Goal: Task Accomplishment & Management: Complete application form

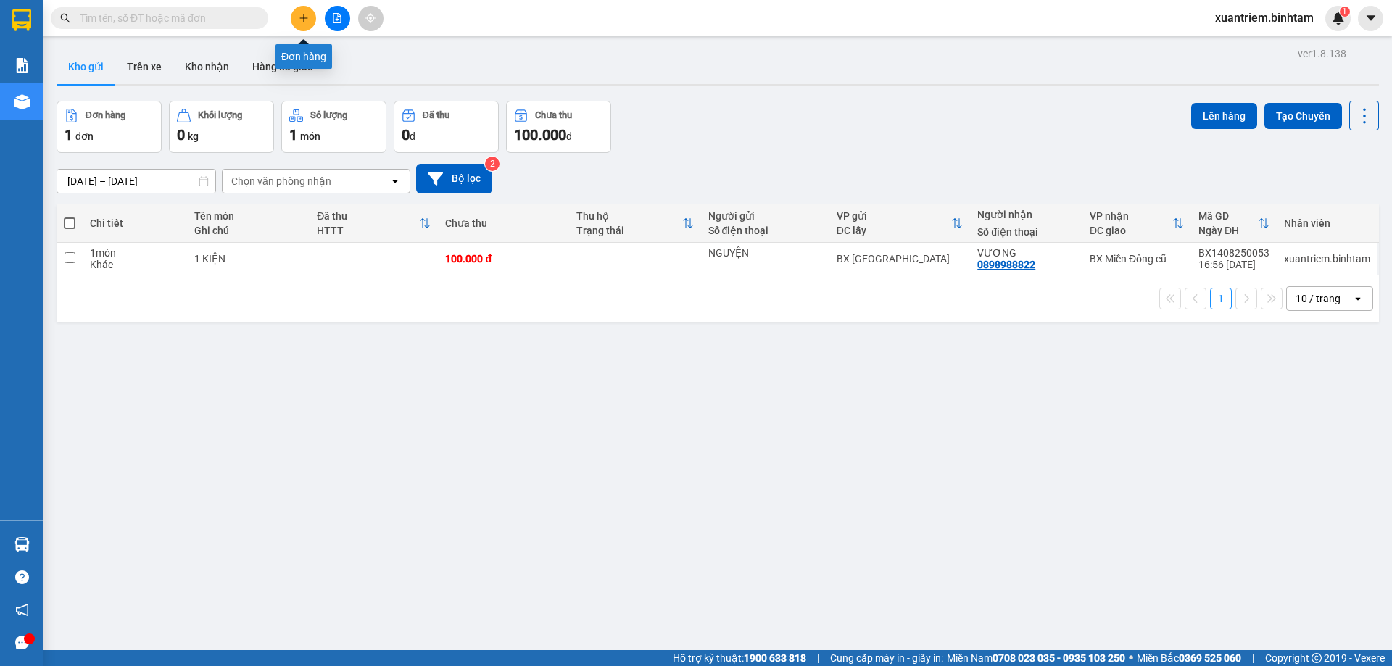
click at [306, 23] on button at bounding box center [303, 18] width 25 height 25
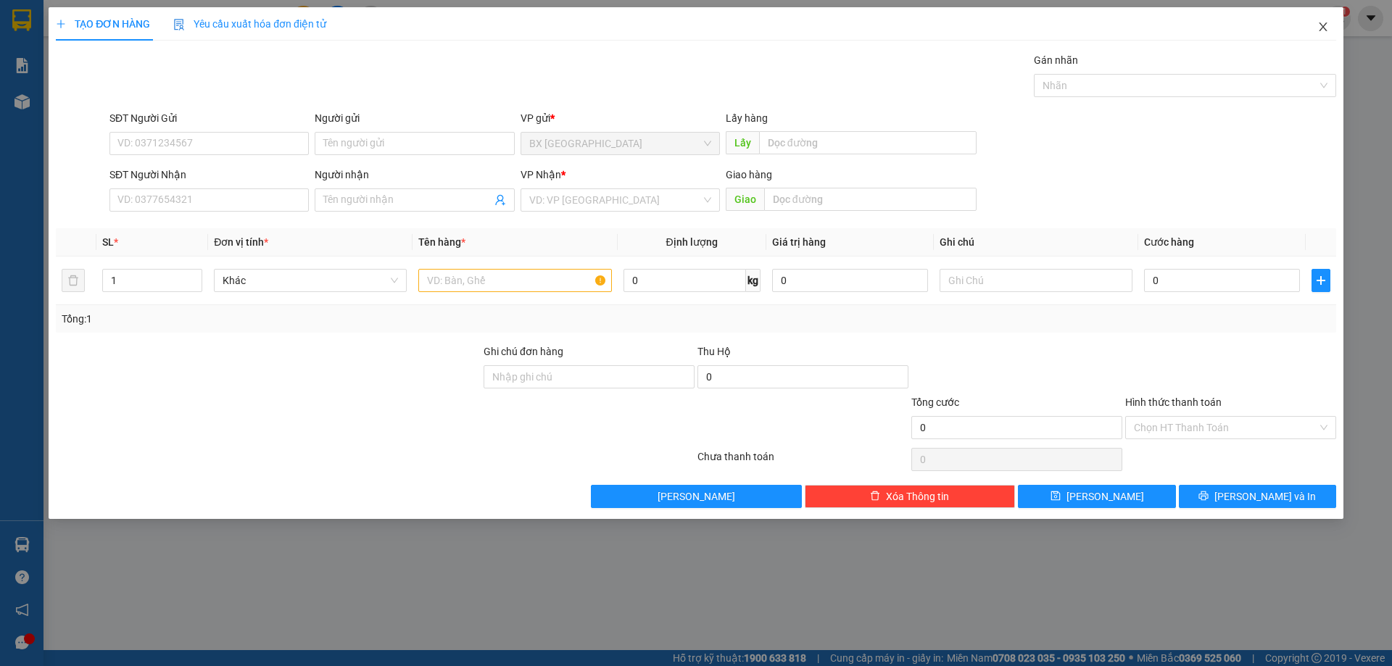
click at [1322, 20] on span "Close" at bounding box center [1322, 27] width 41 height 41
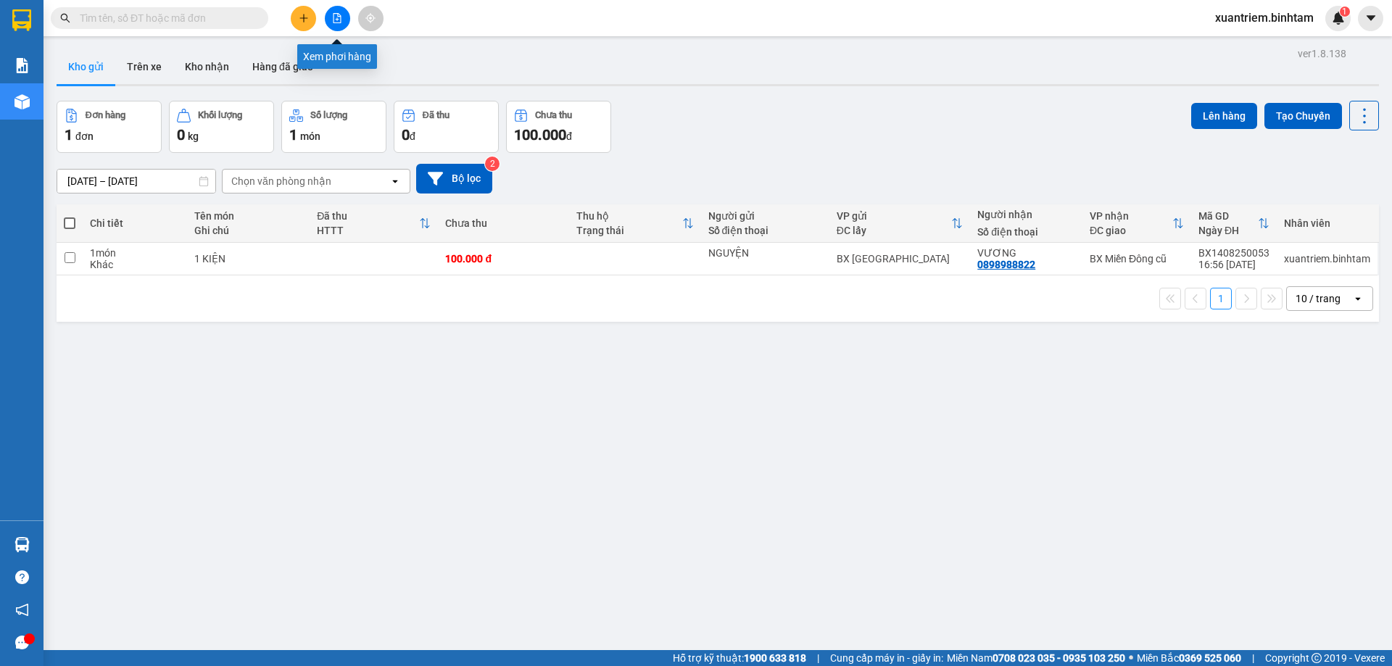
click at [330, 21] on button at bounding box center [337, 18] width 25 height 25
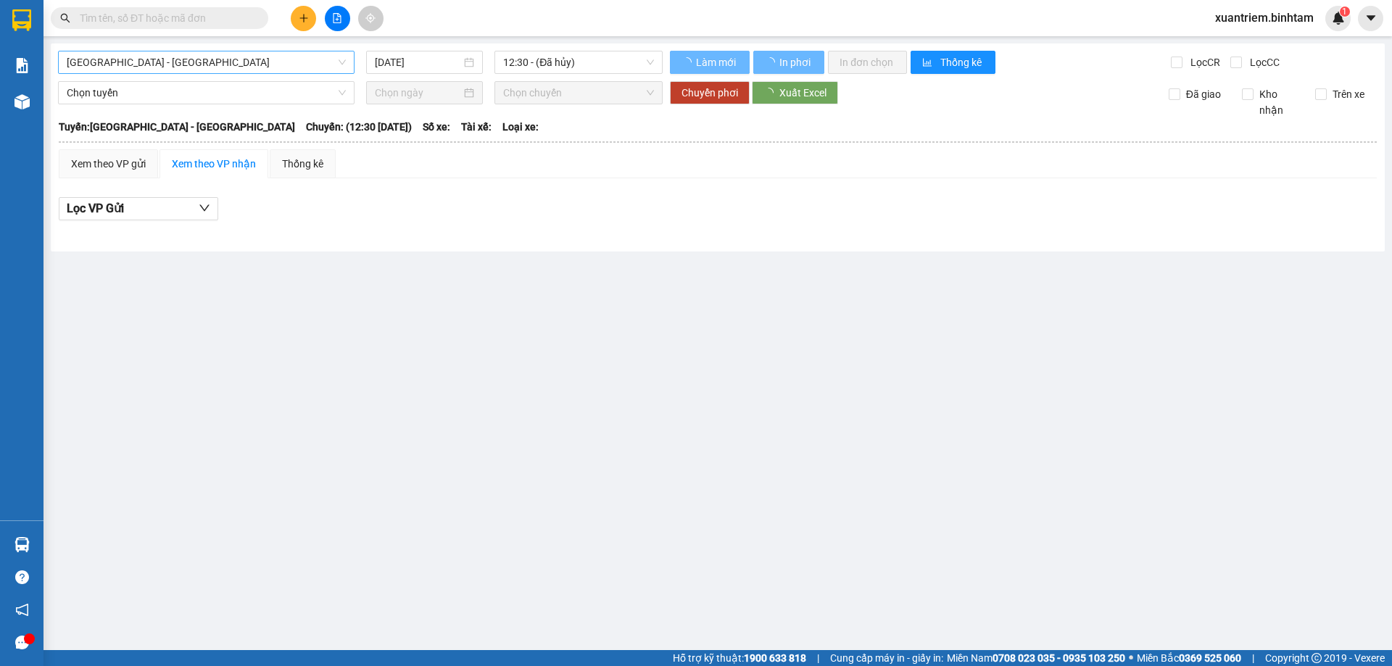
click at [180, 63] on span "[GEOGRAPHIC_DATA] - [GEOGRAPHIC_DATA]" at bounding box center [206, 62] width 279 height 22
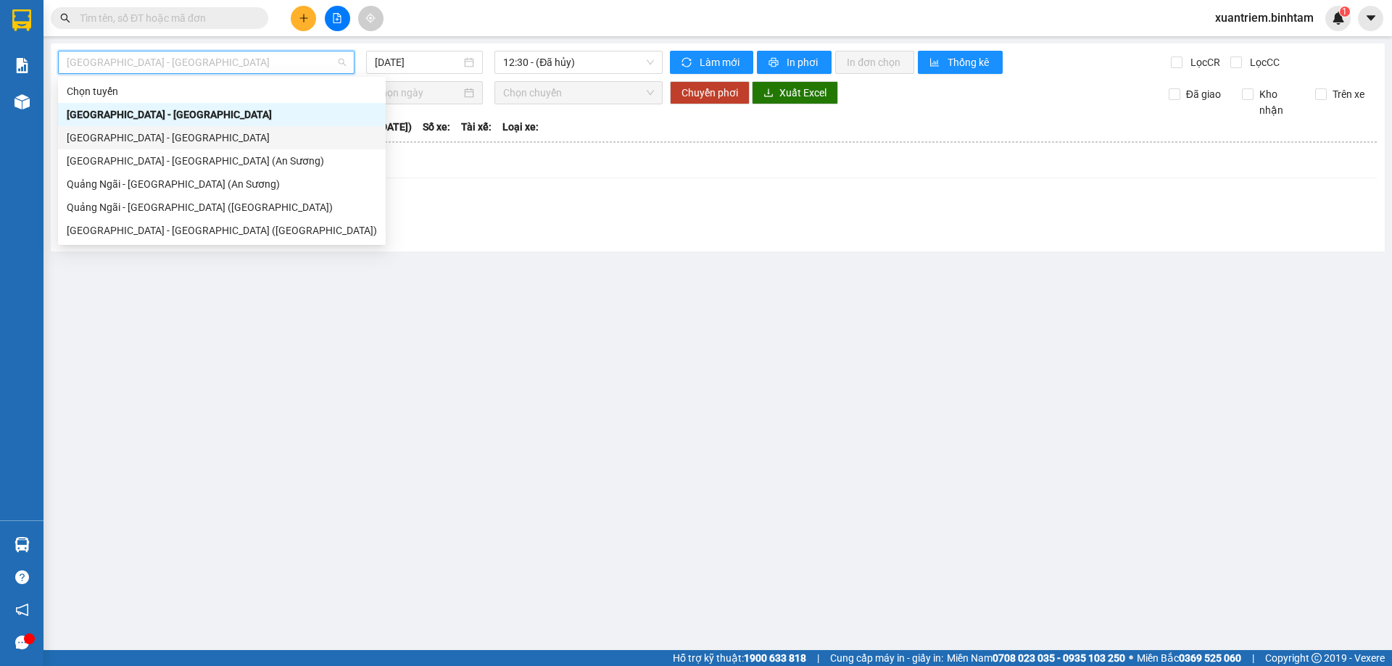
click at [167, 133] on div "[GEOGRAPHIC_DATA] - [GEOGRAPHIC_DATA]" at bounding box center [222, 138] width 310 height 16
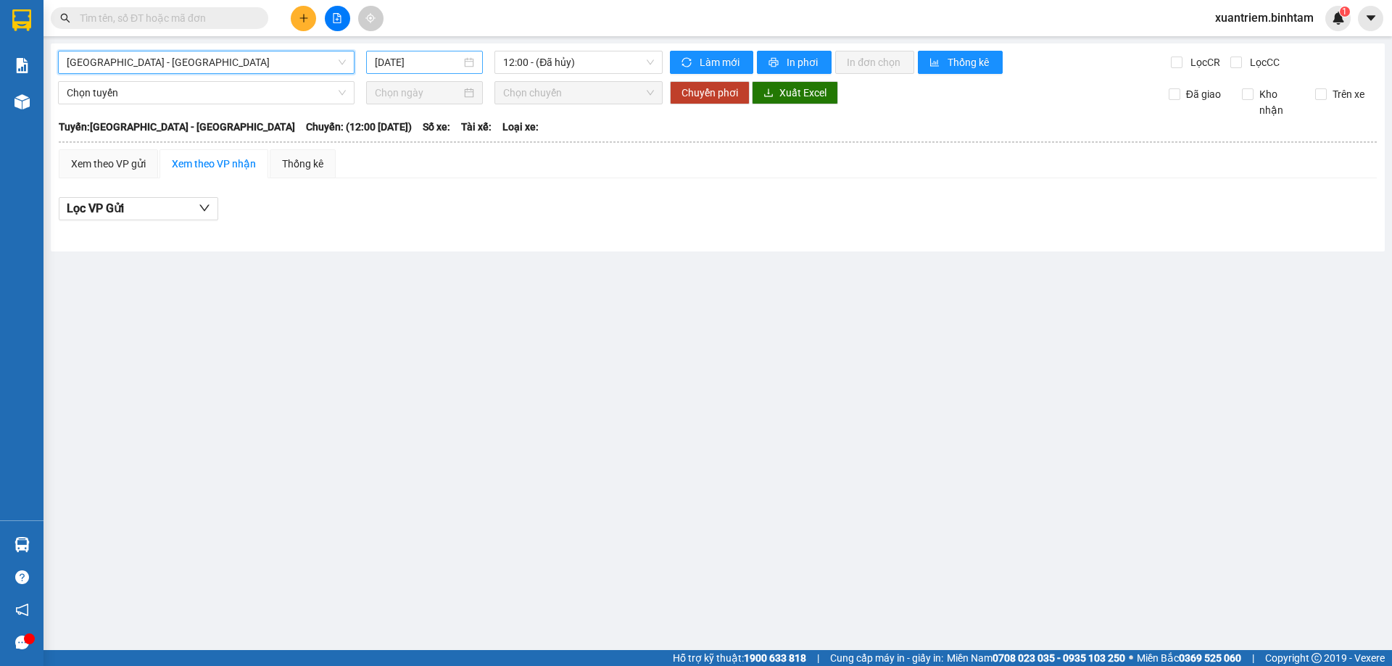
click at [425, 67] on input "[DATE]" at bounding box center [418, 62] width 86 height 16
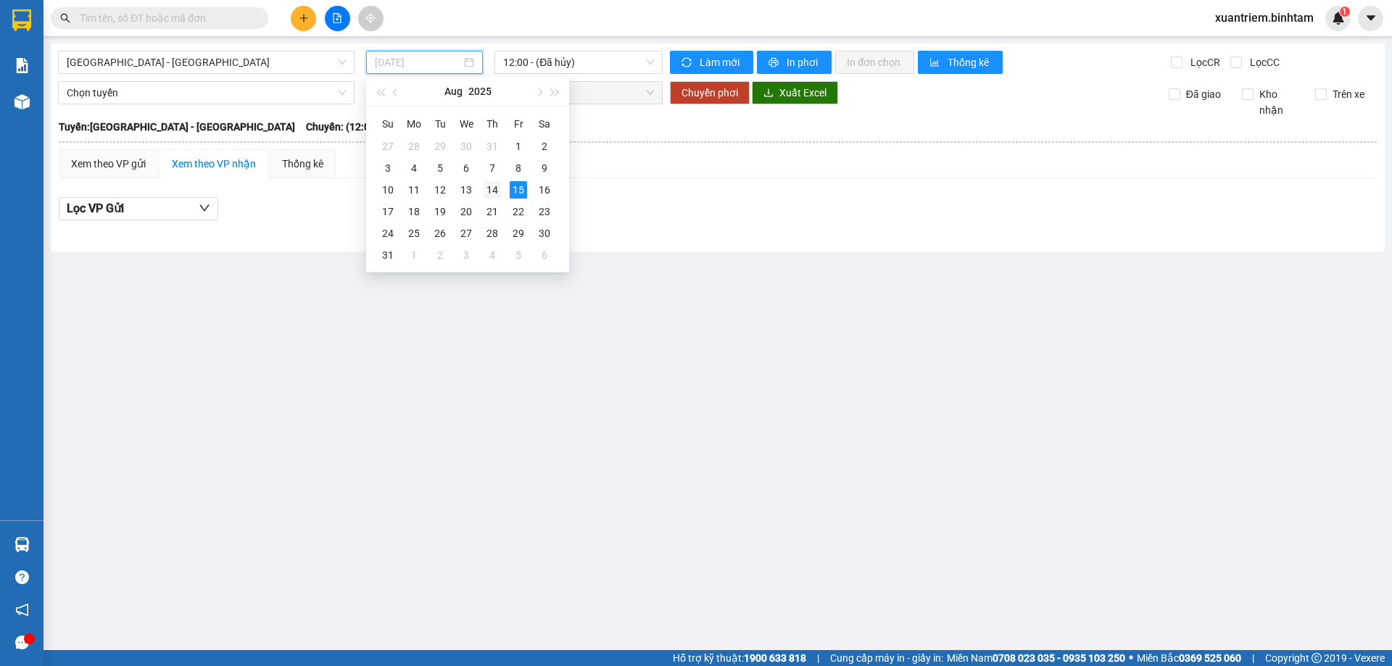
click at [490, 188] on div "14" at bounding box center [491, 189] width 17 height 17
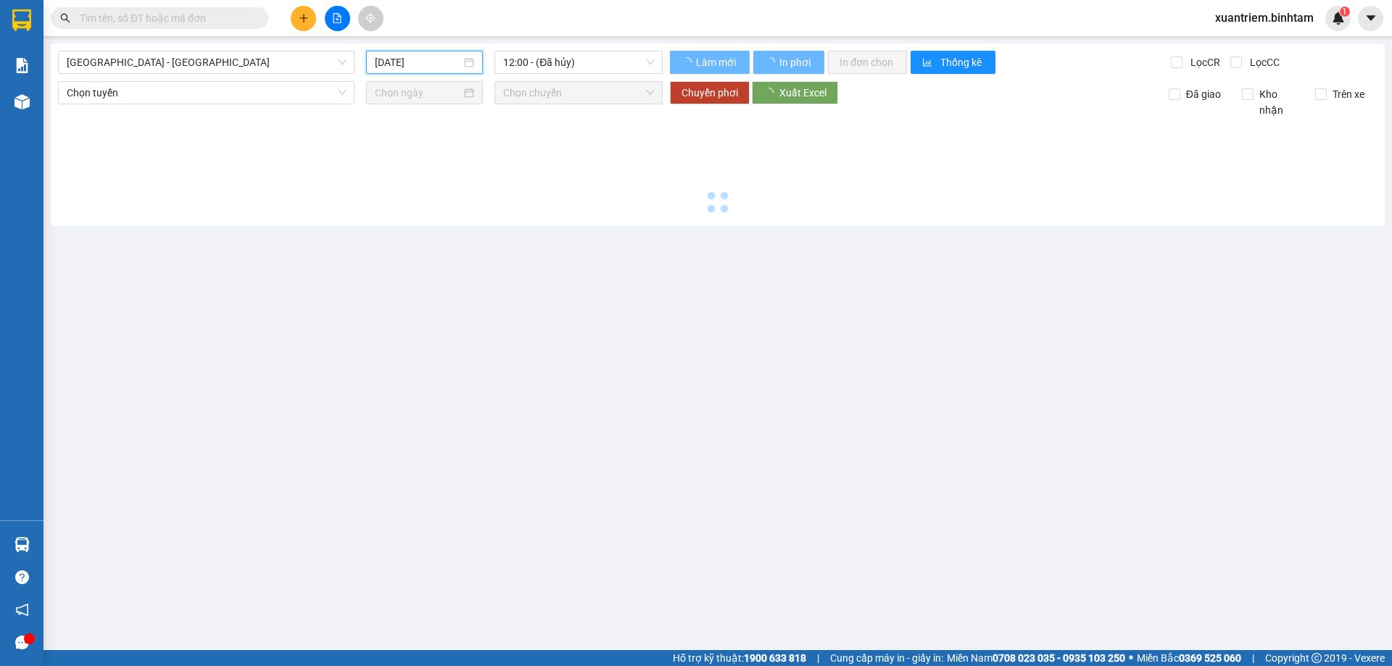
type input "[DATE]"
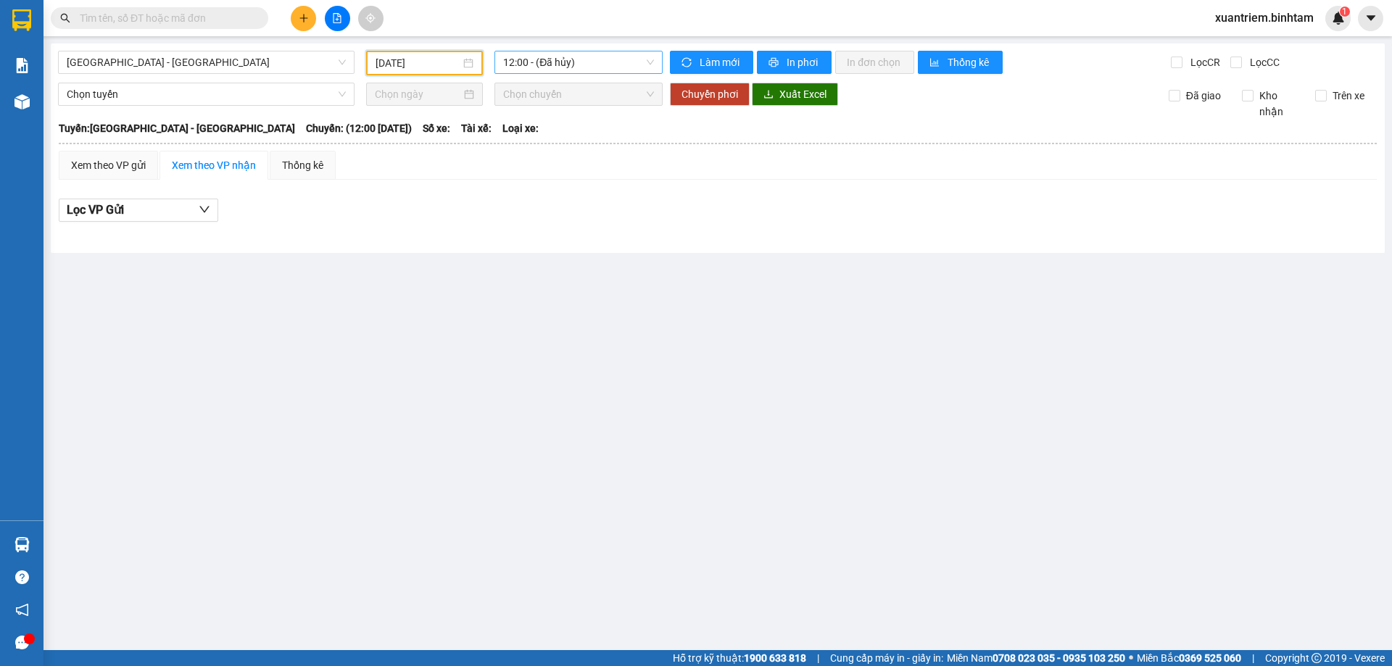
click at [554, 62] on span "12:00 - (Đã hủy)" at bounding box center [578, 62] width 151 height 22
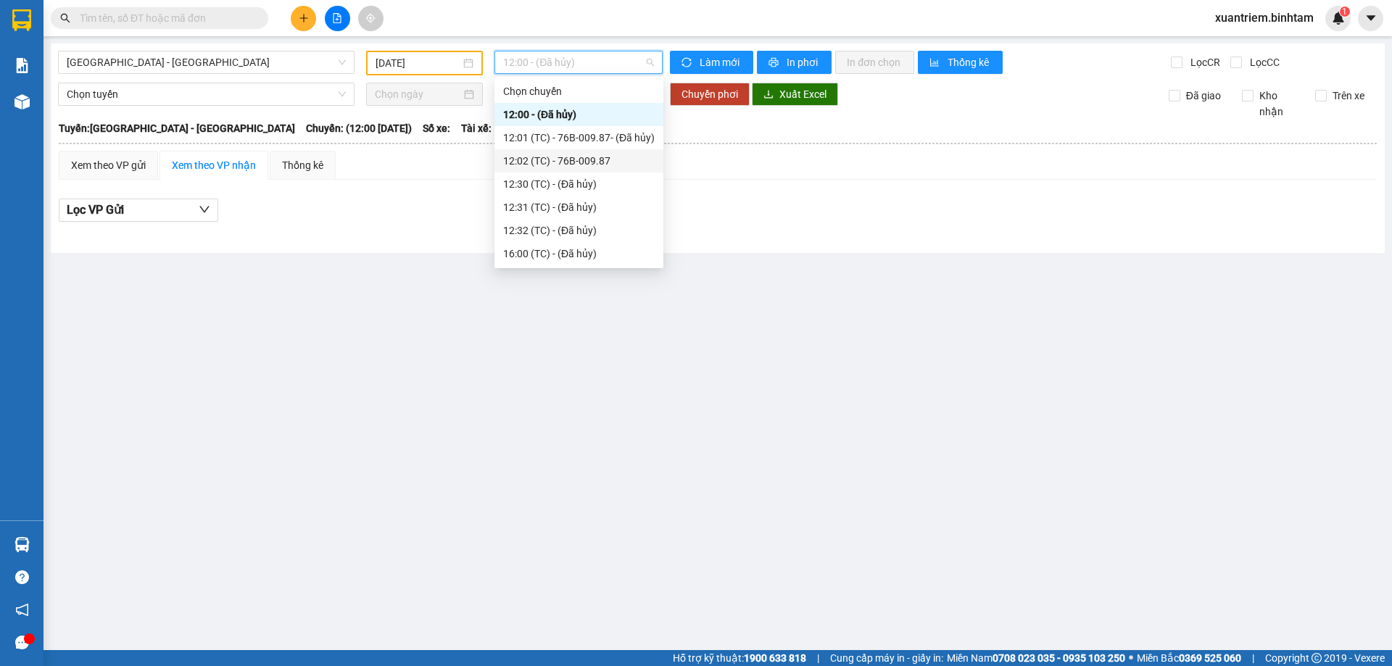
click at [593, 158] on div "12:02 (TC) - 76B-009.87" at bounding box center [578, 161] width 151 height 16
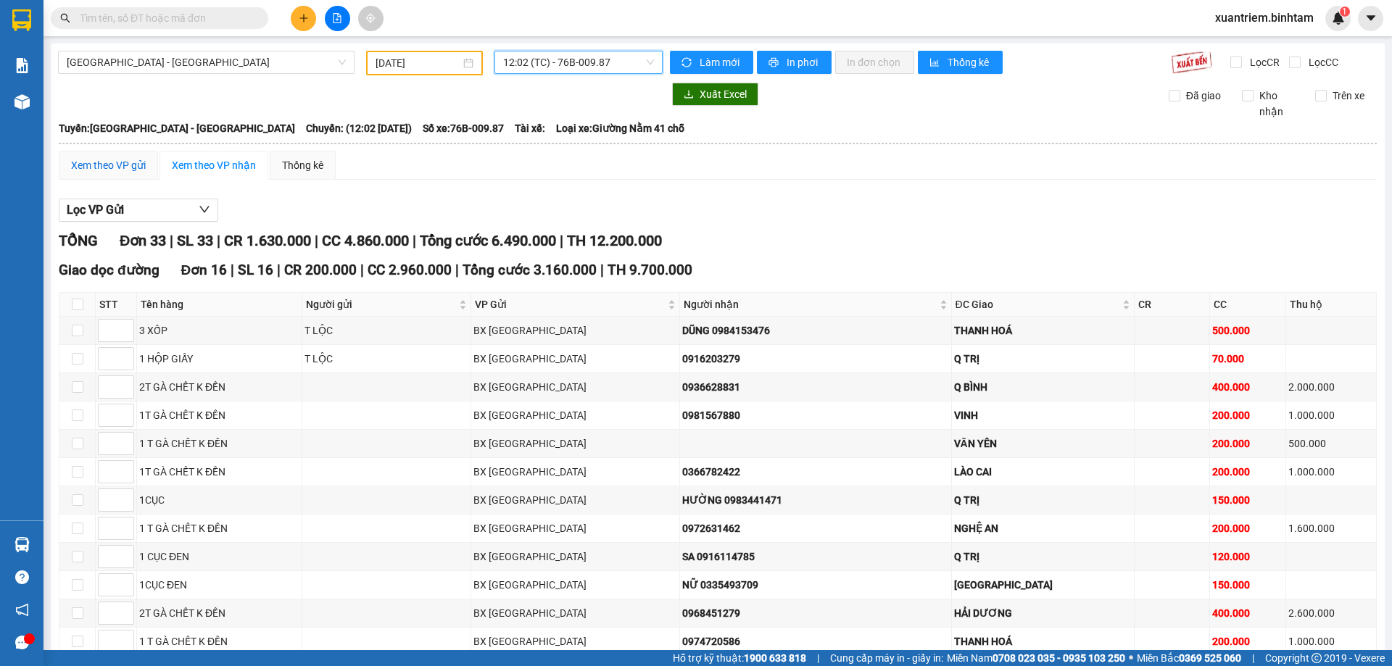
click at [96, 159] on div "Xem theo VP gửi" at bounding box center [108, 165] width 75 height 16
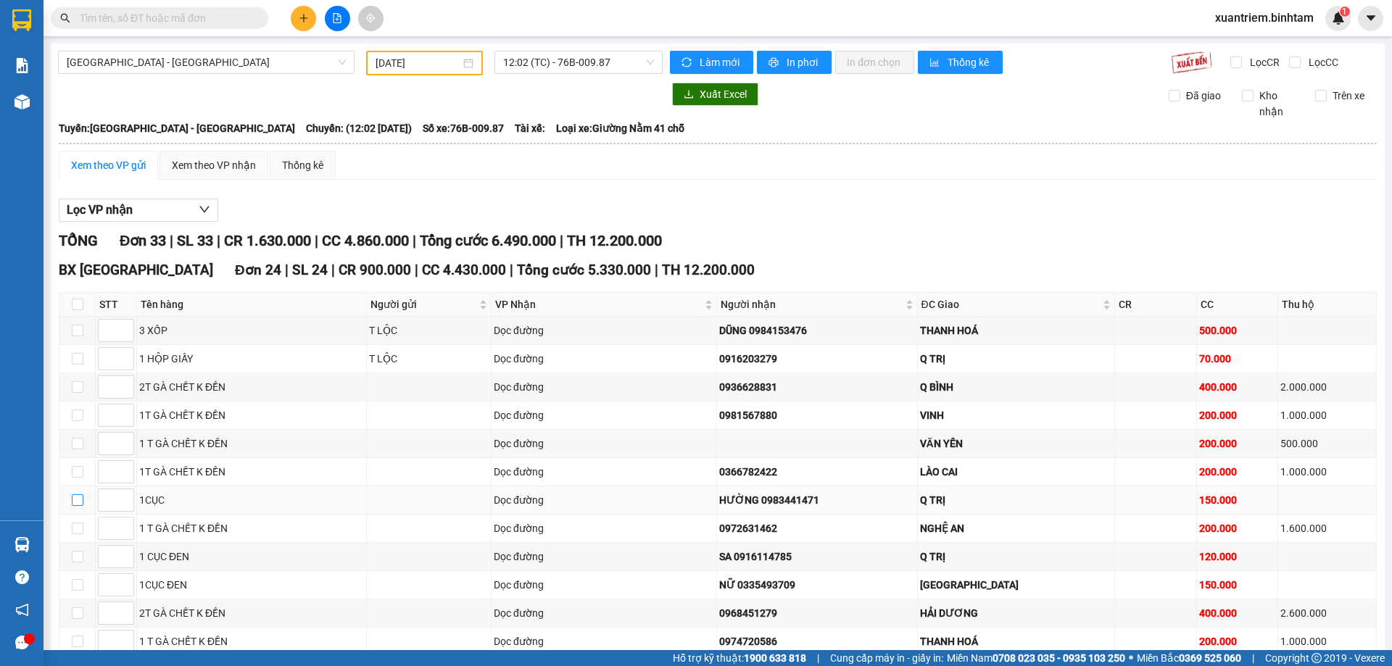
click at [80, 506] on input "checkbox" at bounding box center [78, 500] width 12 height 12
checkbox input "true"
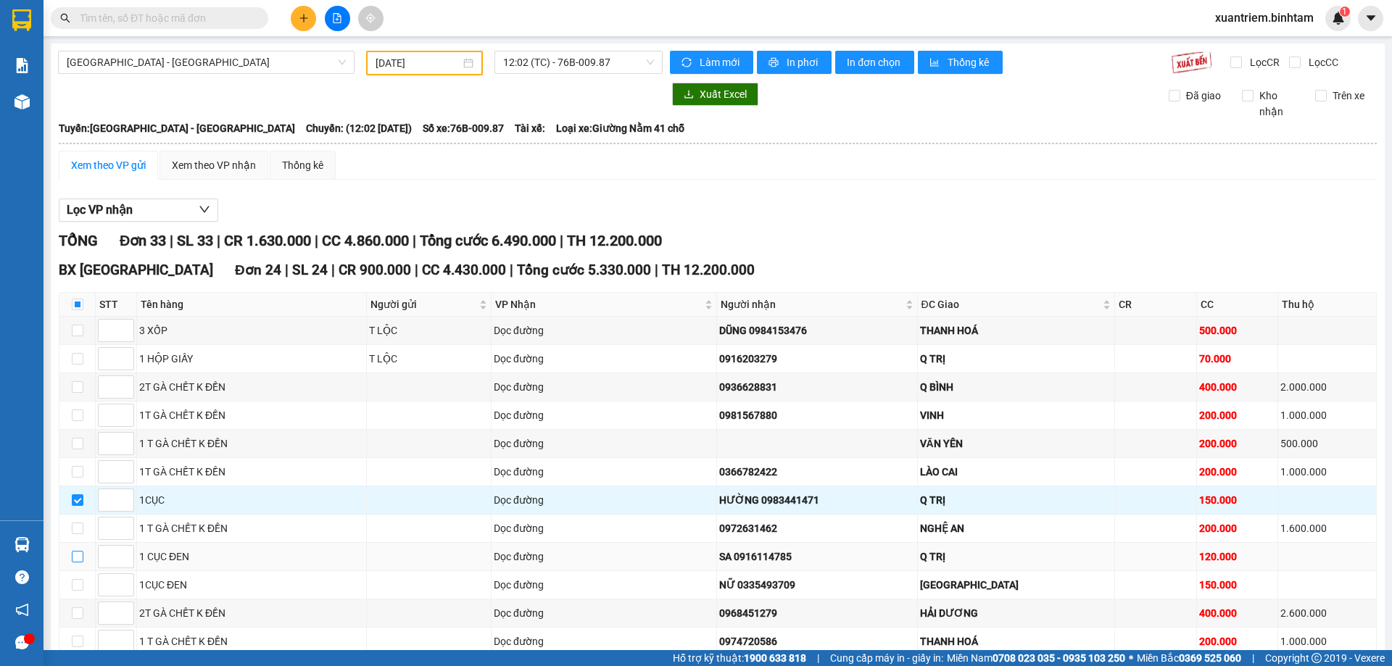
click at [76, 556] on input "checkbox" at bounding box center [78, 557] width 12 height 12
checkbox input "true"
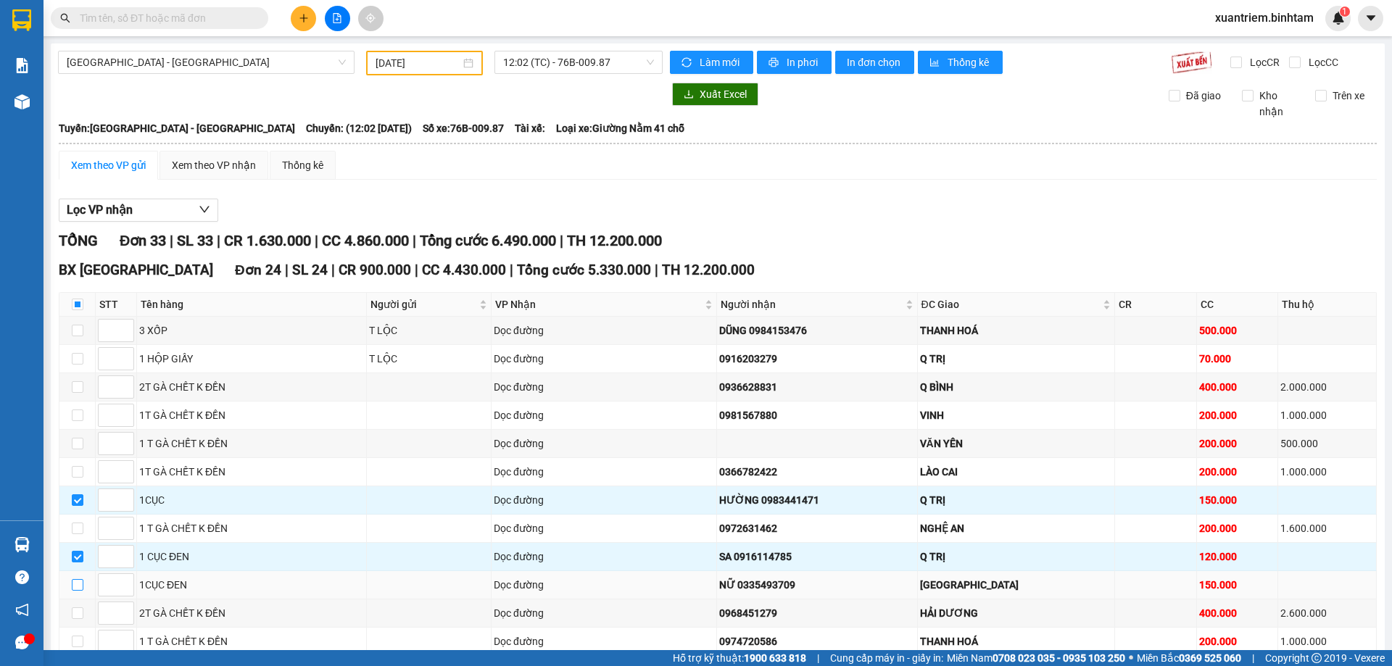
click at [76, 584] on input "checkbox" at bounding box center [78, 585] width 12 height 12
checkbox input "true"
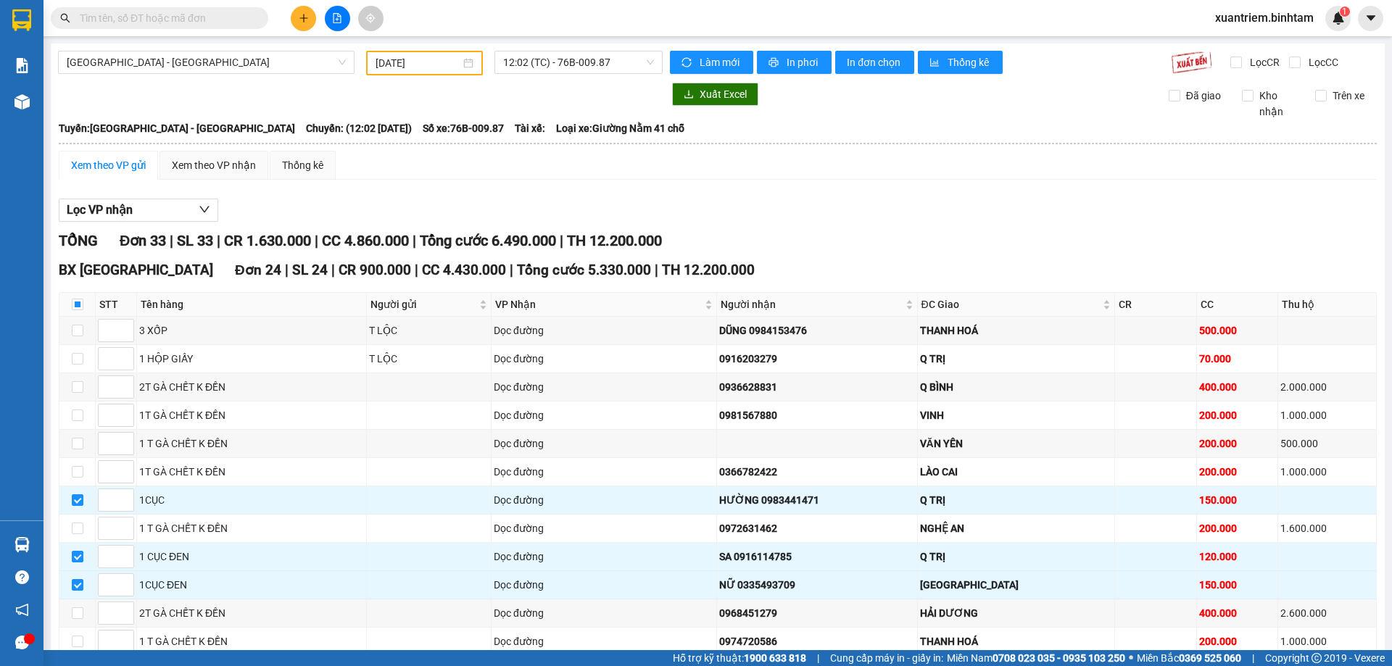
click at [410, 70] on input "[DATE]" at bounding box center [417, 63] width 85 height 16
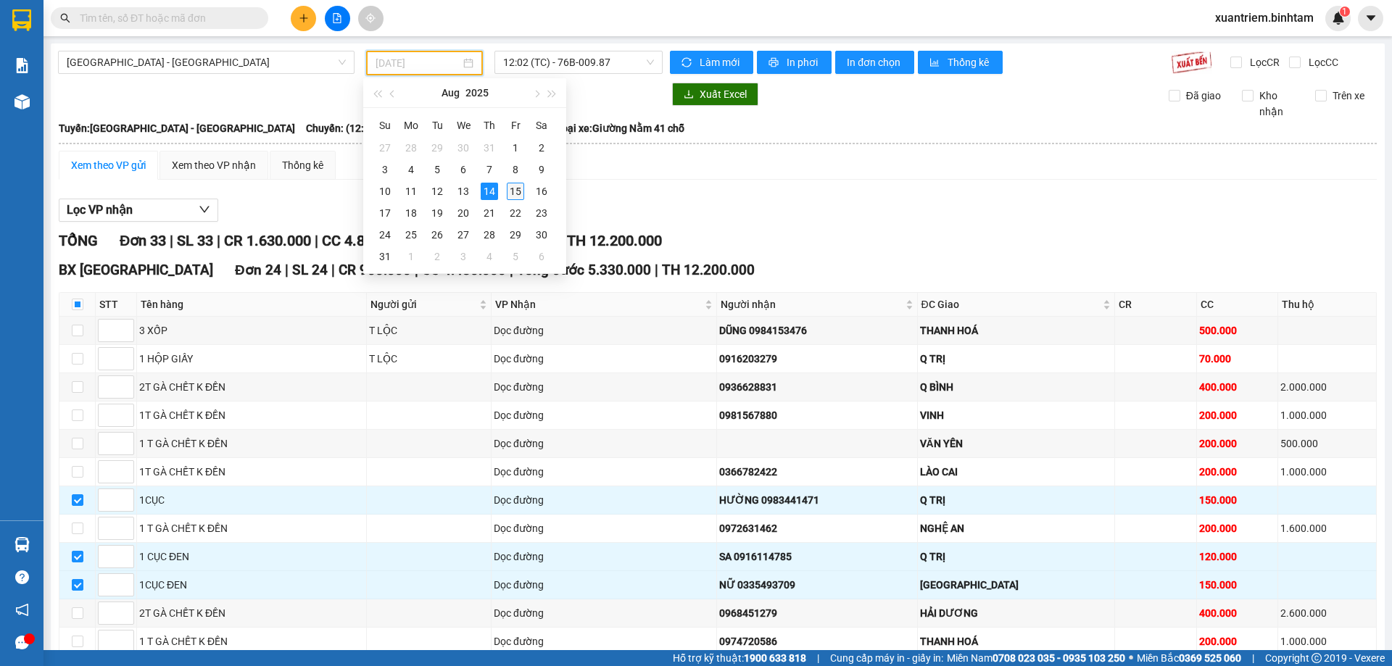
click at [517, 187] on div "15" at bounding box center [515, 191] width 17 height 17
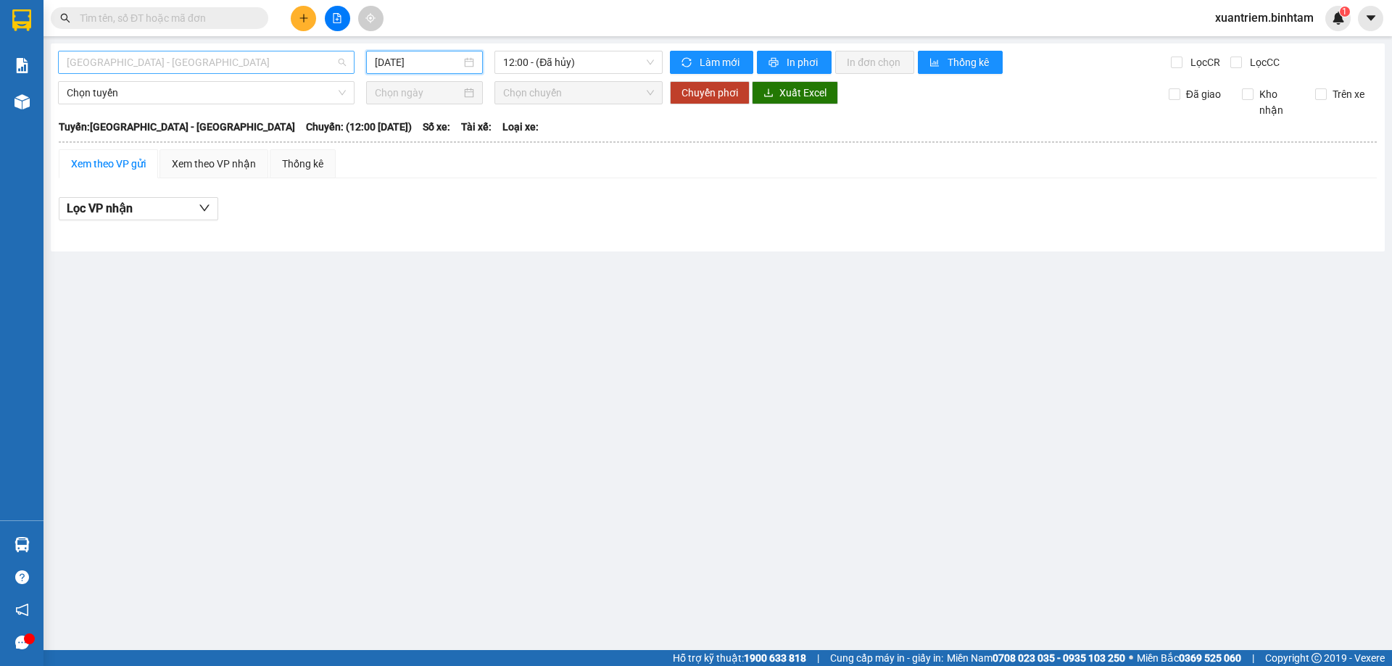
click at [212, 63] on span "[GEOGRAPHIC_DATA] - [GEOGRAPHIC_DATA]" at bounding box center [206, 62] width 279 height 22
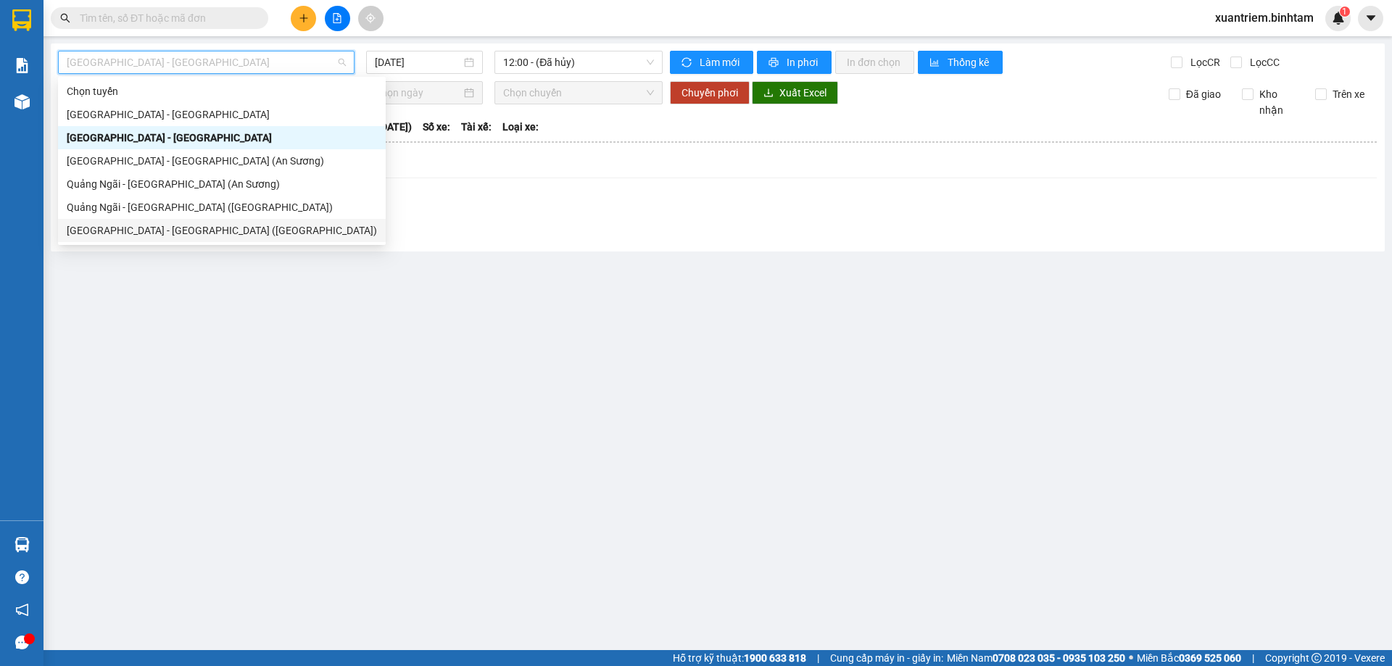
drag, startPoint x: 362, startPoint y: 325, endPoint x: 254, endPoint y: 294, distance: 113.3
click at [361, 326] on main "[GEOGRAPHIC_DATA] - [GEOGRAPHIC_DATA] [DATE] 12:00 - ([GEOGRAPHIC_DATA]) Làm mớ…" at bounding box center [696, 325] width 1392 height 650
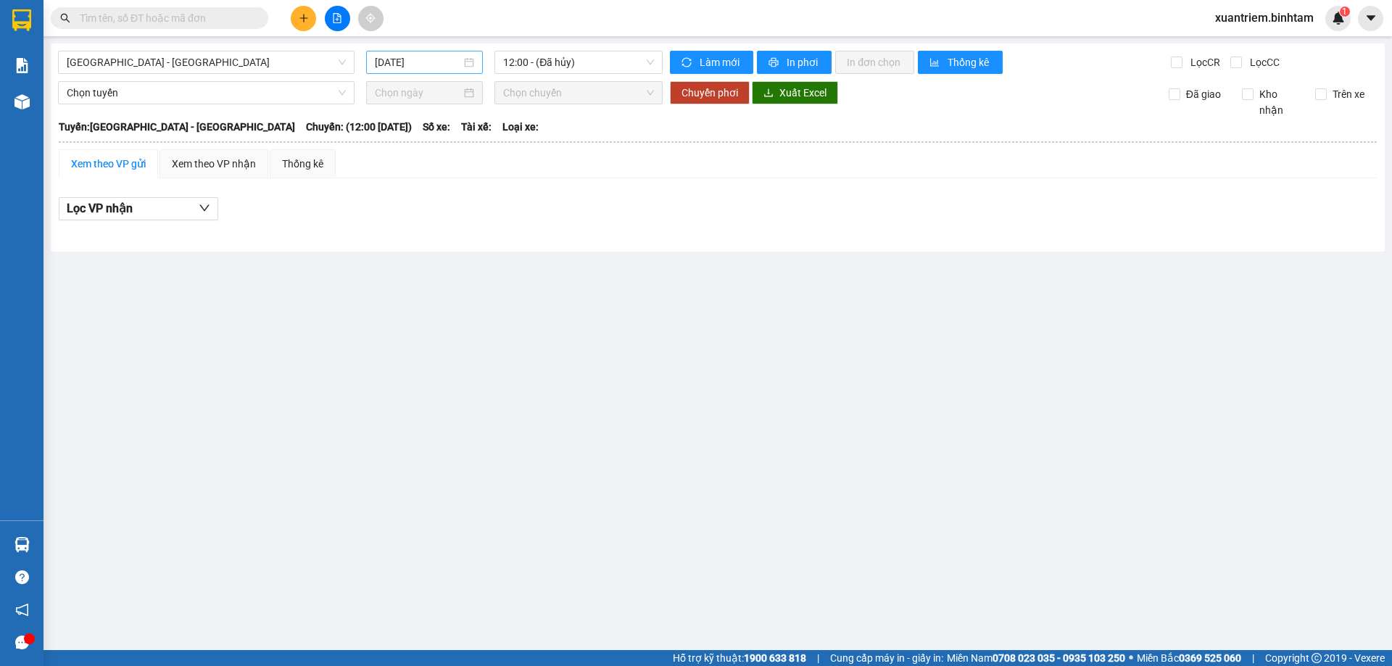
click at [421, 62] on input "[DATE]" at bounding box center [418, 62] width 86 height 16
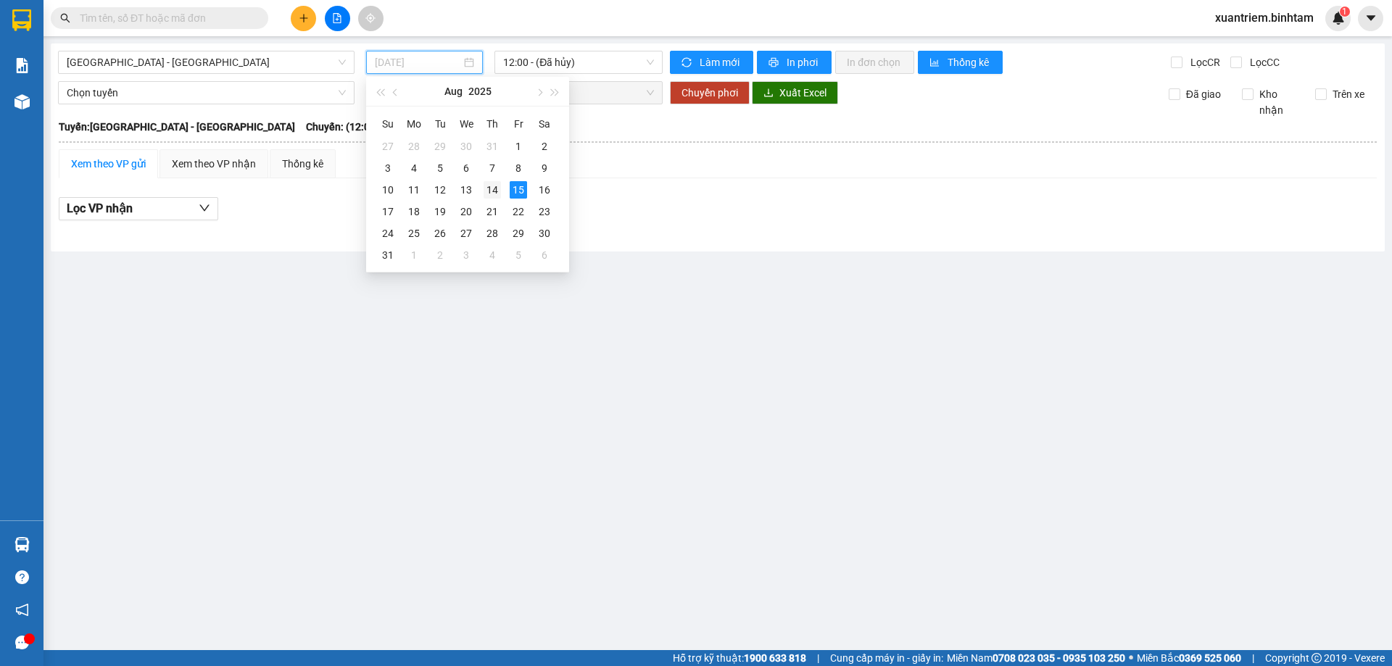
click at [495, 194] on div "14" at bounding box center [491, 189] width 17 height 17
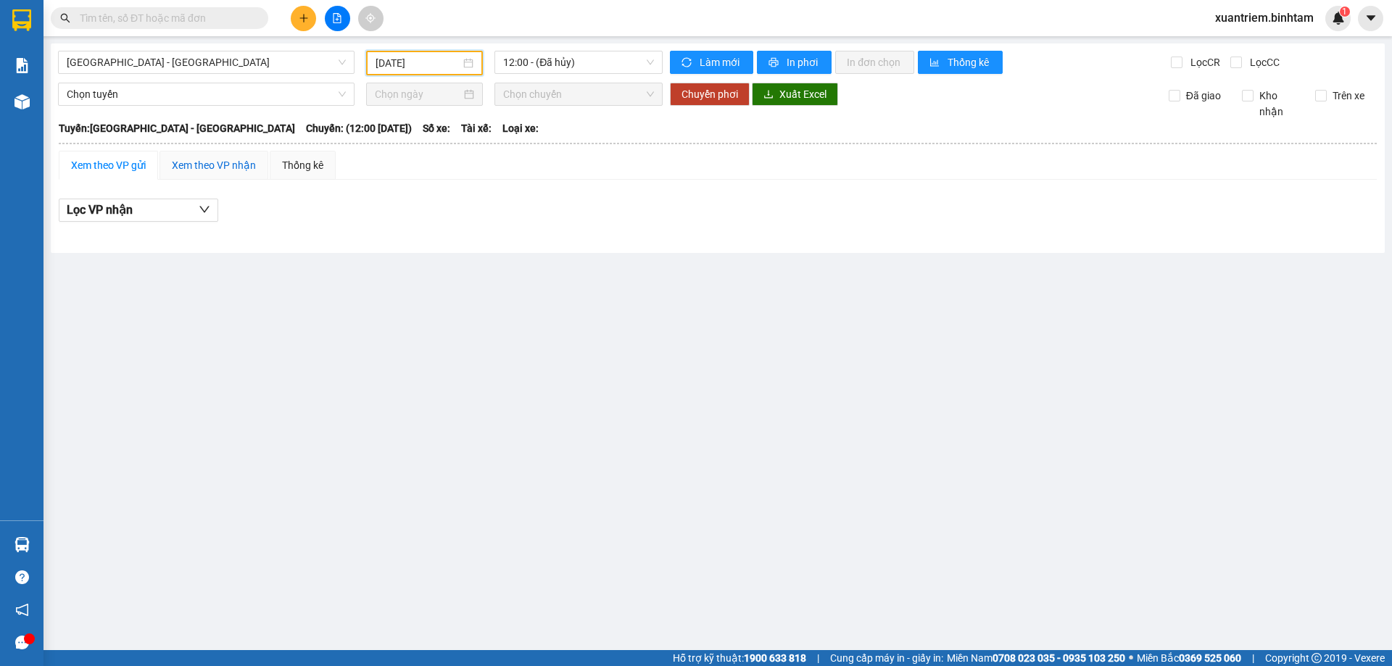
click at [223, 164] on div "Xem theo VP nhận" at bounding box center [214, 165] width 84 height 16
click at [459, 63] on input "[DATE]" at bounding box center [417, 63] width 85 height 16
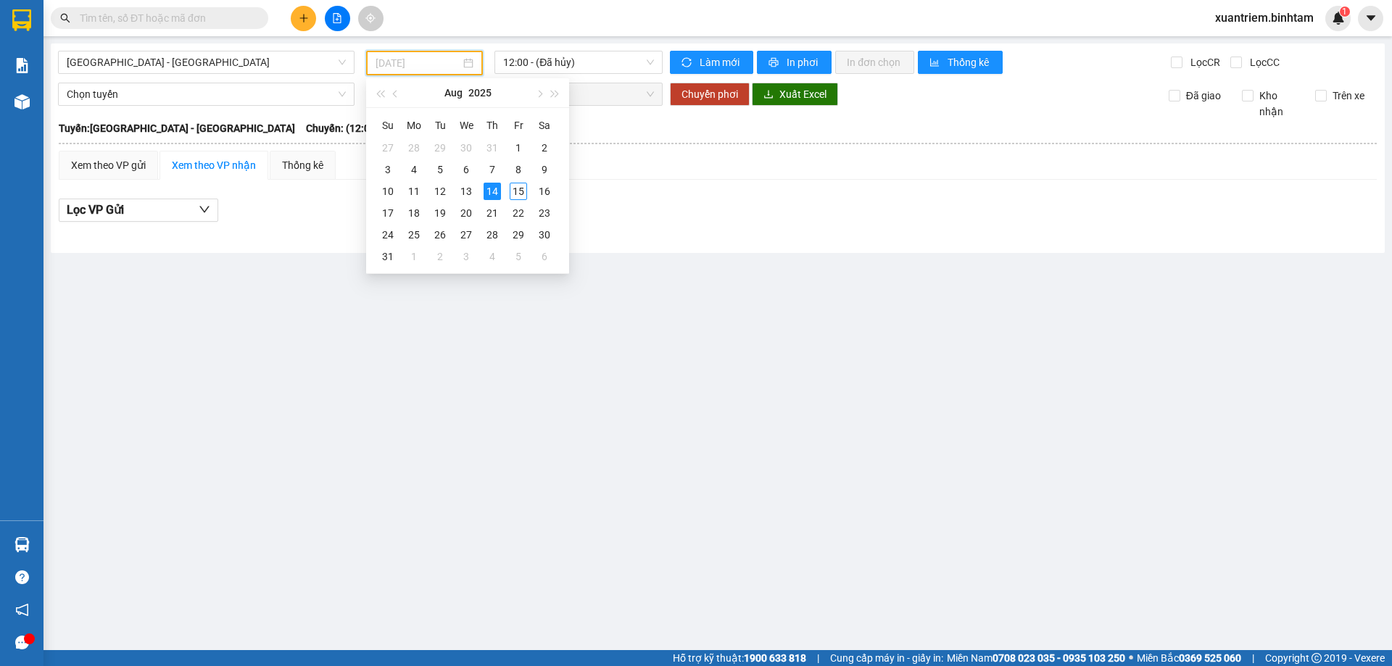
type input "[DATE]"
click at [565, 71] on span "12:00 - (Đã hủy)" at bounding box center [578, 62] width 151 height 22
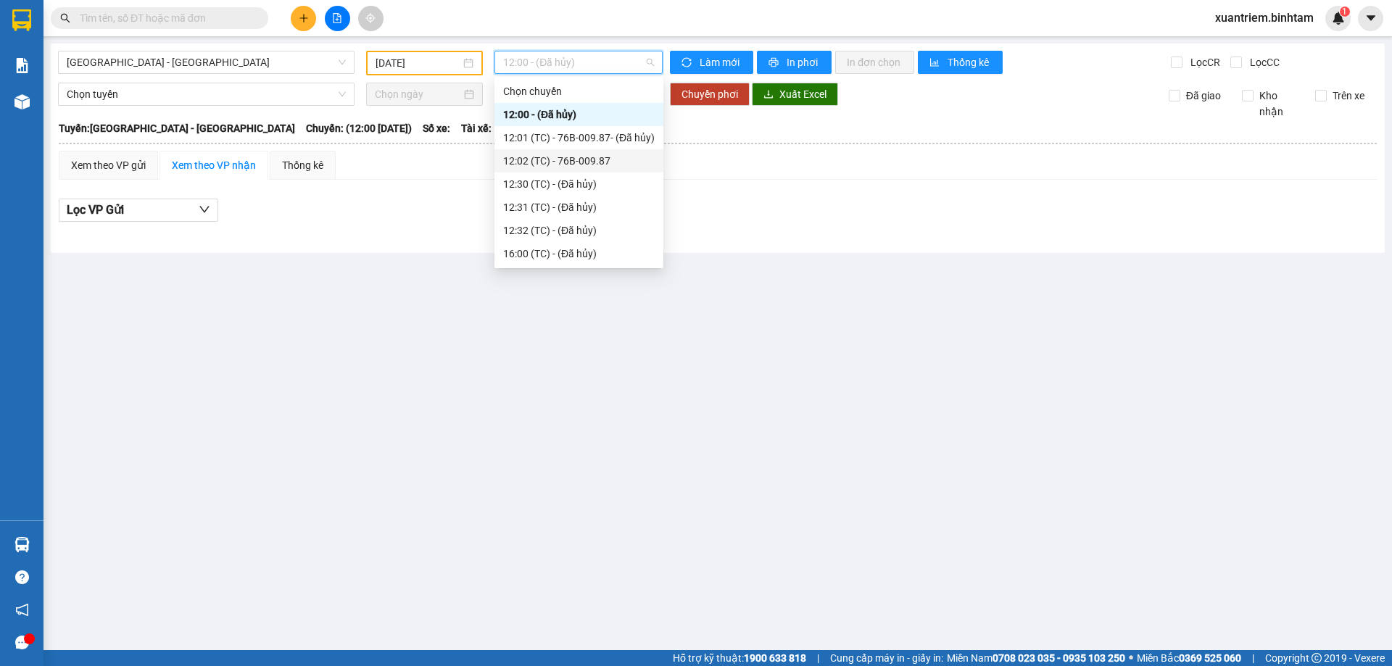
click at [592, 161] on div "12:02 (TC) - 76B-009.87" at bounding box center [578, 161] width 151 height 16
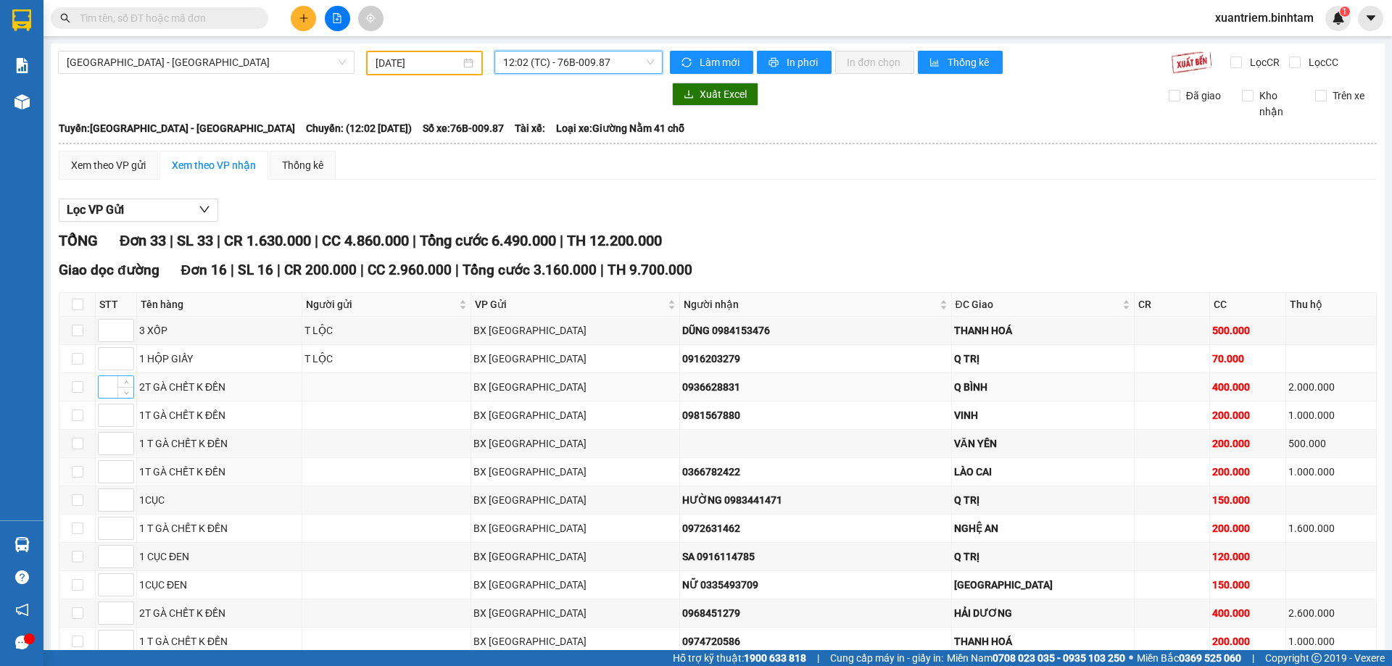
scroll to position [145, 0]
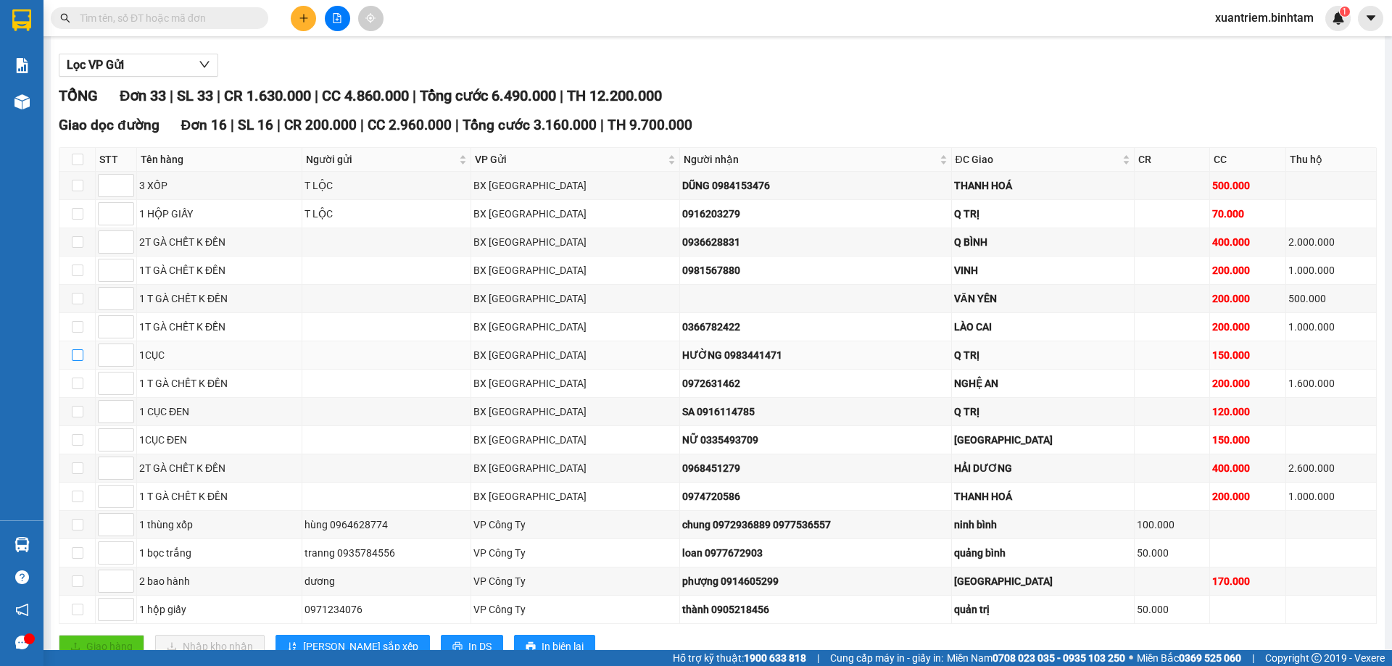
click at [78, 356] on input "checkbox" at bounding box center [78, 355] width 12 height 12
checkbox input "true"
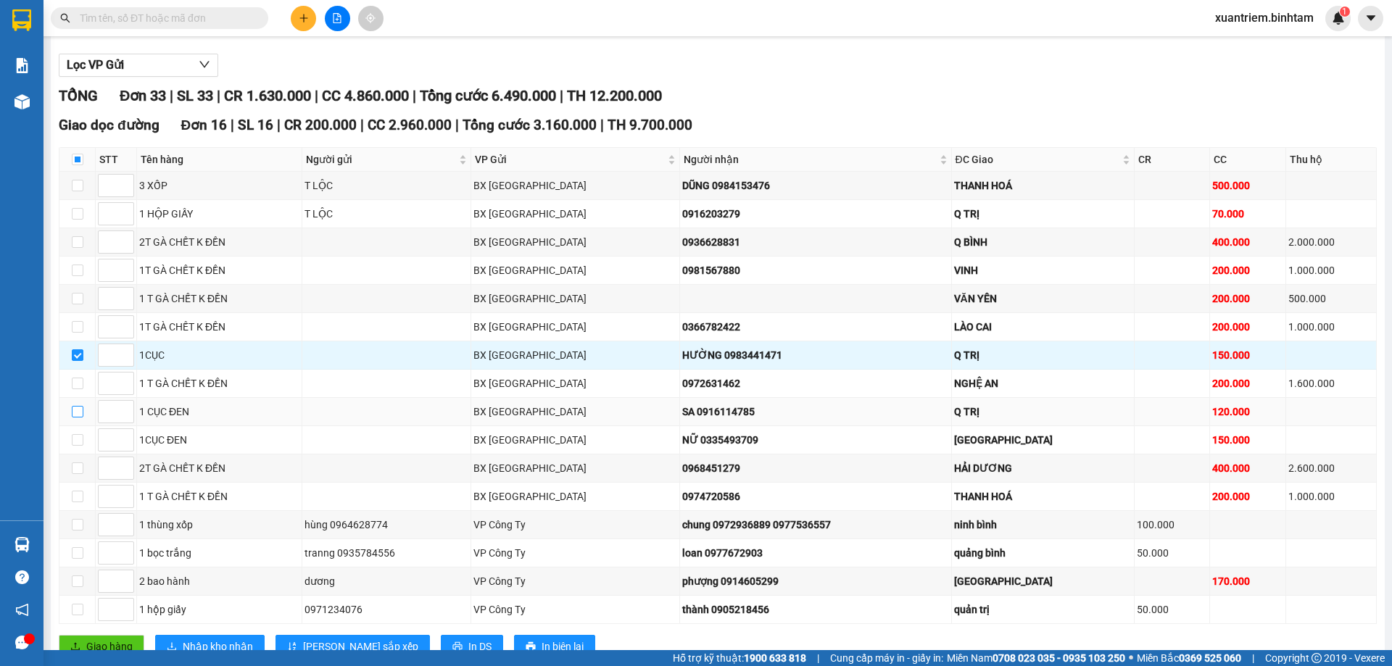
click at [79, 408] on input "checkbox" at bounding box center [78, 412] width 12 height 12
checkbox input "true"
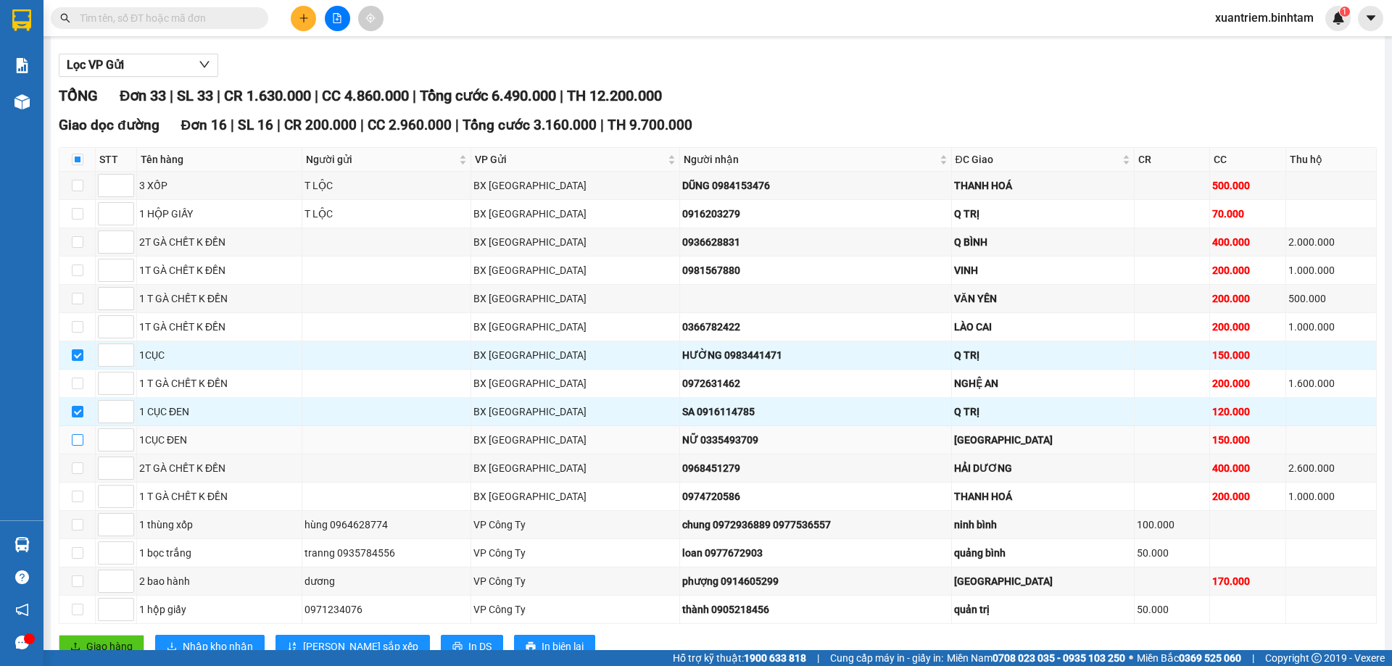
click at [78, 443] on input "checkbox" at bounding box center [78, 440] width 12 height 12
checkbox input "true"
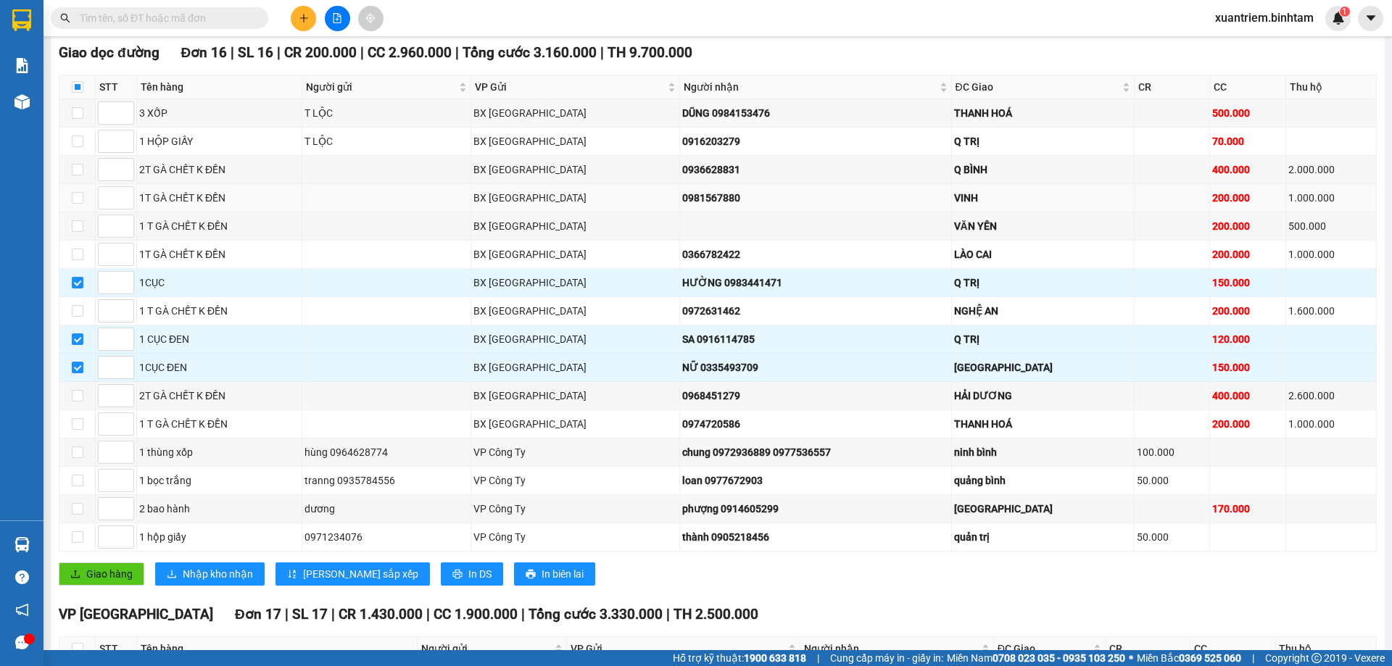
scroll to position [0, 0]
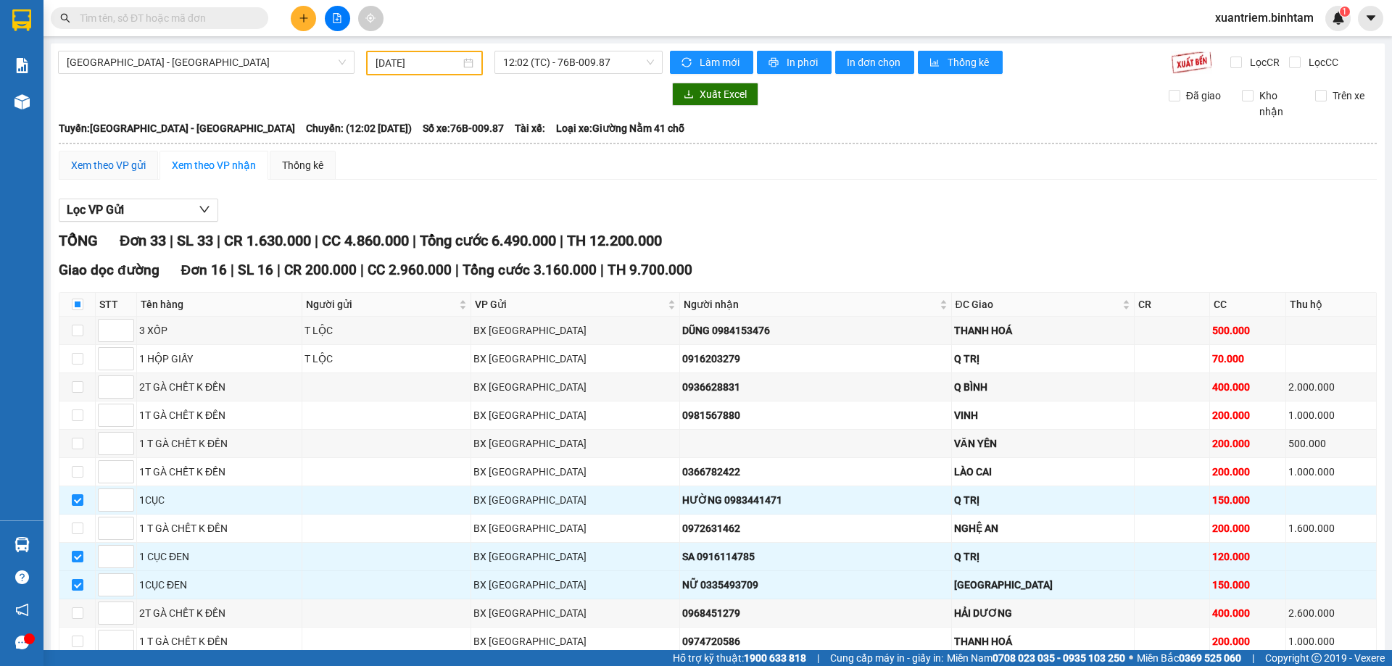
click at [125, 169] on div "Xem theo VP gửi" at bounding box center [108, 165] width 75 height 16
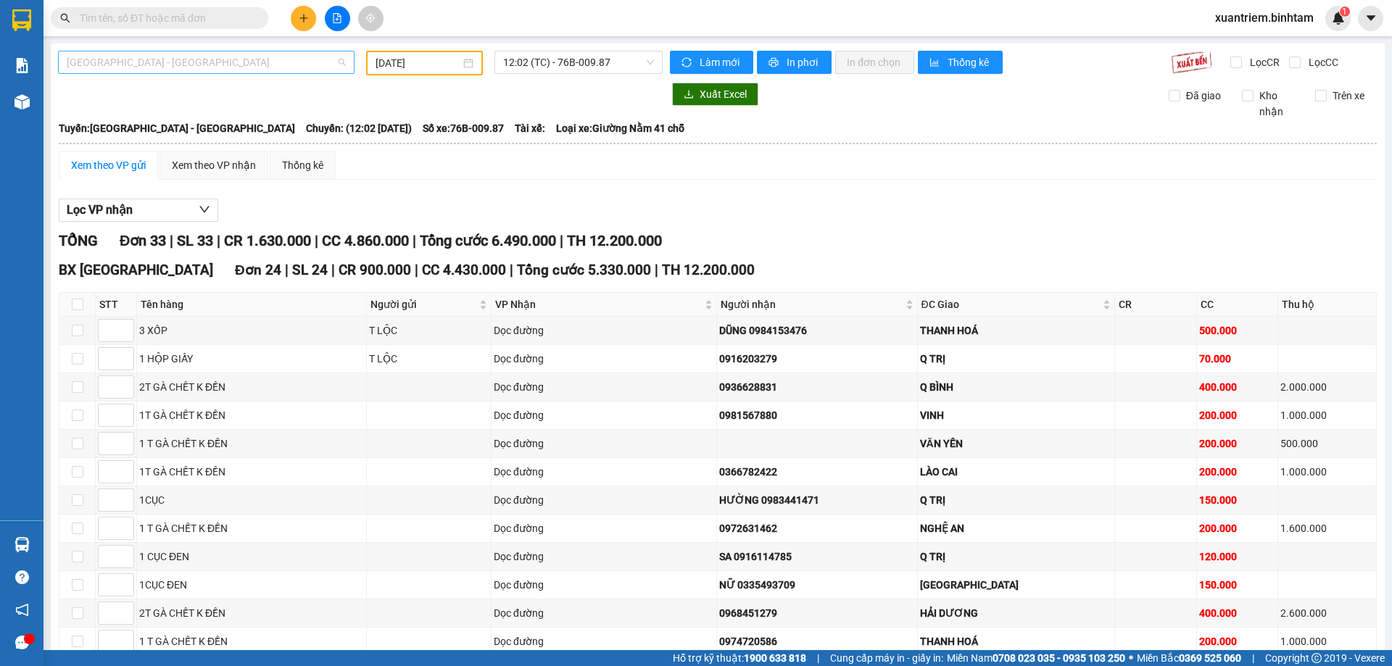
click at [183, 62] on span "[GEOGRAPHIC_DATA] - [GEOGRAPHIC_DATA]" at bounding box center [206, 62] width 279 height 22
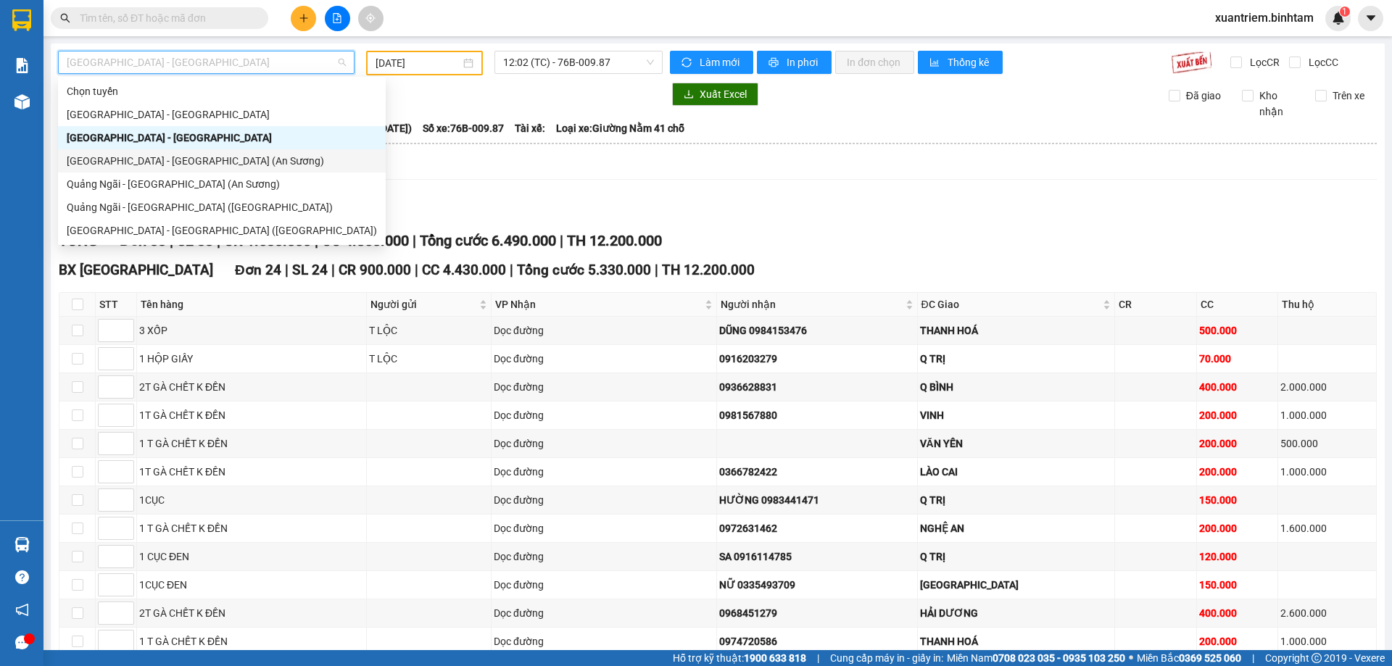
click at [381, 201] on div "Lọc VP nhận" at bounding box center [718, 211] width 1318 height 24
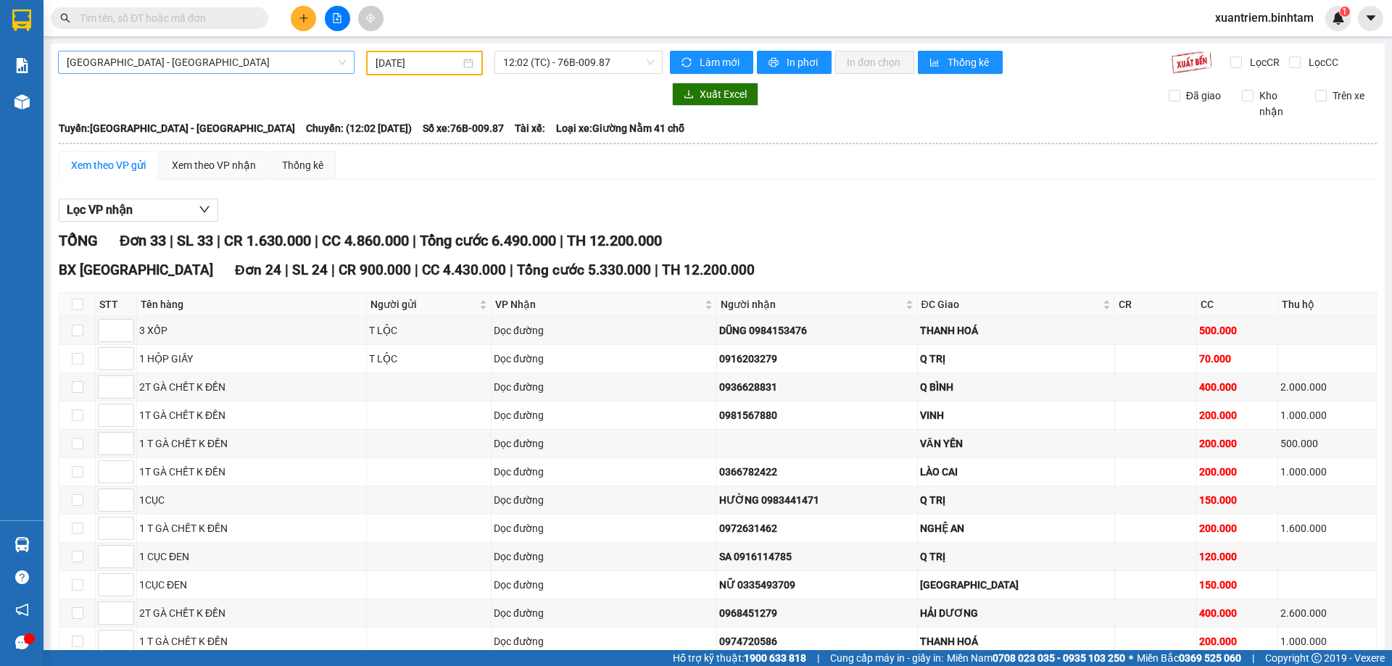
click at [290, 63] on span "[GEOGRAPHIC_DATA] - [GEOGRAPHIC_DATA]" at bounding box center [206, 62] width 279 height 22
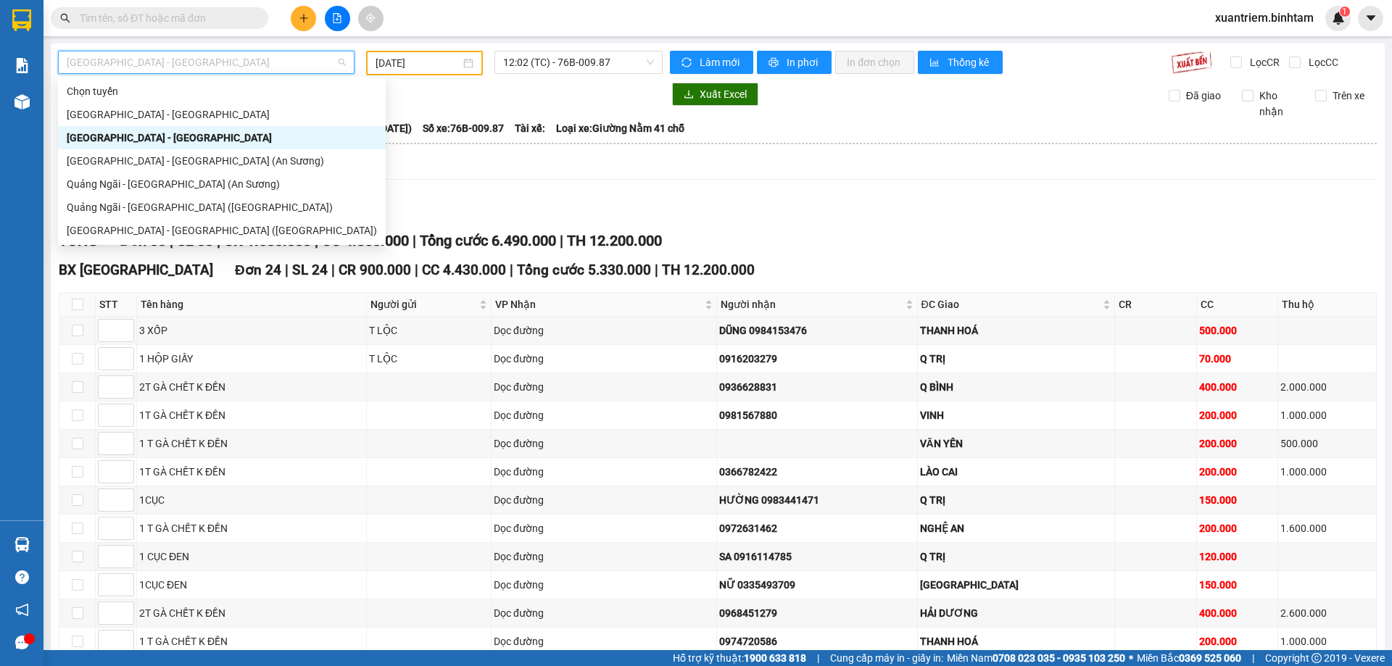
click at [195, 144] on div "[GEOGRAPHIC_DATA] - [GEOGRAPHIC_DATA]" at bounding box center [222, 138] width 310 height 16
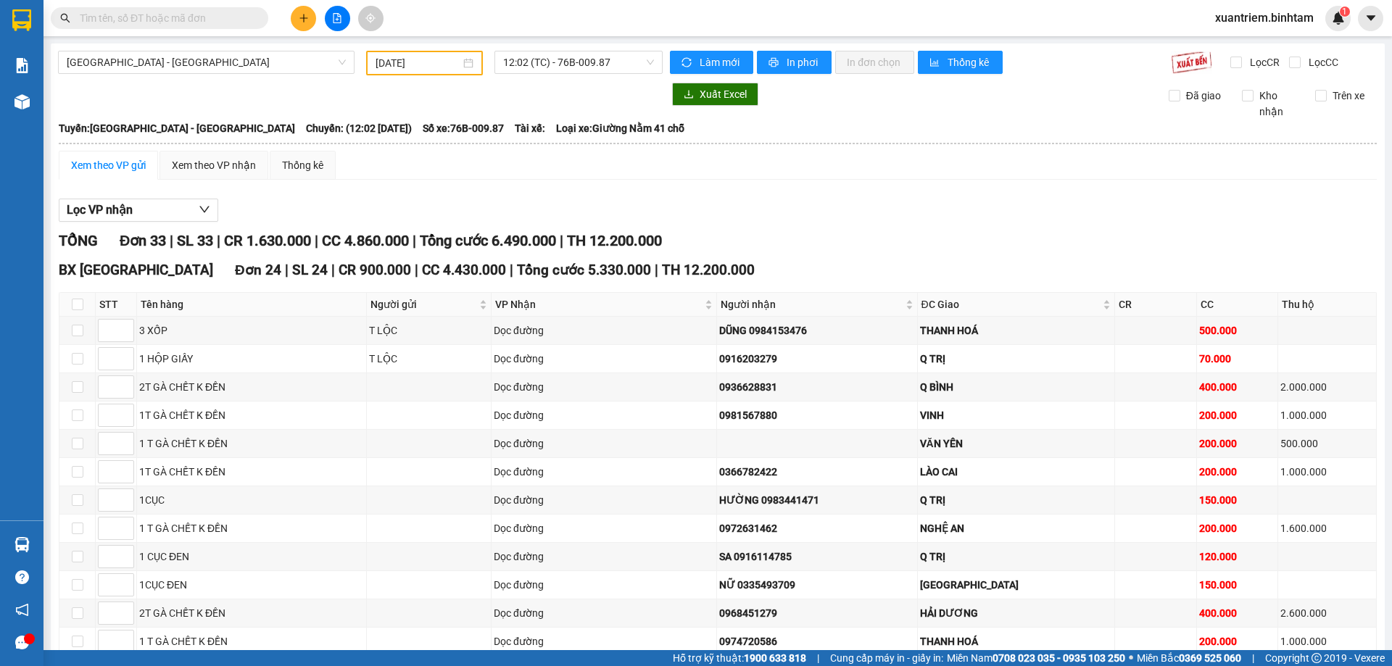
click at [113, 162] on div "Xem theo VP gửi" at bounding box center [108, 165] width 75 height 16
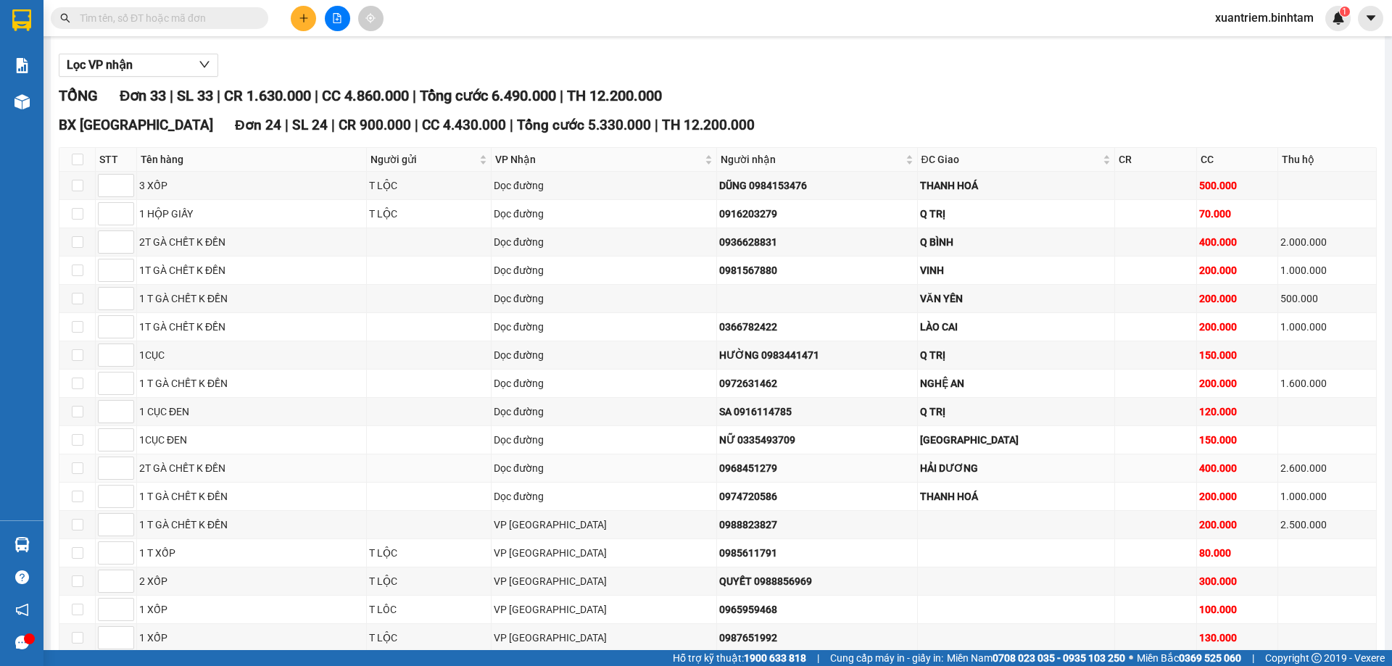
scroll to position [217, 0]
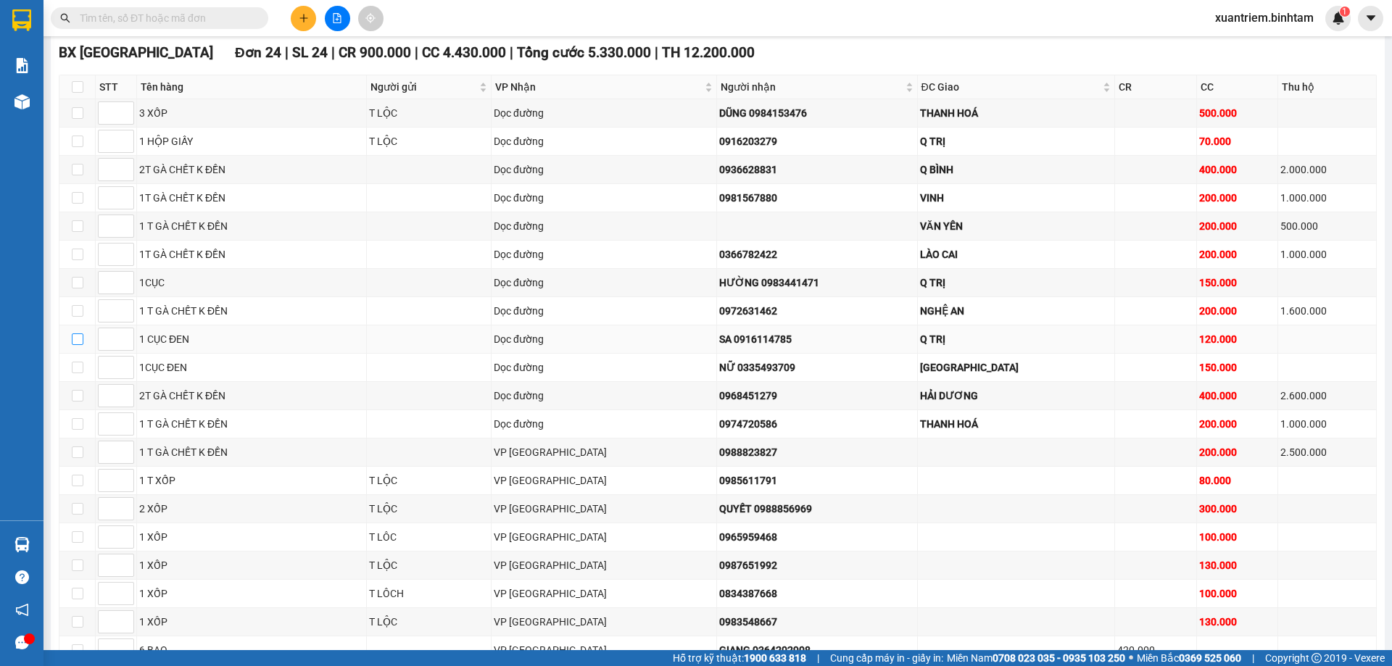
click at [79, 343] on input "checkbox" at bounding box center [78, 339] width 12 height 12
checkbox input "true"
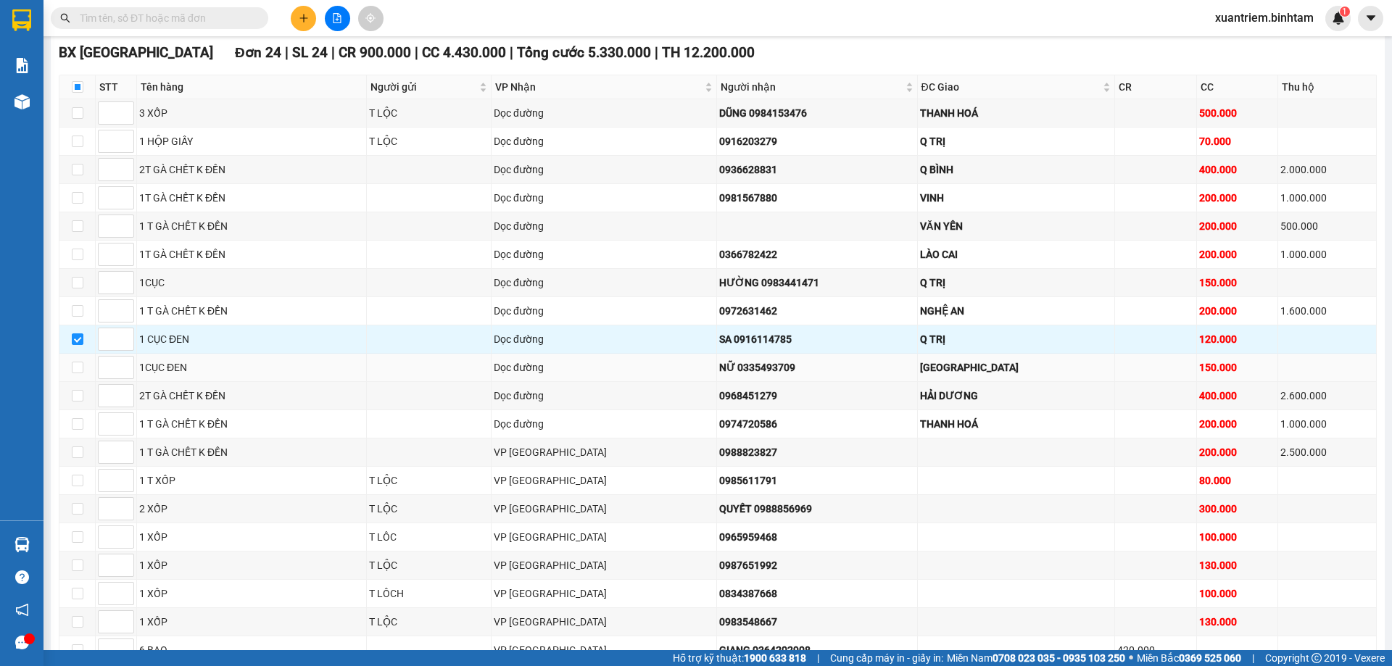
click at [84, 370] on td at bounding box center [77, 368] width 36 height 28
click at [74, 369] on input "checkbox" at bounding box center [78, 368] width 12 height 12
checkbox input "true"
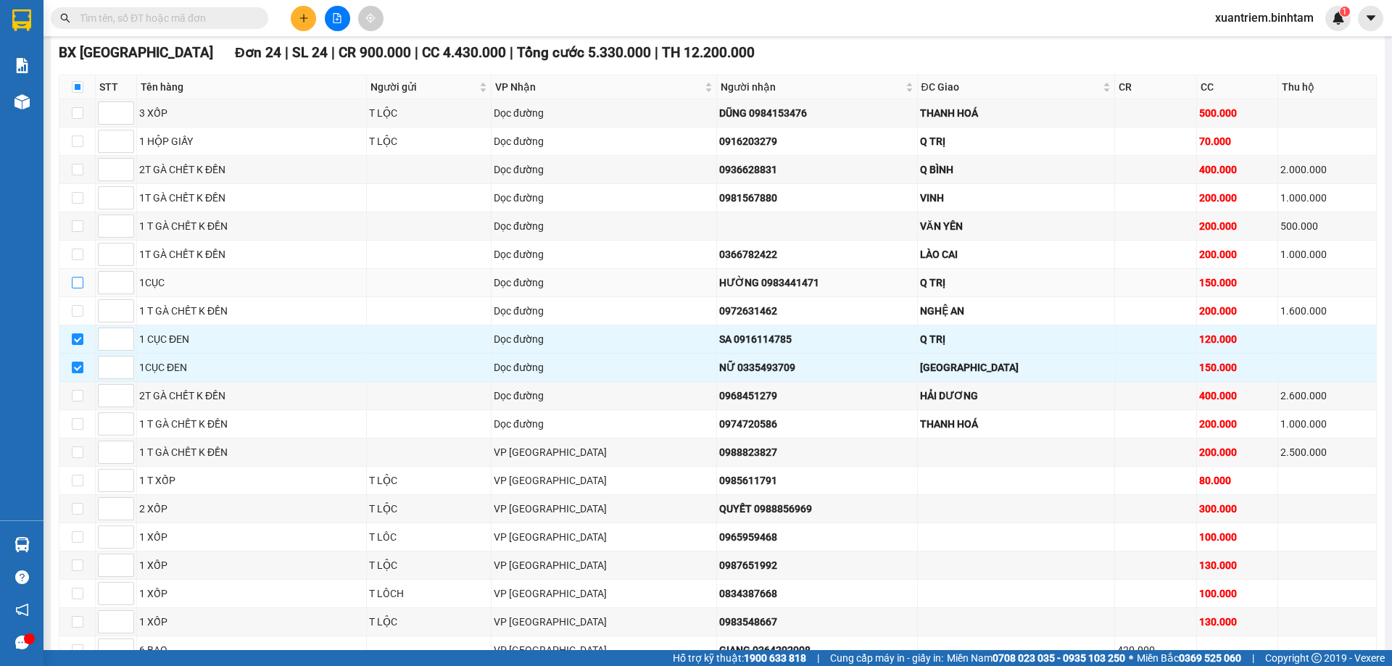
click at [72, 283] on input "checkbox" at bounding box center [78, 283] width 12 height 12
checkbox input "true"
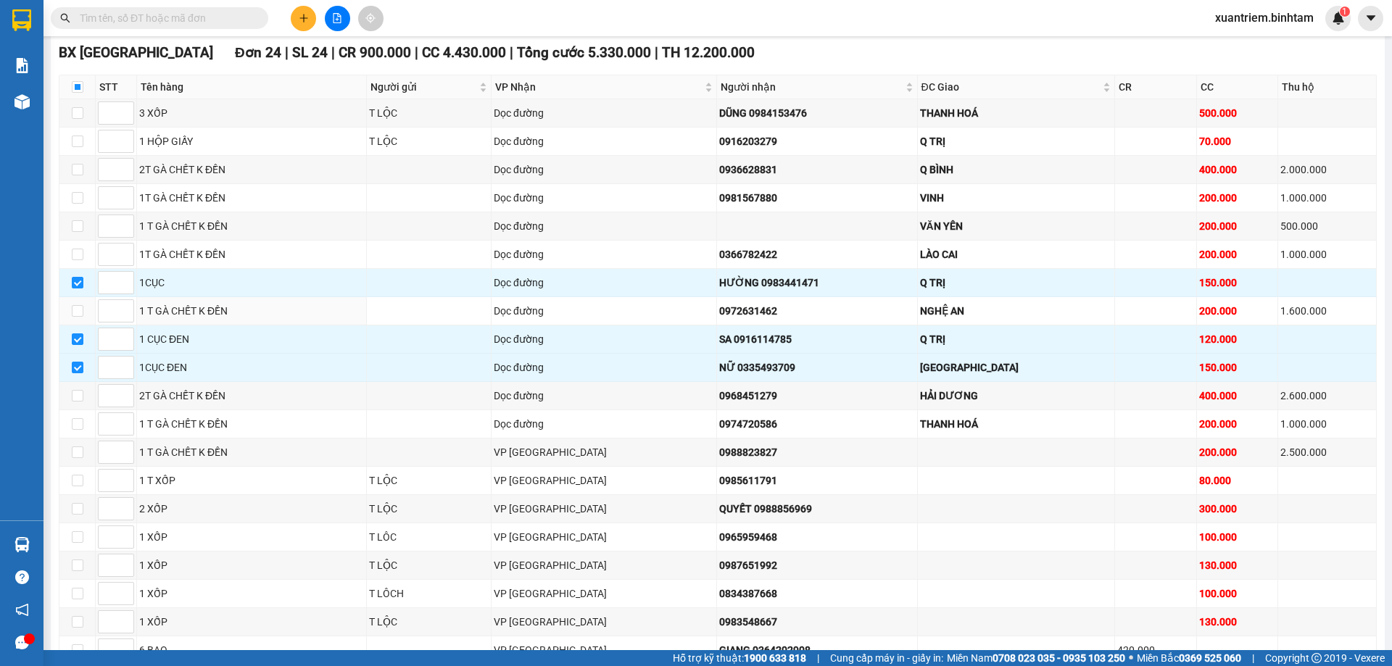
scroll to position [0, 0]
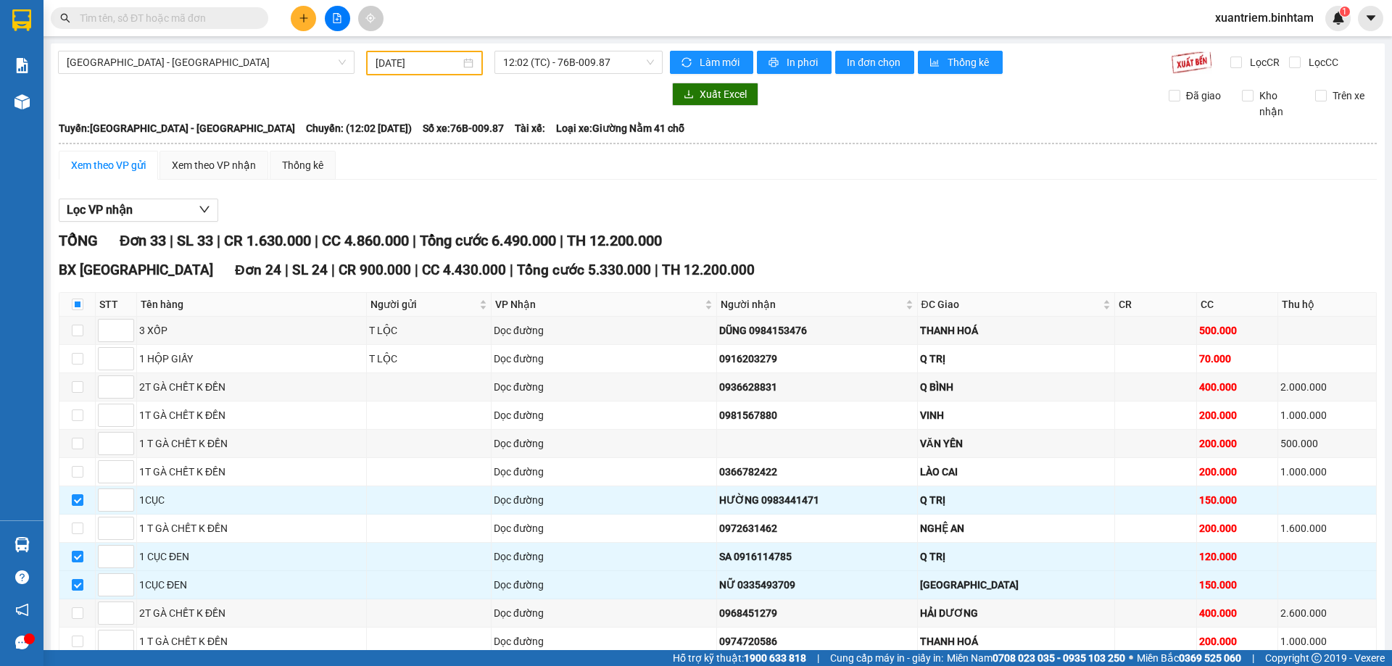
click at [461, 70] on div "[DATE]" at bounding box center [424, 63] width 98 height 16
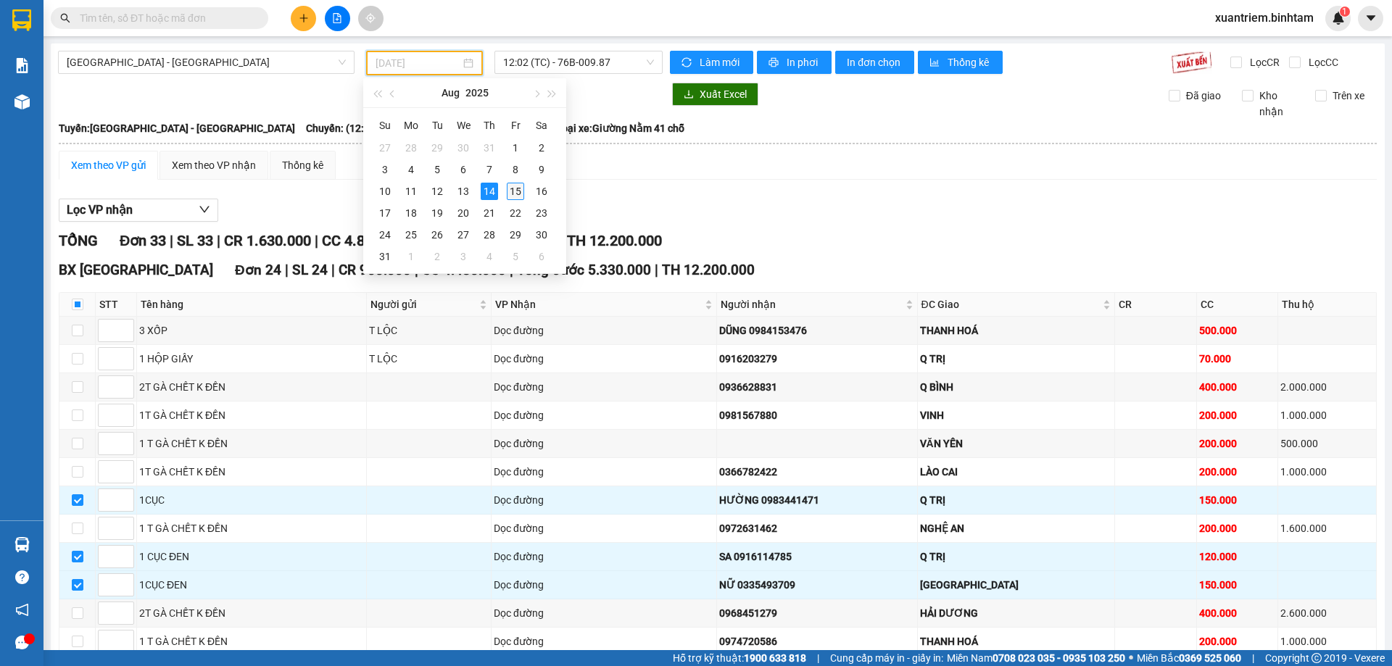
click at [516, 194] on div "15" at bounding box center [515, 191] width 17 height 17
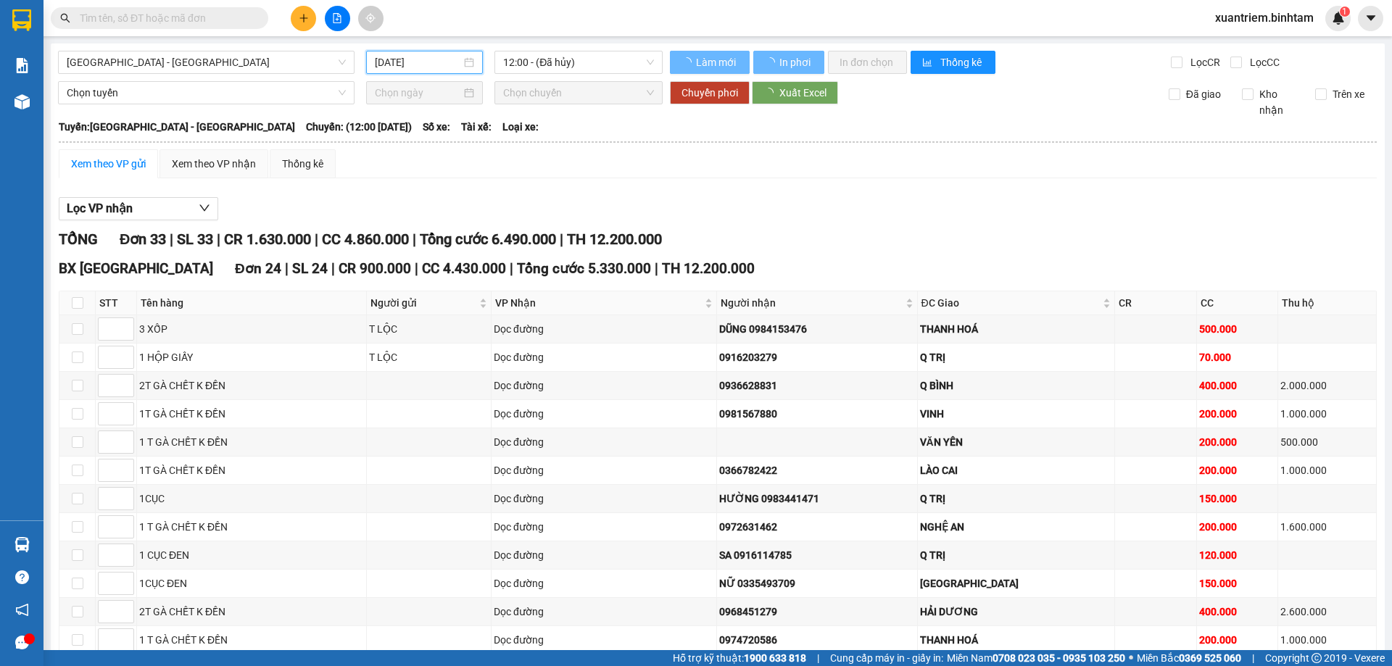
type input "[DATE]"
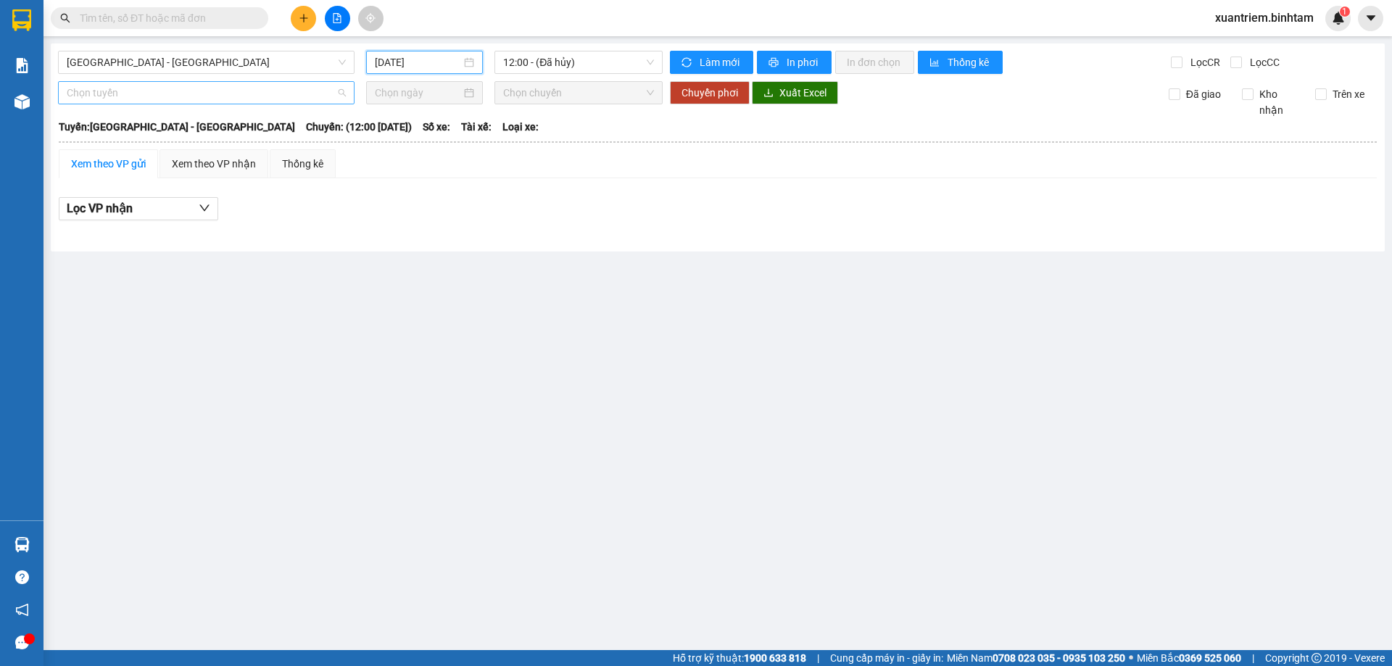
click at [182, 95] on span "Chọn tuyến" at bounding box center [206, 93] width 279 height 22
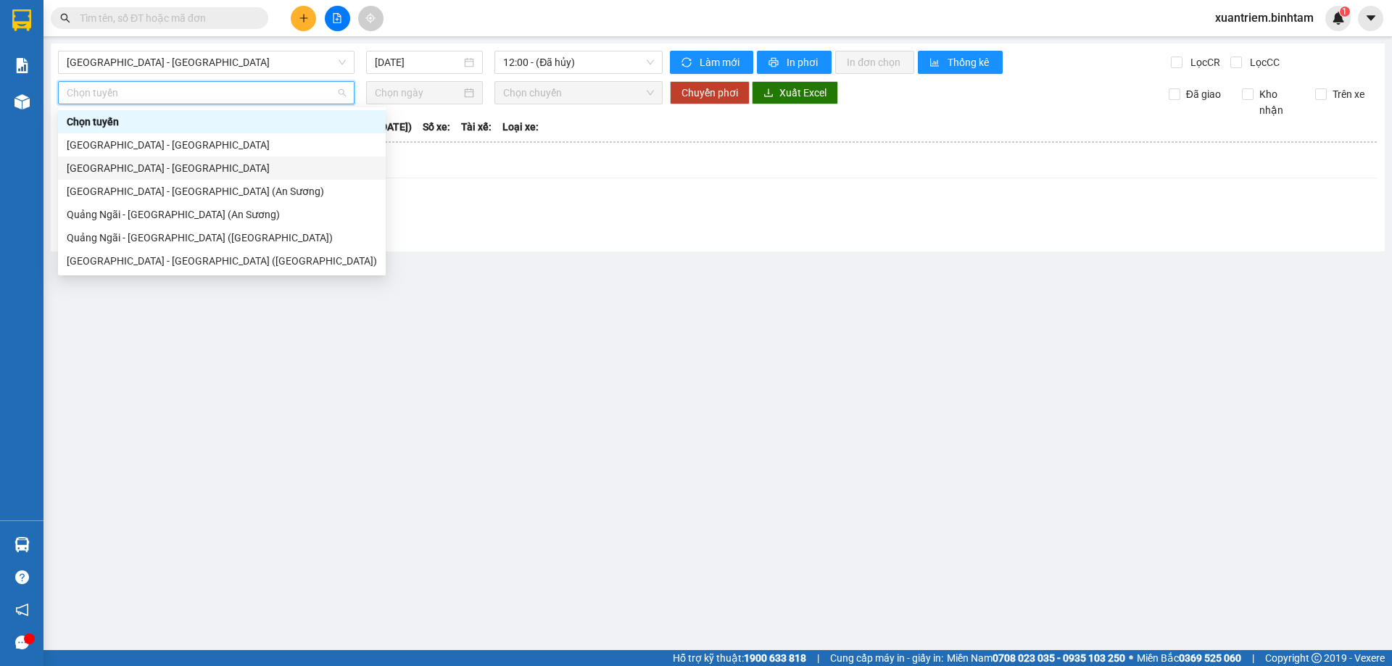
click at [171, 177] on div "[GEOGRAPHIC_DATA] - [GEOGRAPHIC_DATA]" at bounding box center [222, 168] width 328 height 23
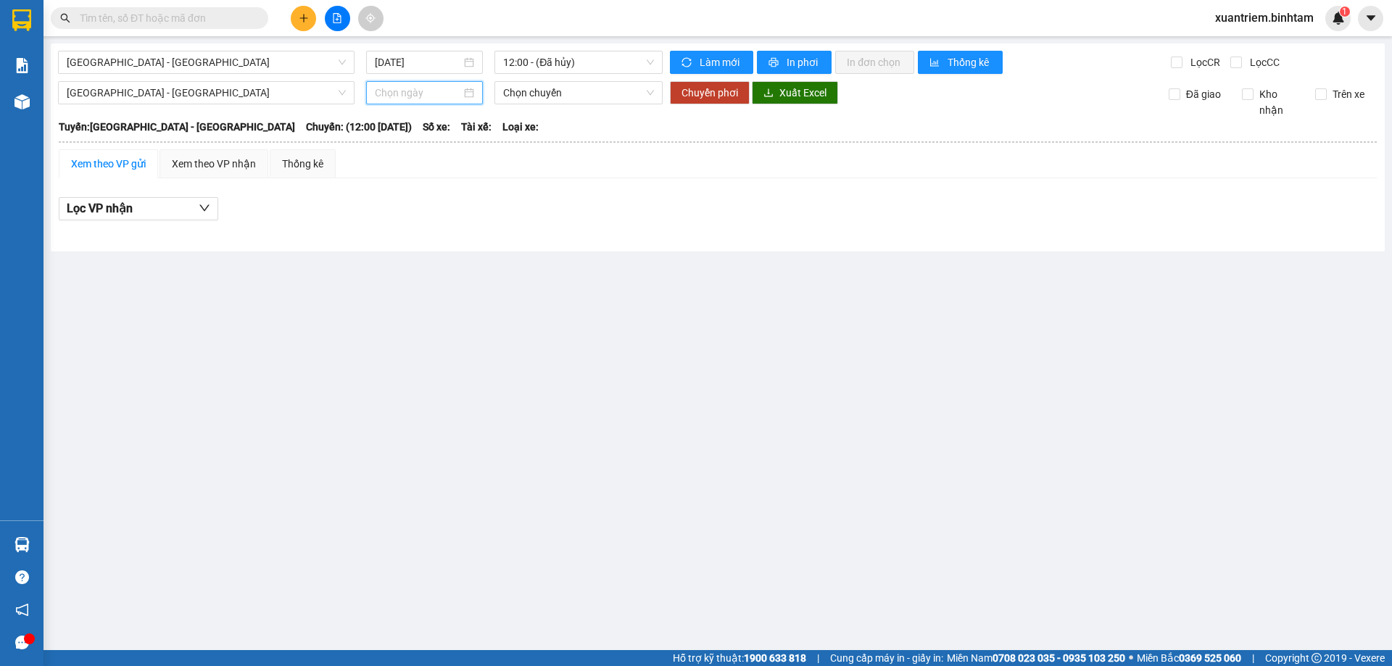
drag, startPoint x: 411, startPoint y: 94, endPoint x: 482, endPoint y: 113, distance: 73.5
click at [412, 94] on input at bounding box center [418, 93] width 86 height 16
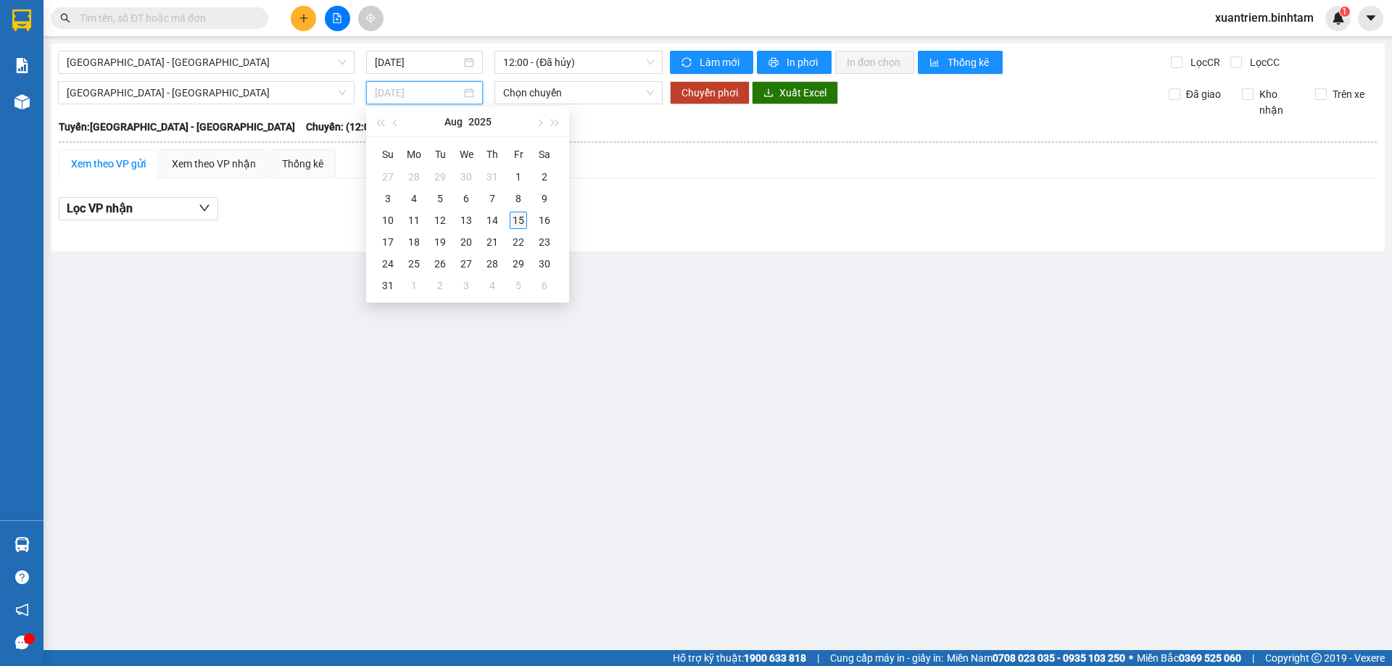
type input "[DATE]"
click at [517, 222] on div "15" at bounding box center [518, 220] width 17 height 17
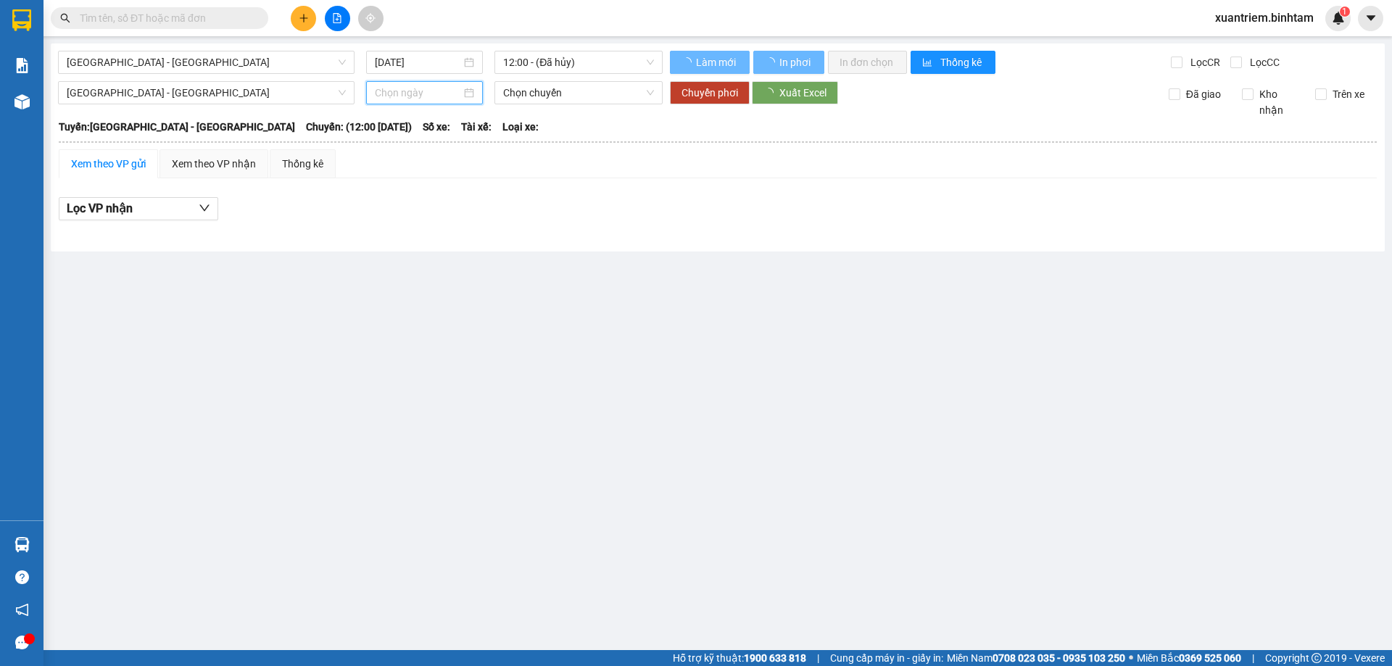
type input "[DATE]"
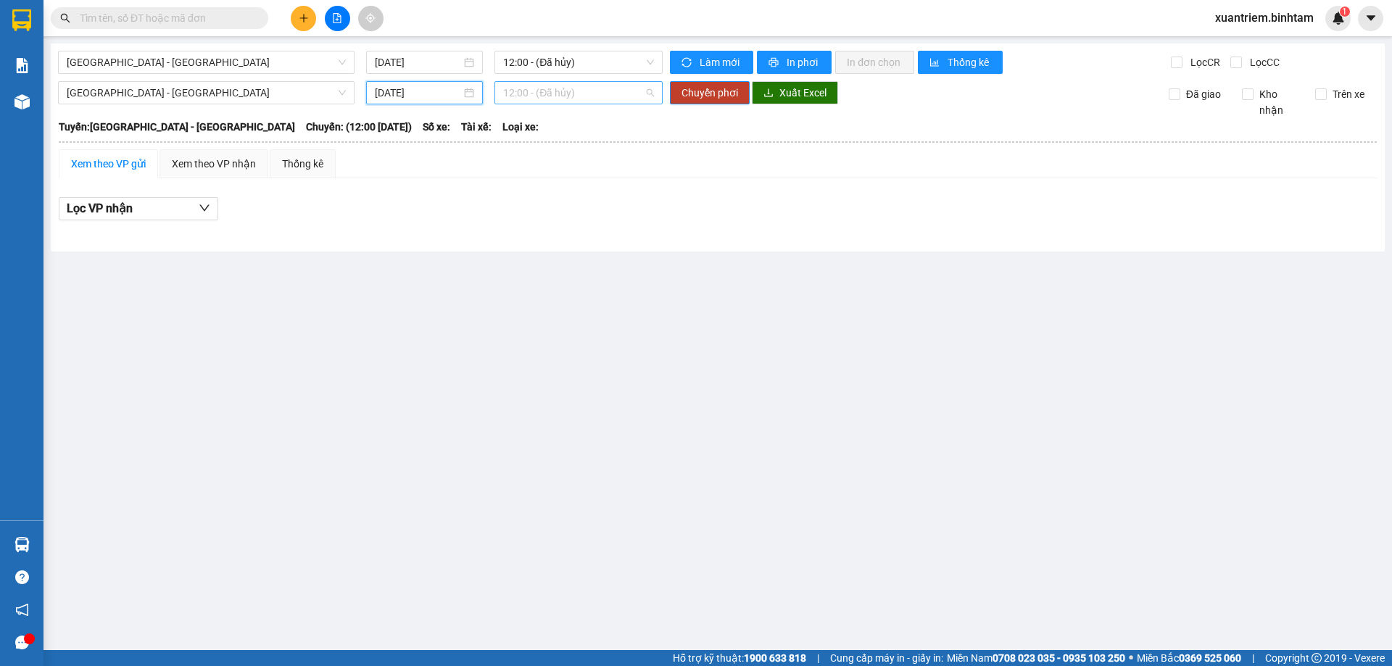
click at [551, 103] on span "12:00 - (Đã hủy)" at bounding box center [578, 93] width 151 height 22
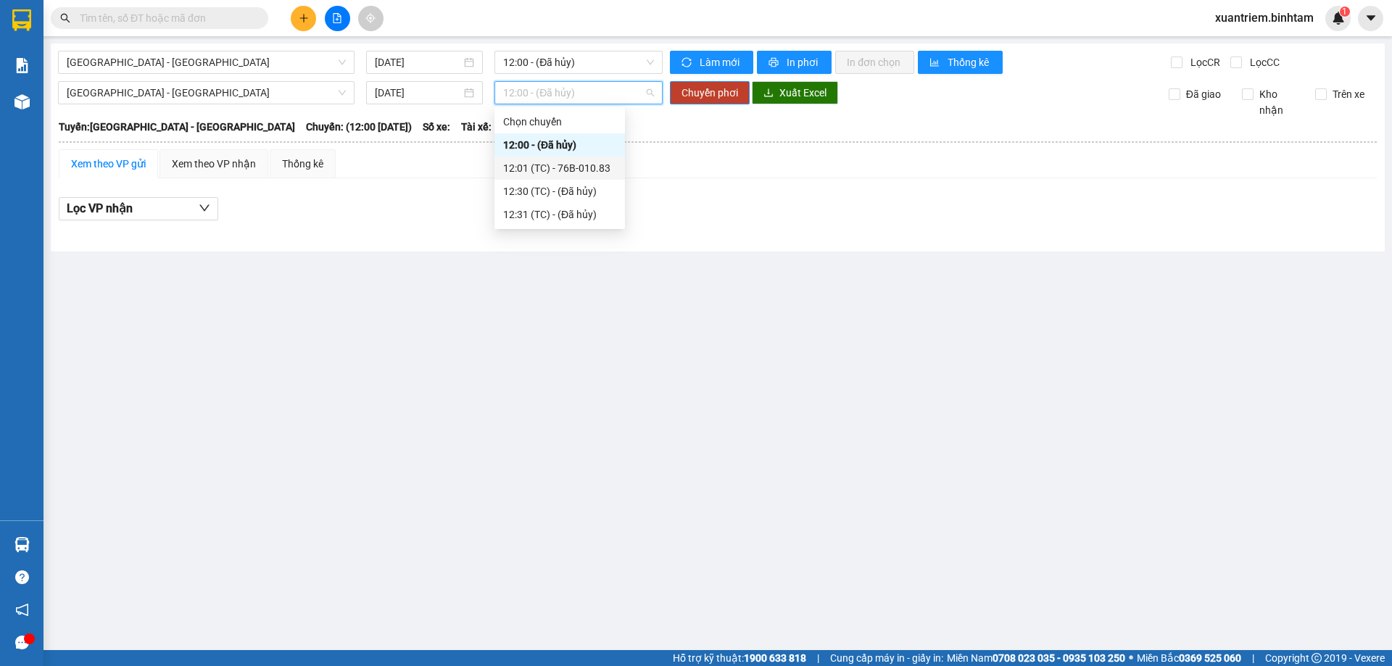
click at [590, 168] on div "12:01 (TC) - 76B-010.83" at bounding box center [559, 168] width 113 height 16
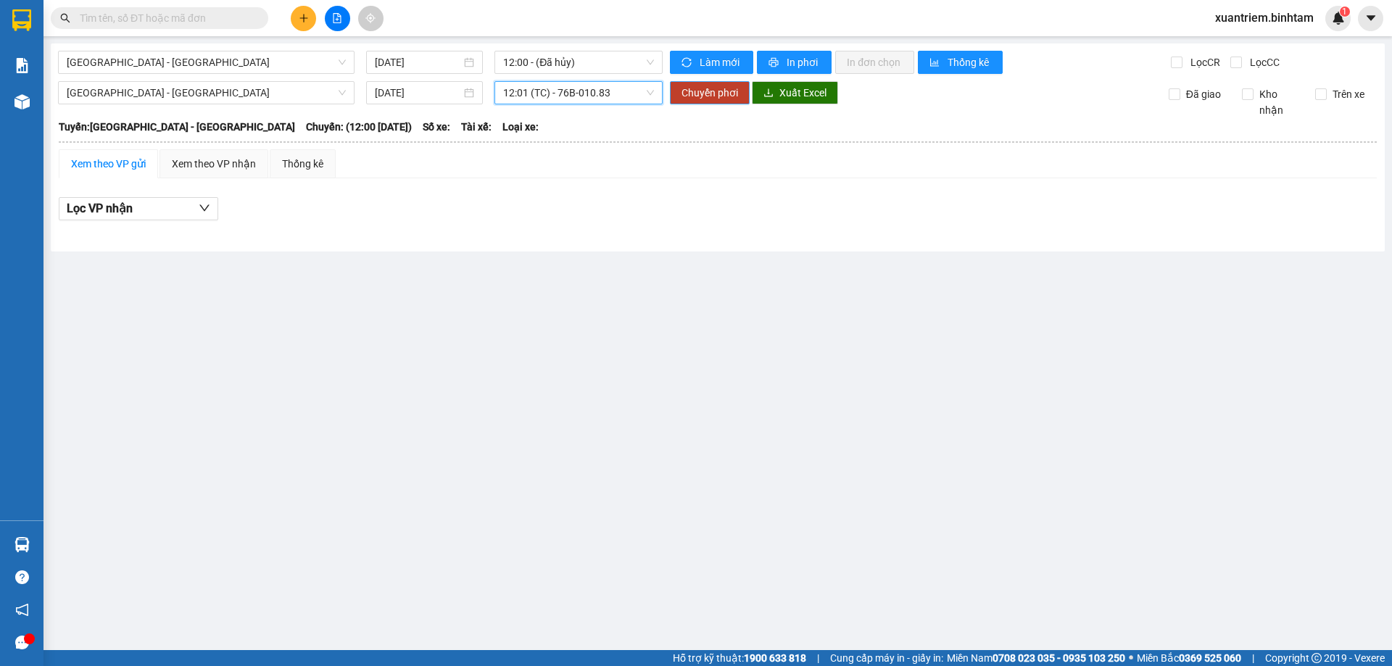
click at [701, 94] on span "Chuyển phơi" at bounding box center [709, 93] width 57 height 16
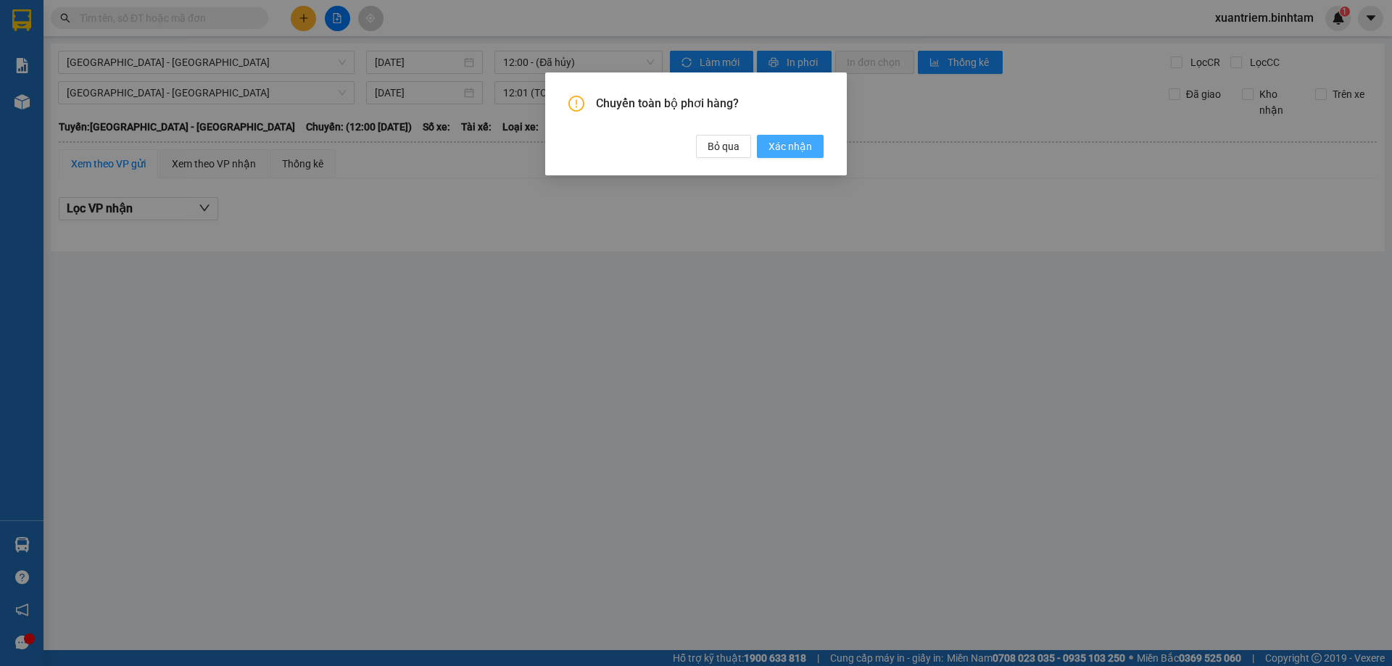
click at [785, 148] on span "Xác nhận" at bounding box center [789, 146] width 43 height 16
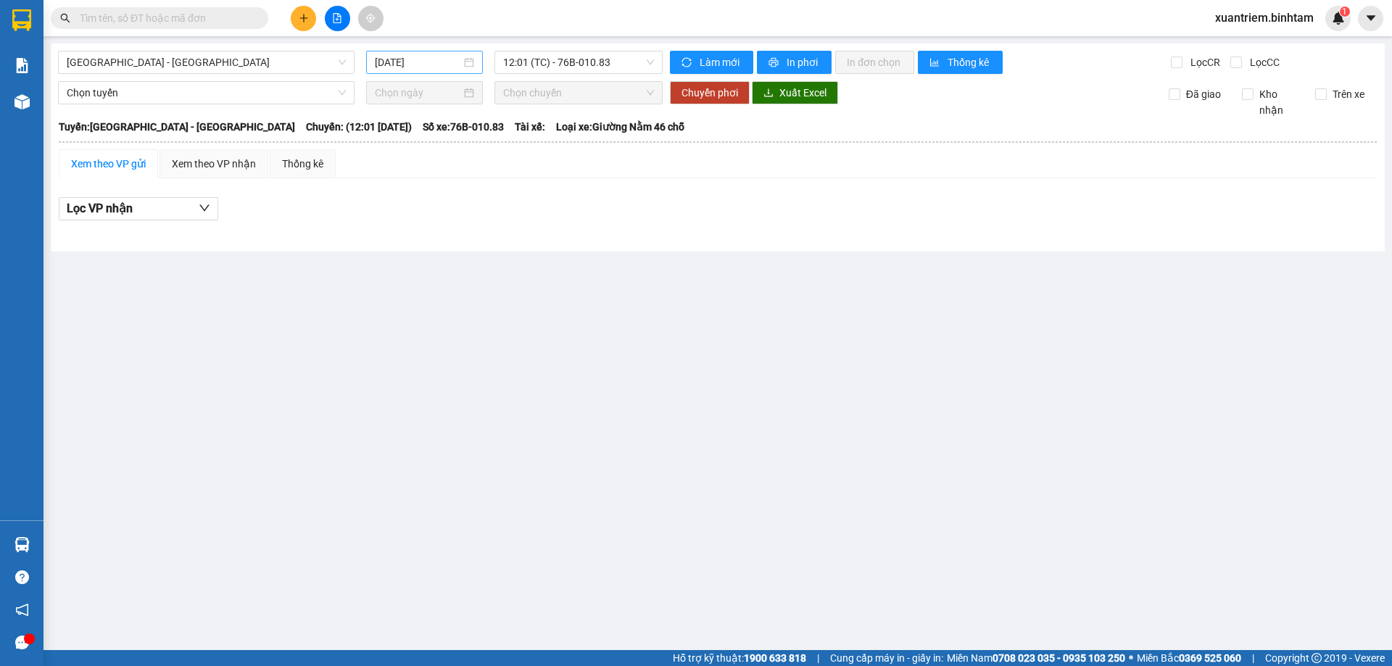
click at [454, 66] on input "[DATE]" at bounding box center [418, 62] width 86 height 16
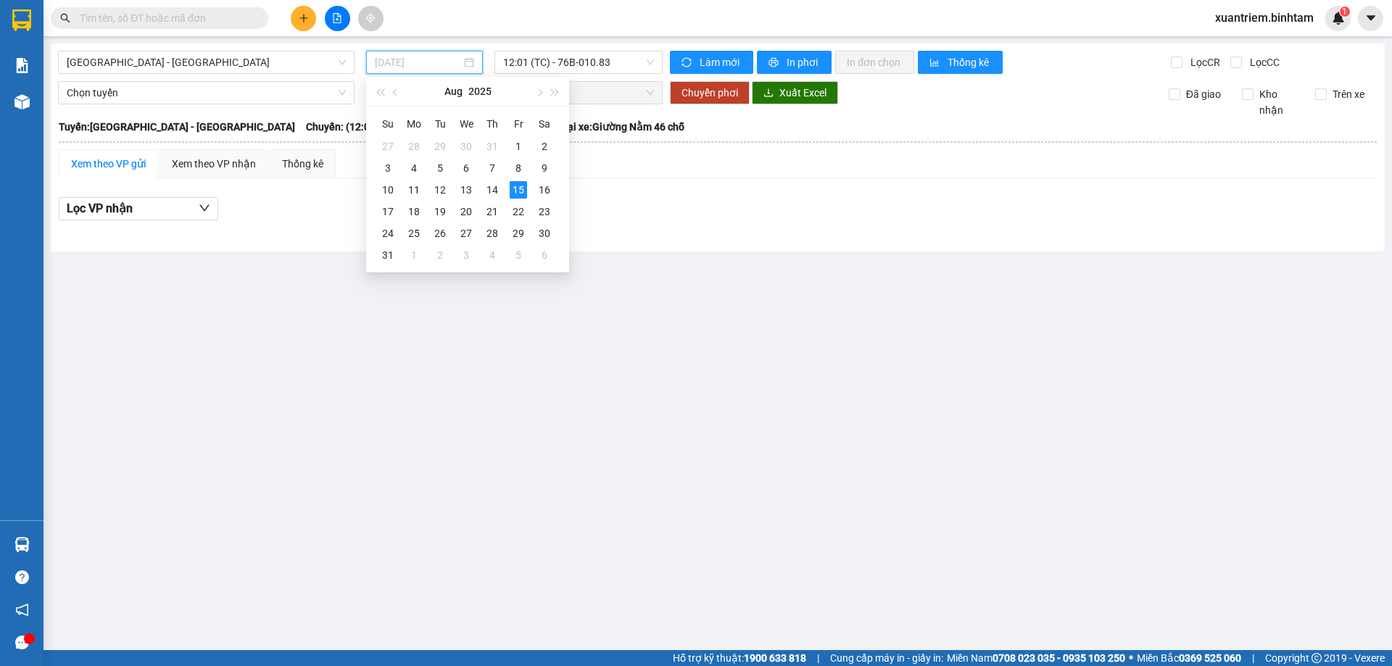
type input "[DATE]"
click at [625, 62] on span "12:01 (TC) - 76B-010.83" at bounding box center [578, 62] width 151 height 22
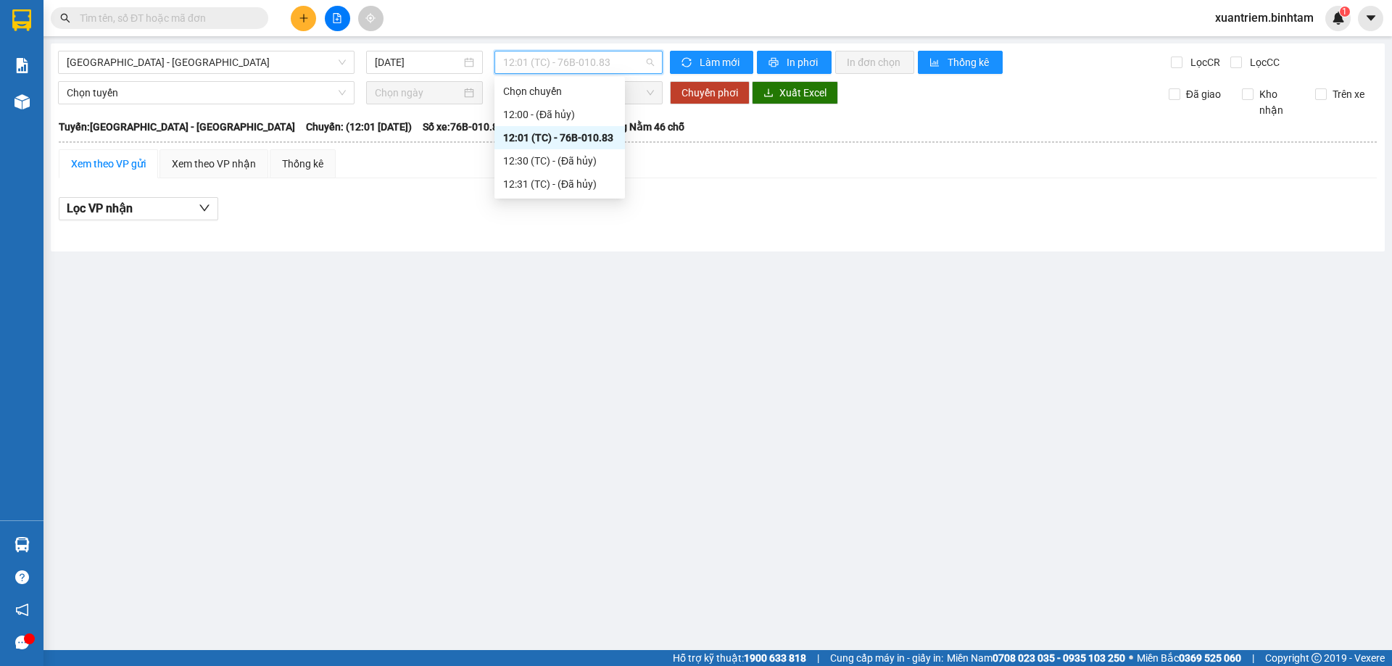
click at [583, 136] on div "12:01 (TC) - 76B-010.83" at bounding box center [559, 138] width 113 height 16
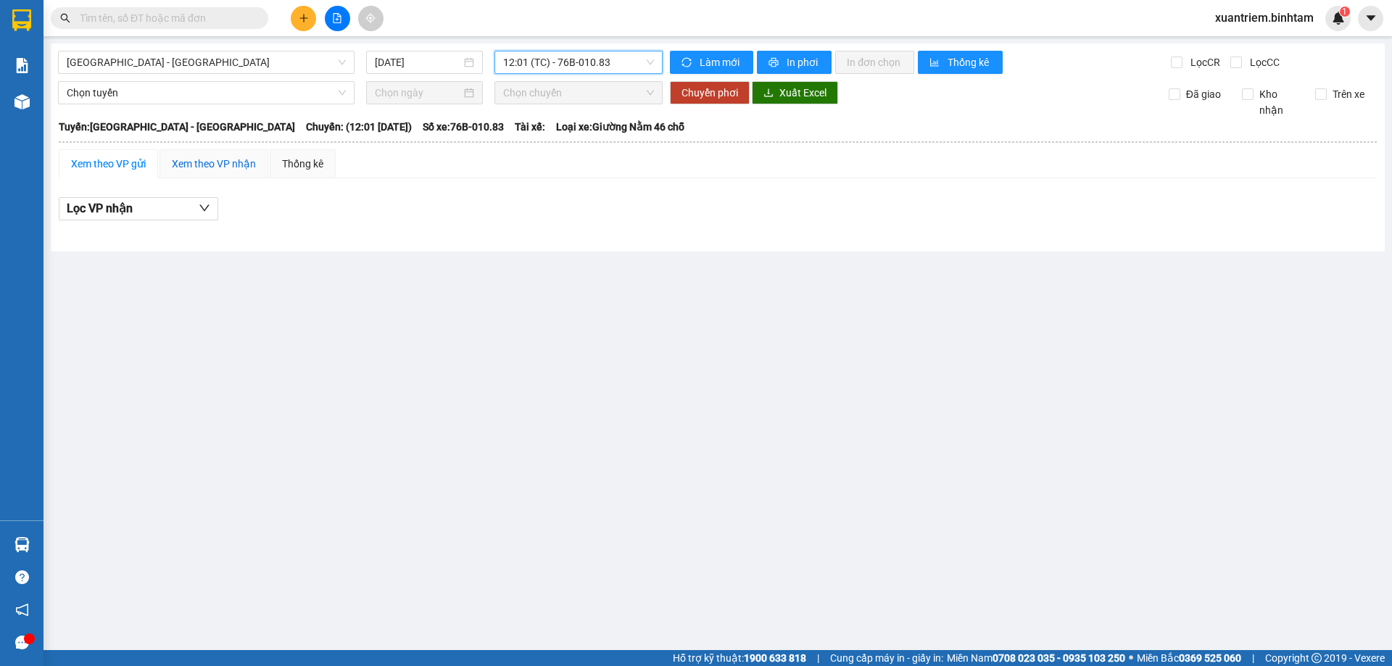
click at [229, 158] on div "Xem theo VP nhận" at bounding box center [214, 164] width 84 height 16
click at [165, 210] on button "Lọc VP Gửi" at bounding box center [138, 208] width 159 height 23
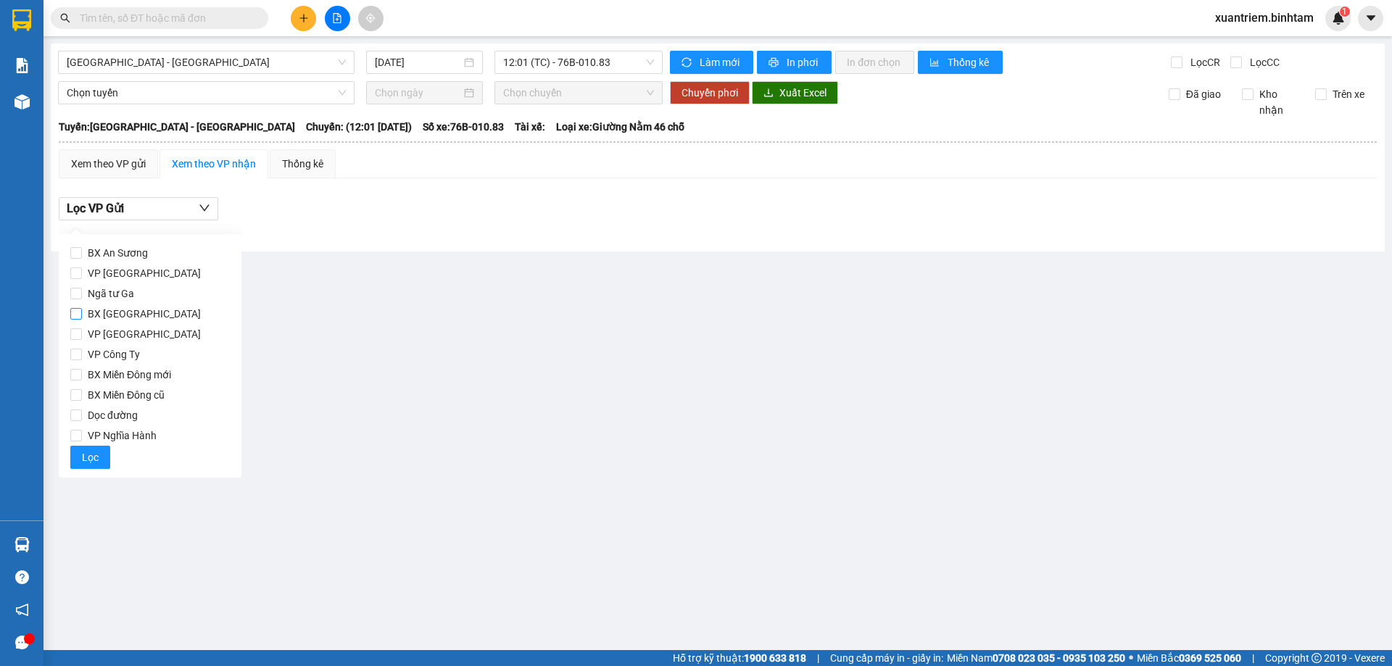
click at [151, 320] on span "BX [GEOGRAPHIC_DATA]" at bounding box center [144, 314] width 125 height 20
click at [82, 320] on input "BX [GEOGRAPHIC_DATA]" at bounding box center [76, 314] width 12 height 12
checkbox input "true"
click at [79, 454] on button "Lọc" at bounding box center [90, 457] width 40 height 23
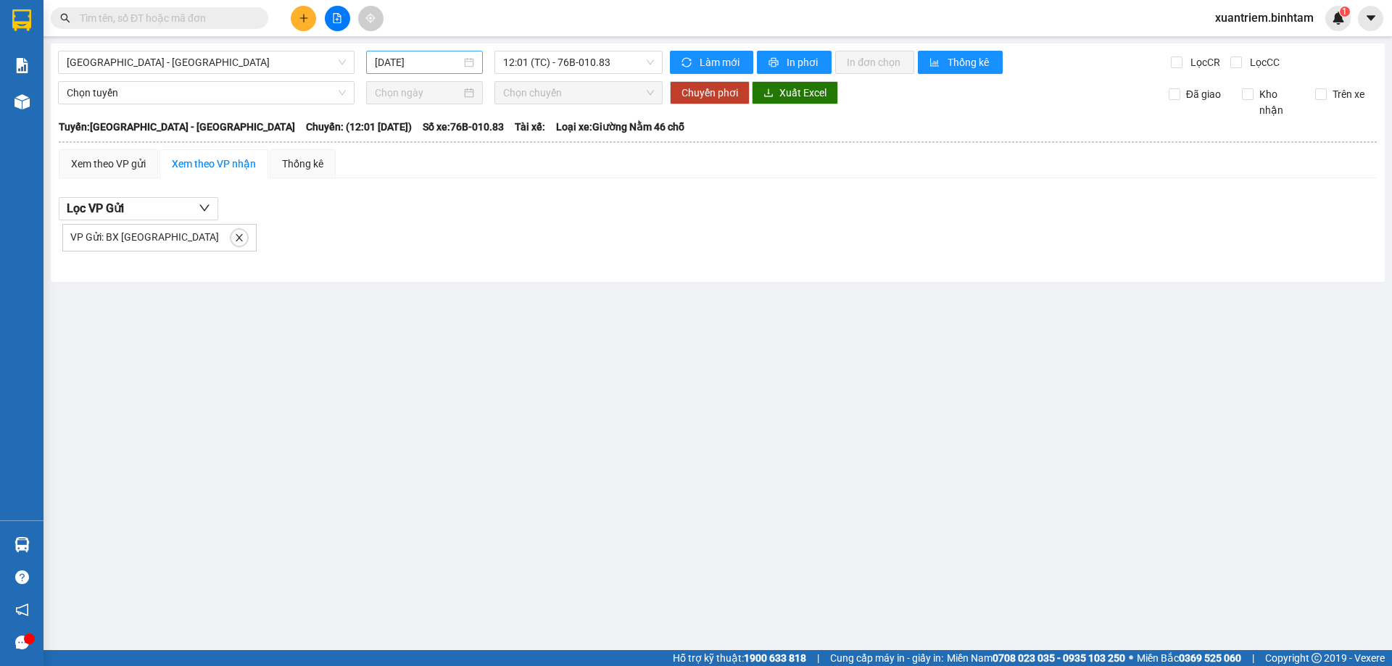
click at [451, 62] on input "[DATE]" at bounding box center [418, 62] width 86 height 16
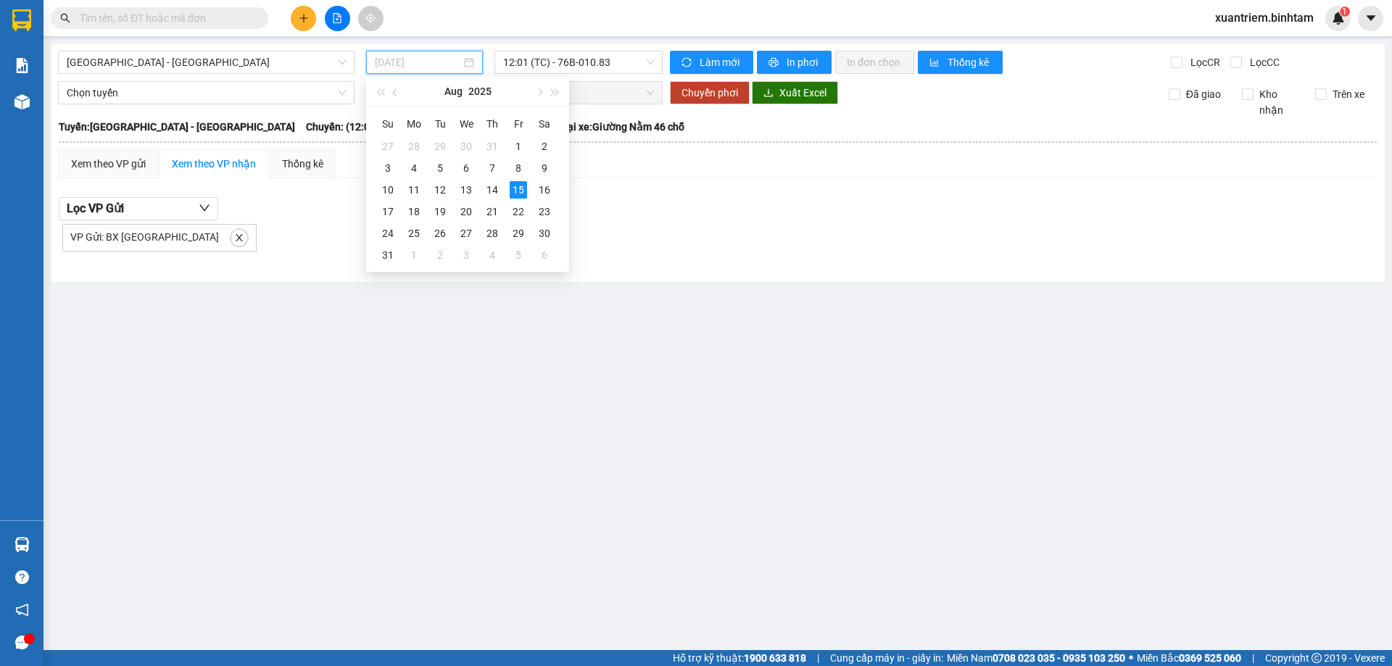
drag, startPoint x: 526, startPoint y: 188, endPoint x: 597, endPoint y: 90, distance: 121.5
click at [526, 188] on div "15" at bounding box center [518, 189] width 17 height 17
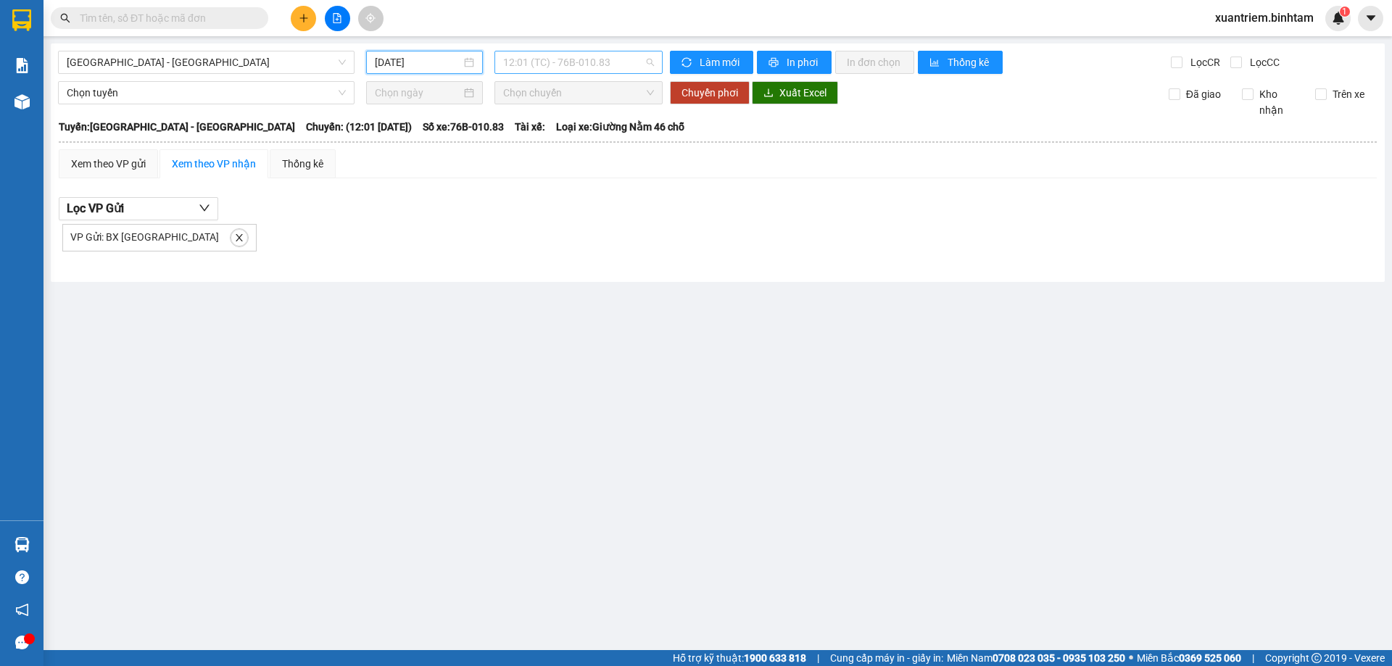
click at [619, 64] on span "12:01 (TC) - 76B-010.83" at bounding box center [578, 62] width 151 height 22
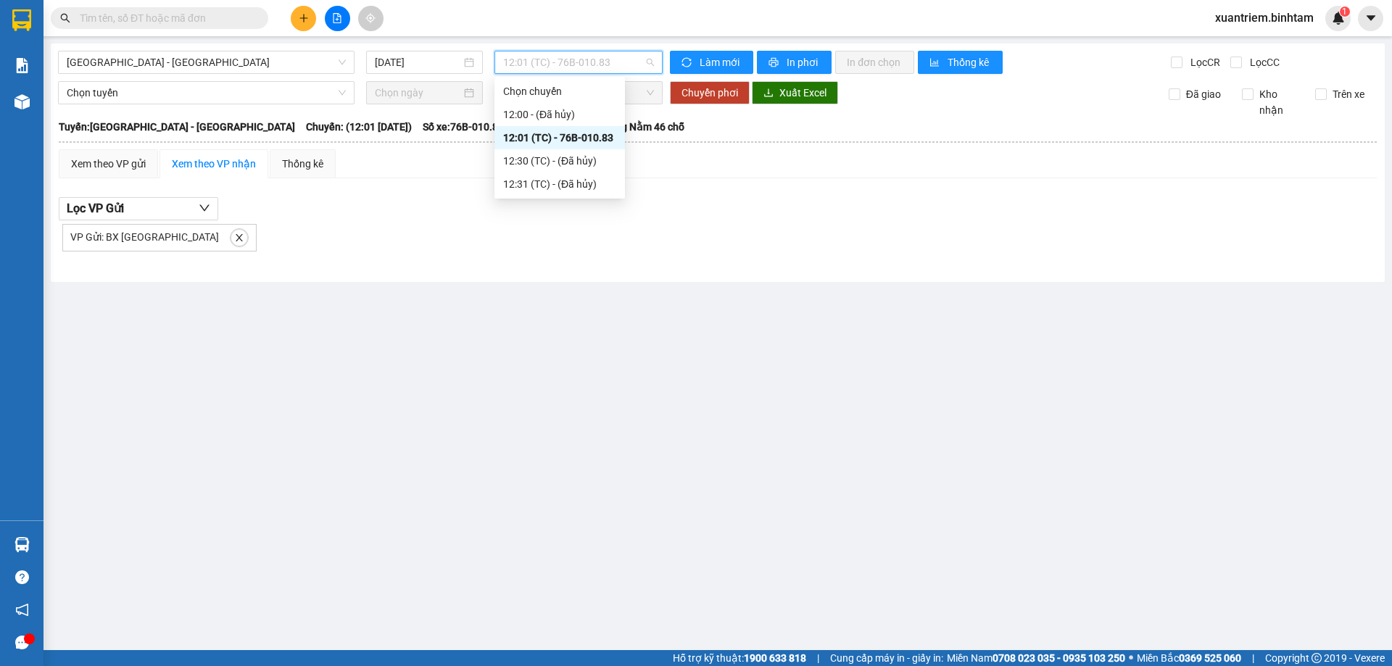
drag, startPoint x: 602, startPoint y: 138, endPoint x: 567, endPoint y: 141, distance: 34.9
click at [601, 137] on div "12:01 (TC) - 76B-010.83" at bounding box center [559, 138] width 113 height 16
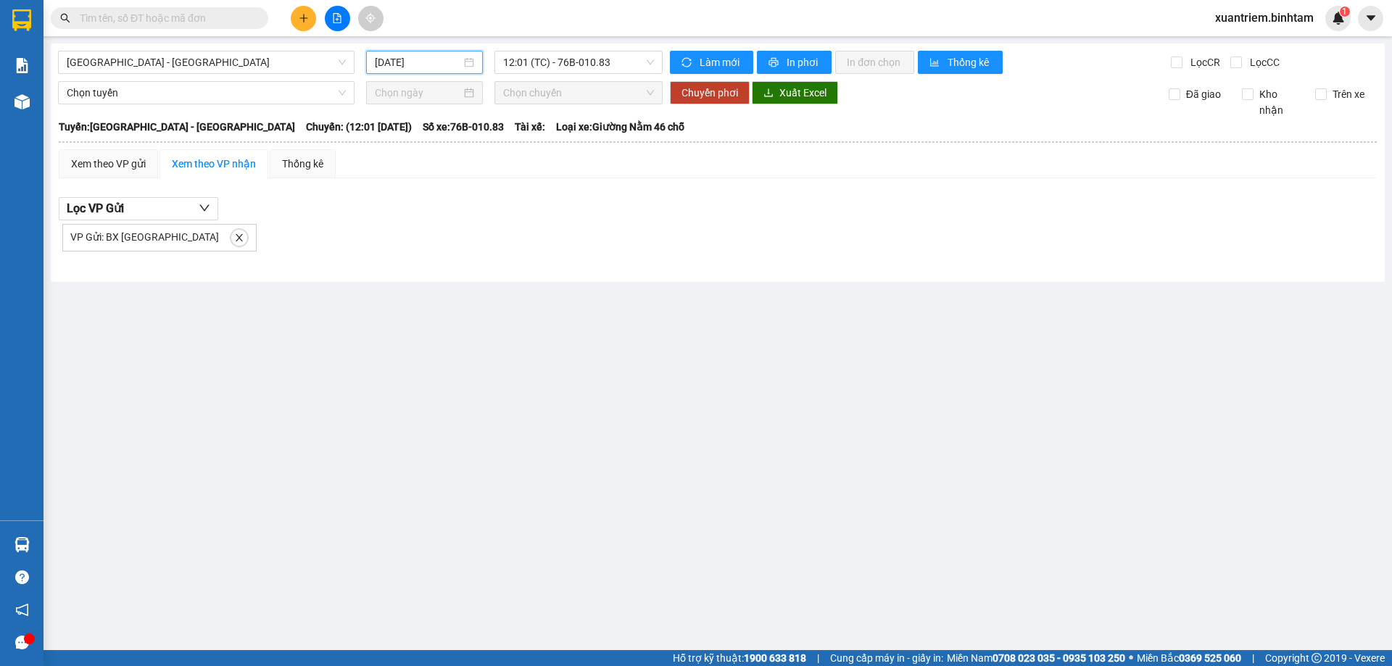
click at [411, 62] on input "[DATE]" at bounding box center [418, 62] width 86 height 16
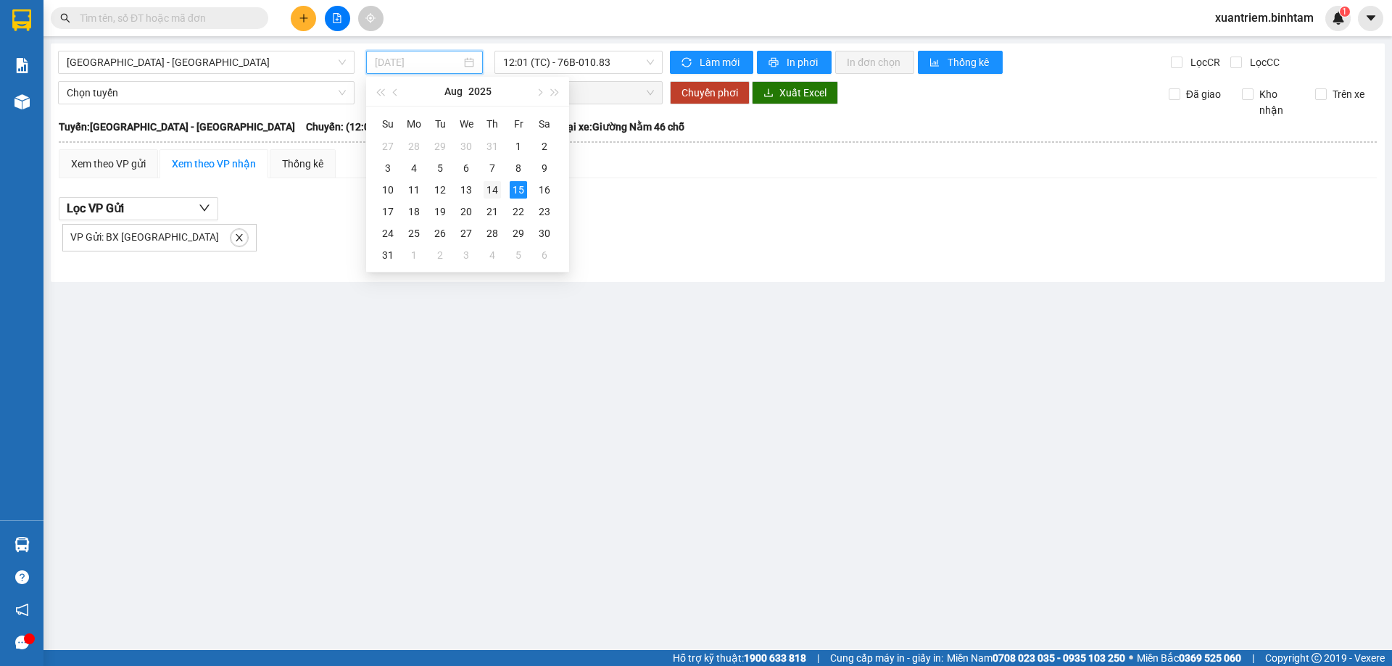
click at [495, 192] on div "14" at bounding box center [491, 189] width 17 height 17
type input "[DATE]"
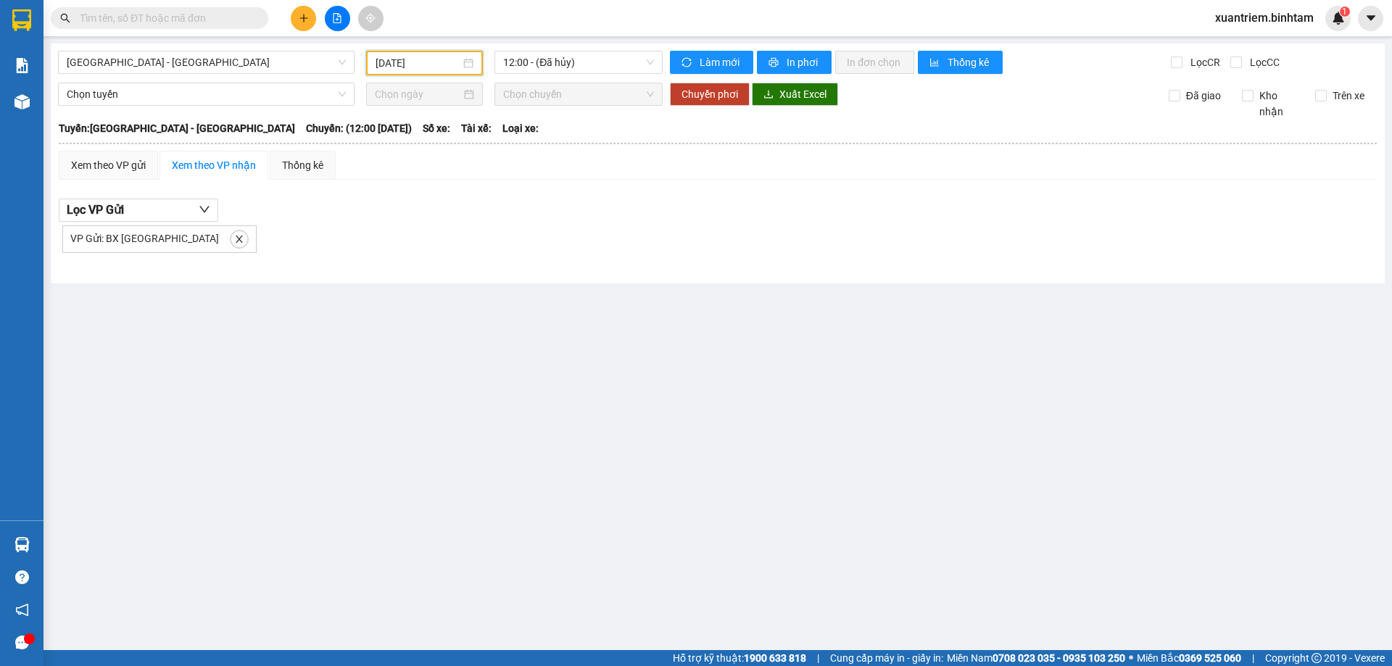
drag, startPoint x: 541, startPoint y: 54, endPoint x: 602, endPoint y: 77, distance: 65.2
click at [550, 57] on span "12:00 - (Đã hủy)" at bounding box center [578, 62] width 151 height 22
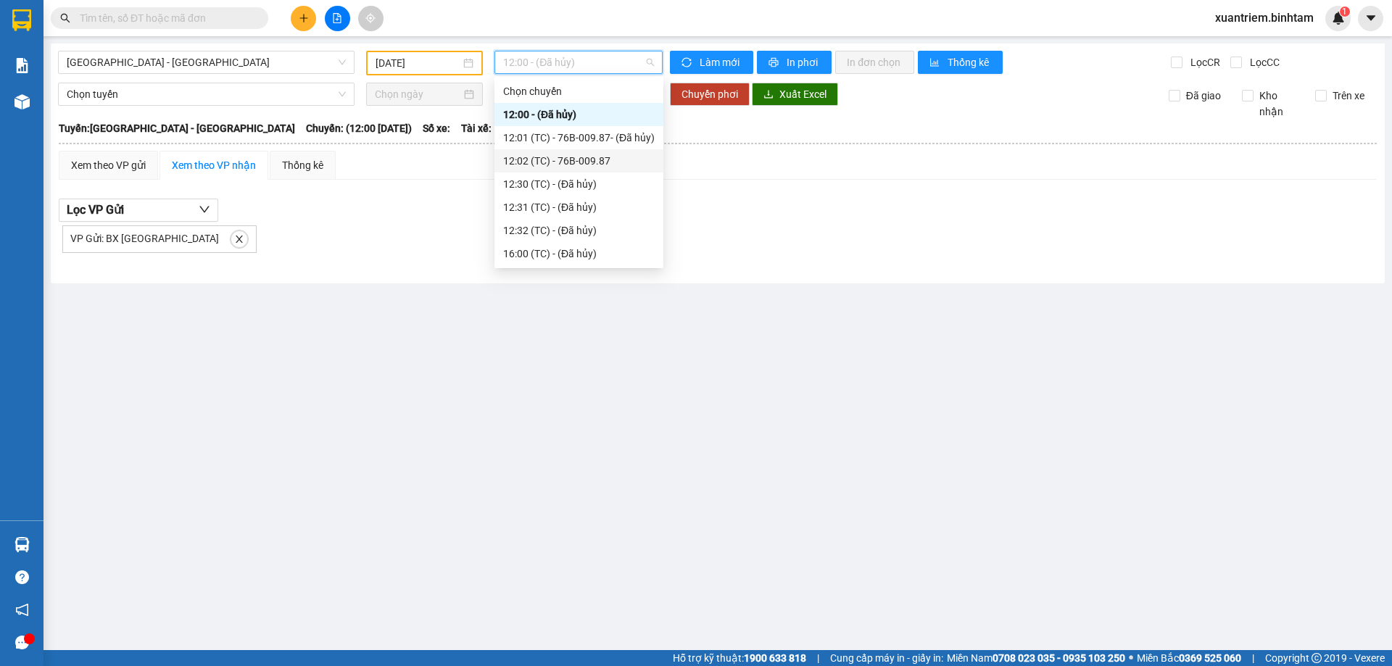
click at [581, 169] on div "12:02 (TC) - 76B-009.87" at bounding box center [578, 160] width 169 height 23
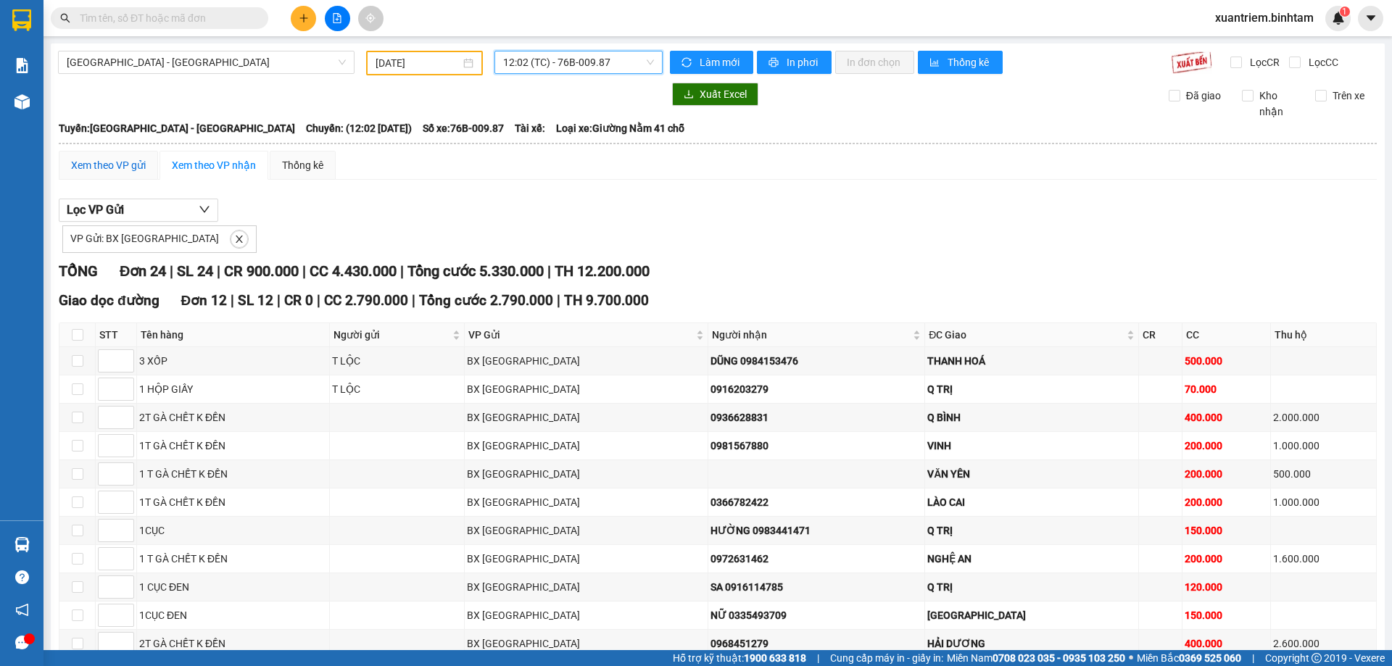
click at [117, 162] on div "Xem theo VP gửi" at bounding box center [108, 165] width 75 height 16
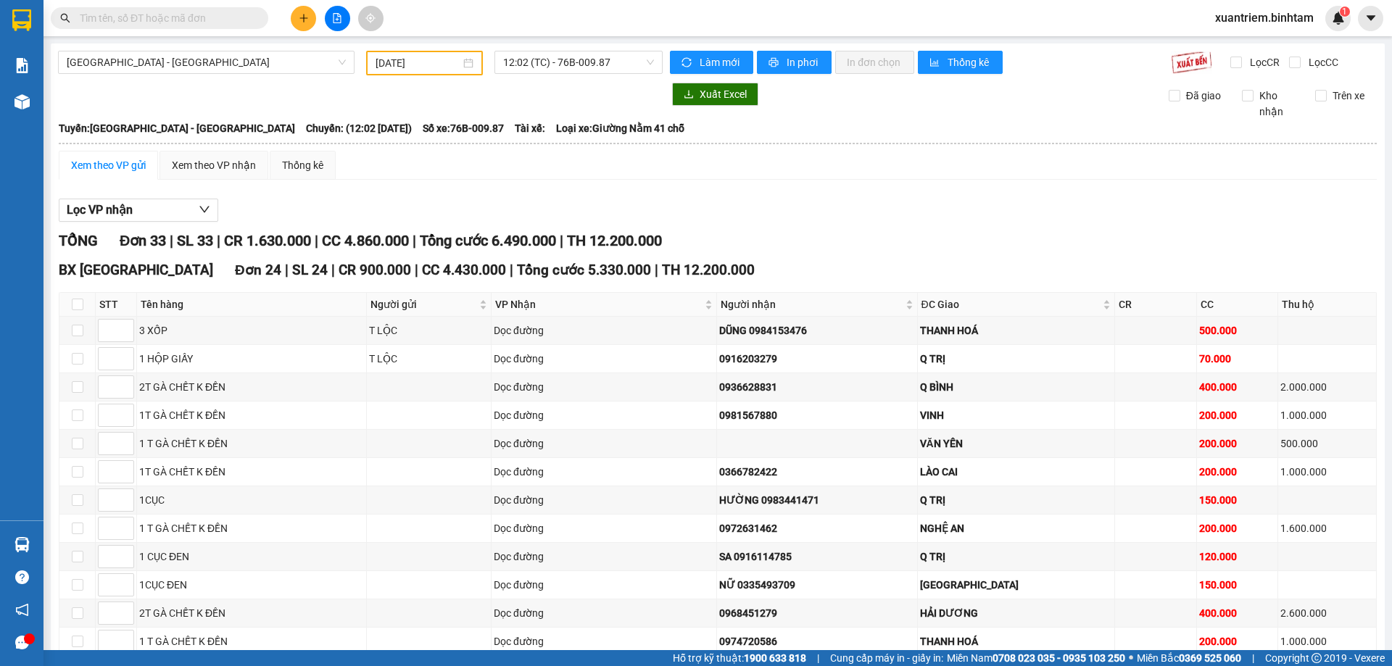
scroll to position [217, 0]
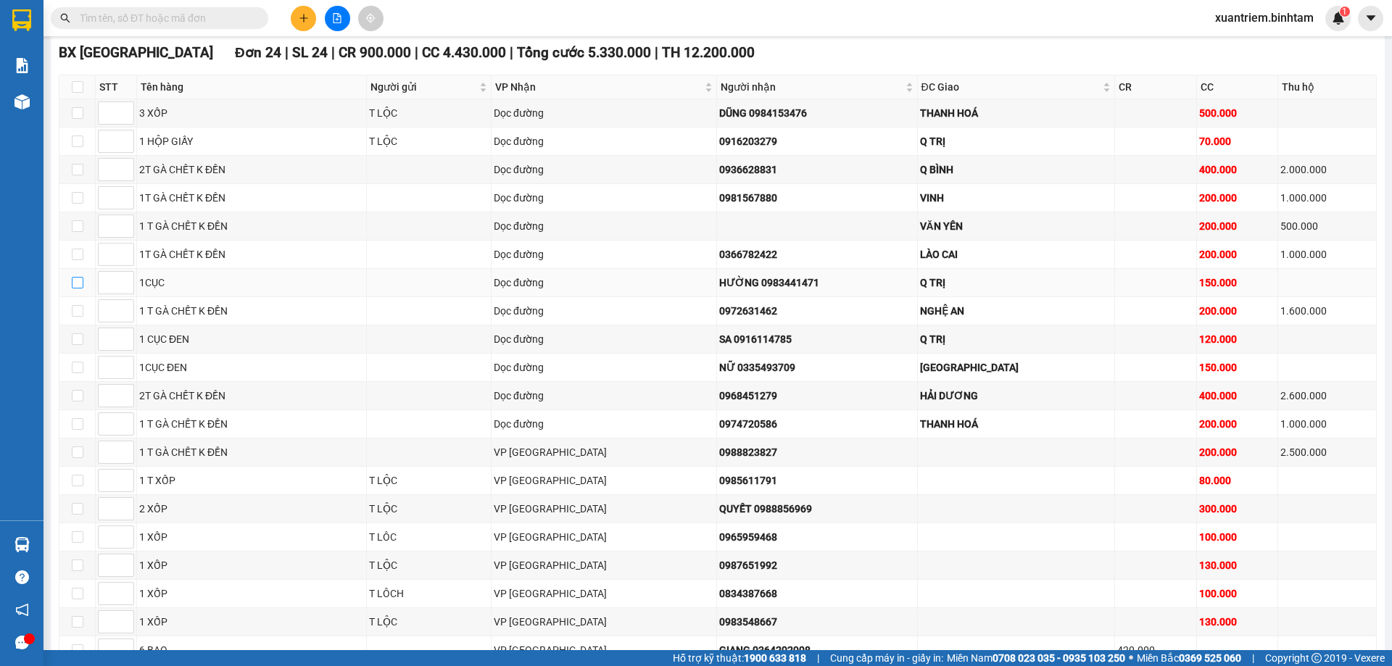
click at [74, 283] on input "checkbox" at bounding box center [78, 283] width 12 height 12
checkbox input "true"
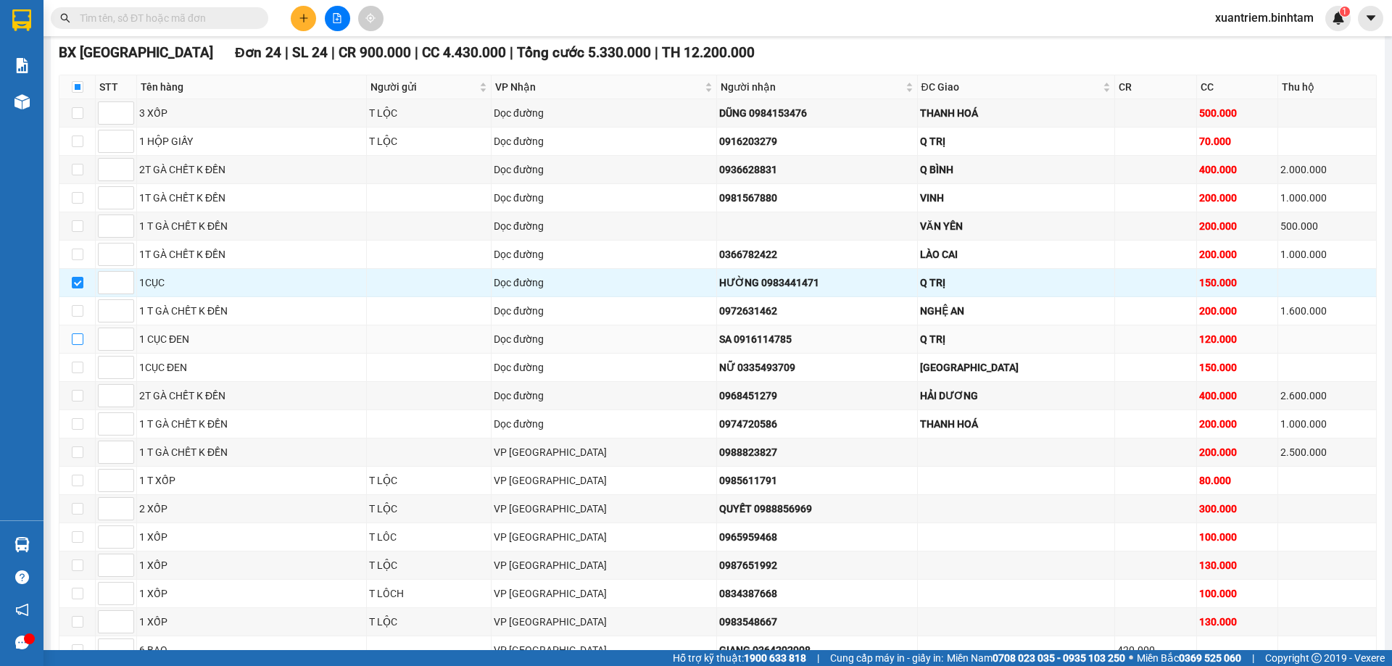
click at [79, 339] on input "checkbox" at bounding box center [78, 339] width 12 height 12
checkbox input "true"
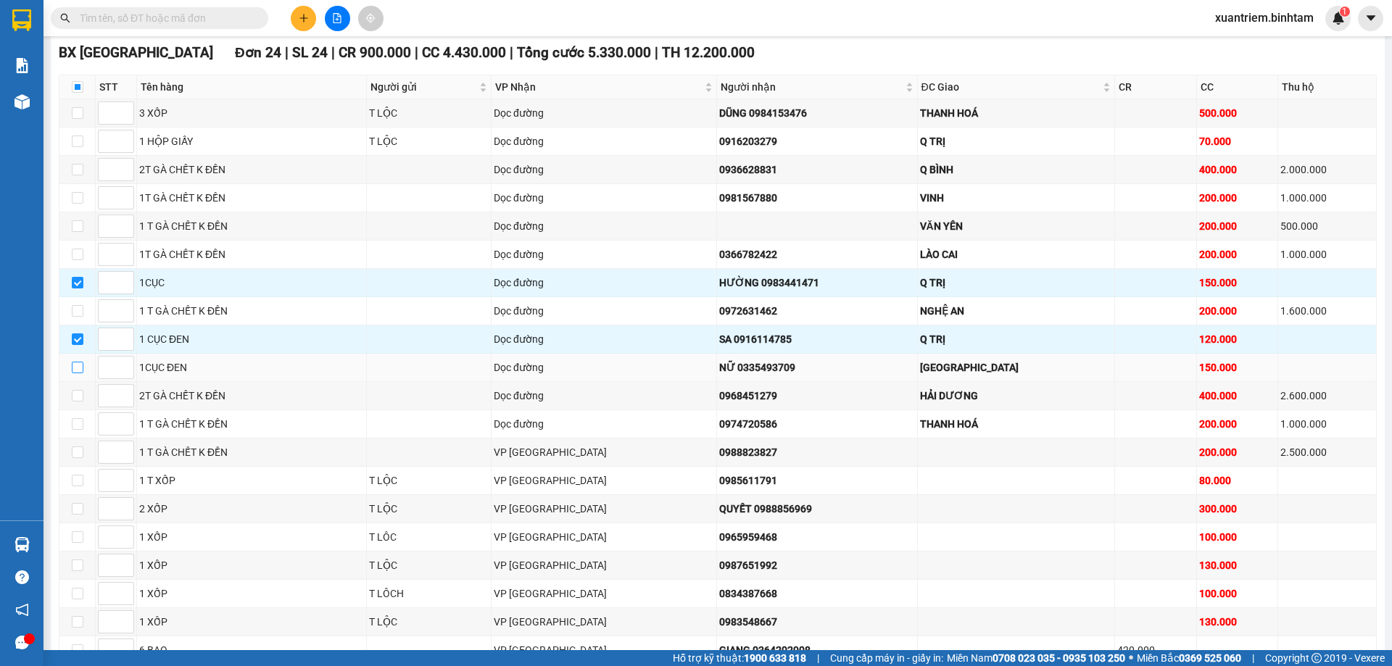
click at [78, 367] on input "checkbox" at bounding box center [78, 368] width 12 height 12
checkbox input "true"
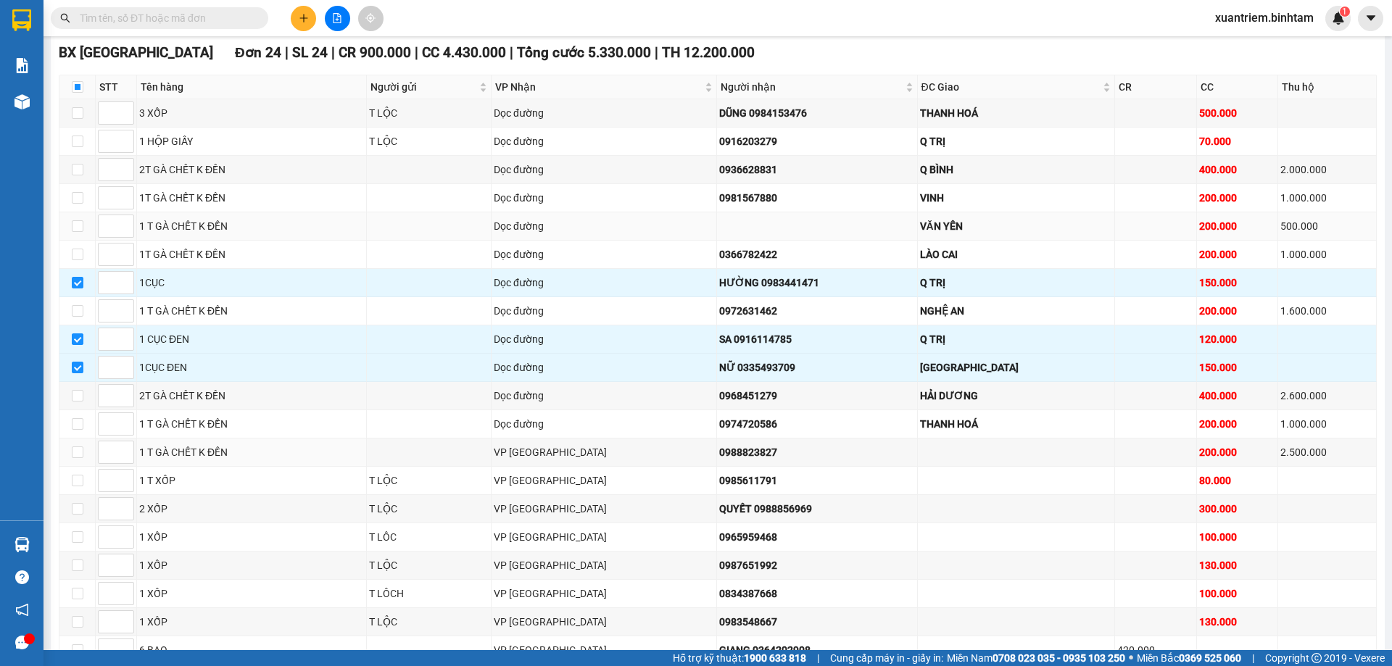
scroll to position [0, 0]
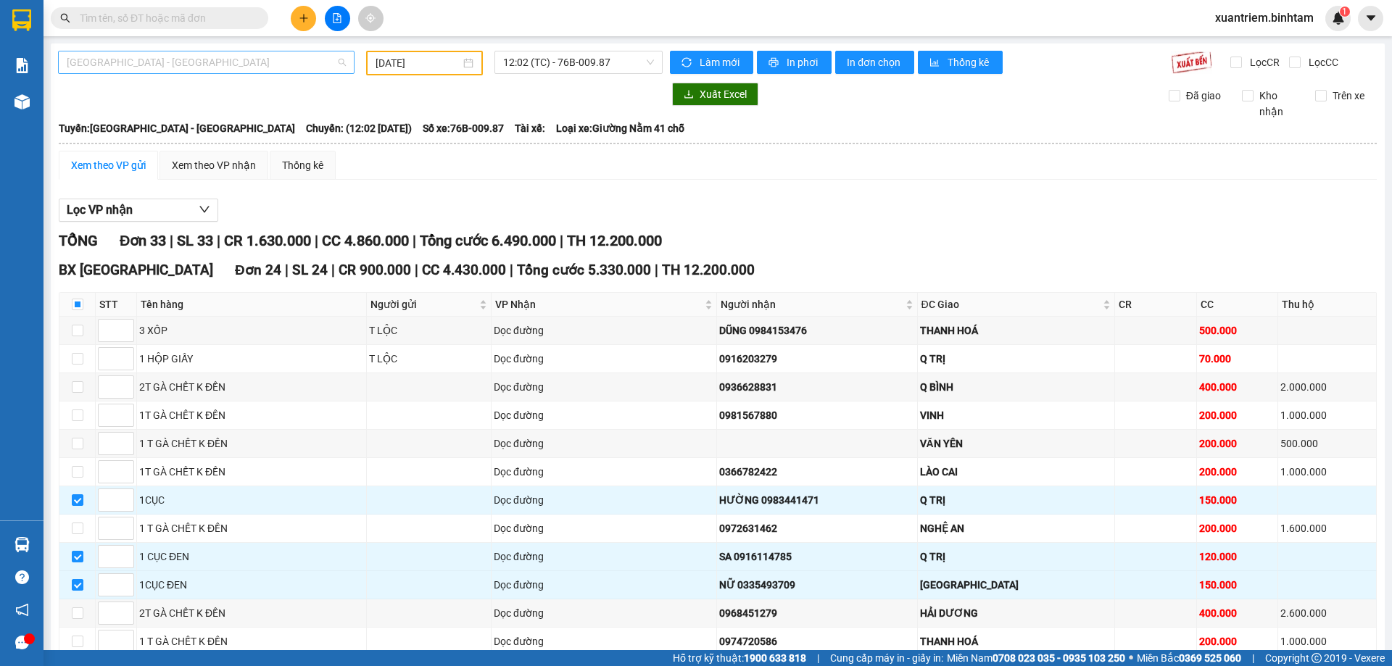
click at [199, 68] on span "[GEOGRAPHIC_DATA] - [GEOGRAPHIC_DATA]" at bounding box center [206, 62] width 279 height 22
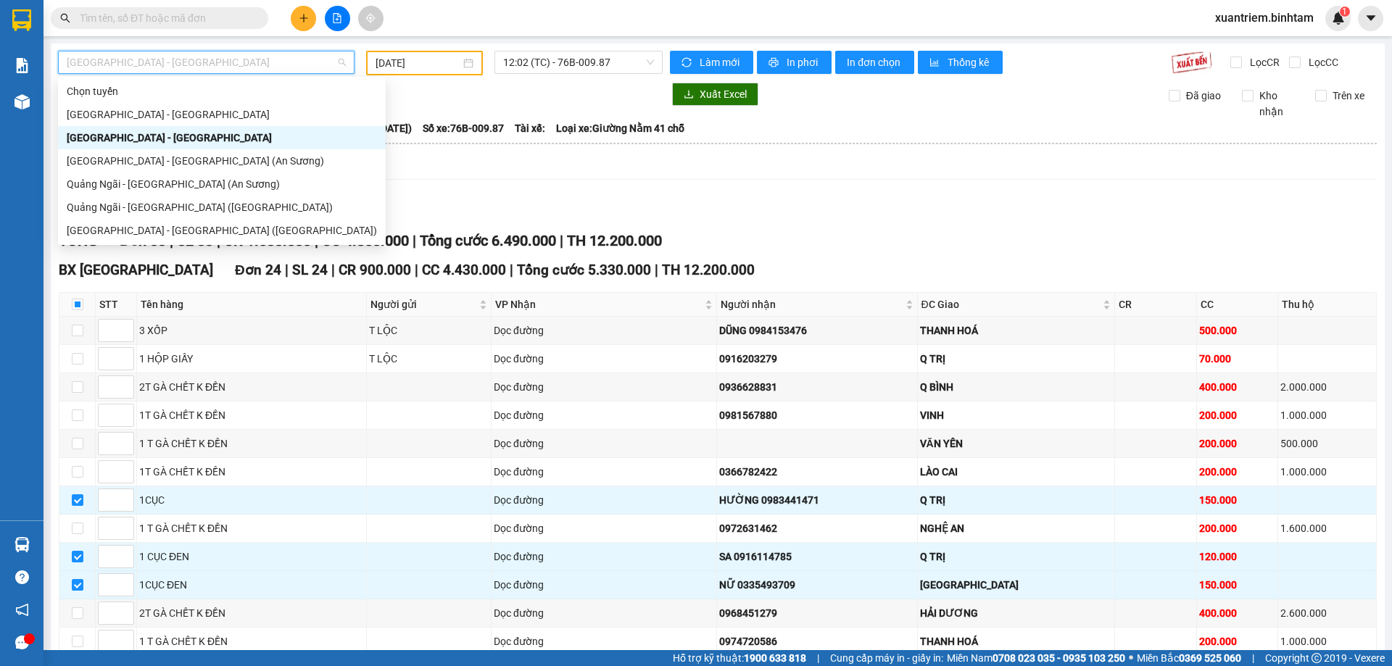
click at [149, 138] on div "[GEOGRAPHIC_DATA] - [GEOGRAPHIC_DATA]" at bounding box center [222, 138] width 310 height 16
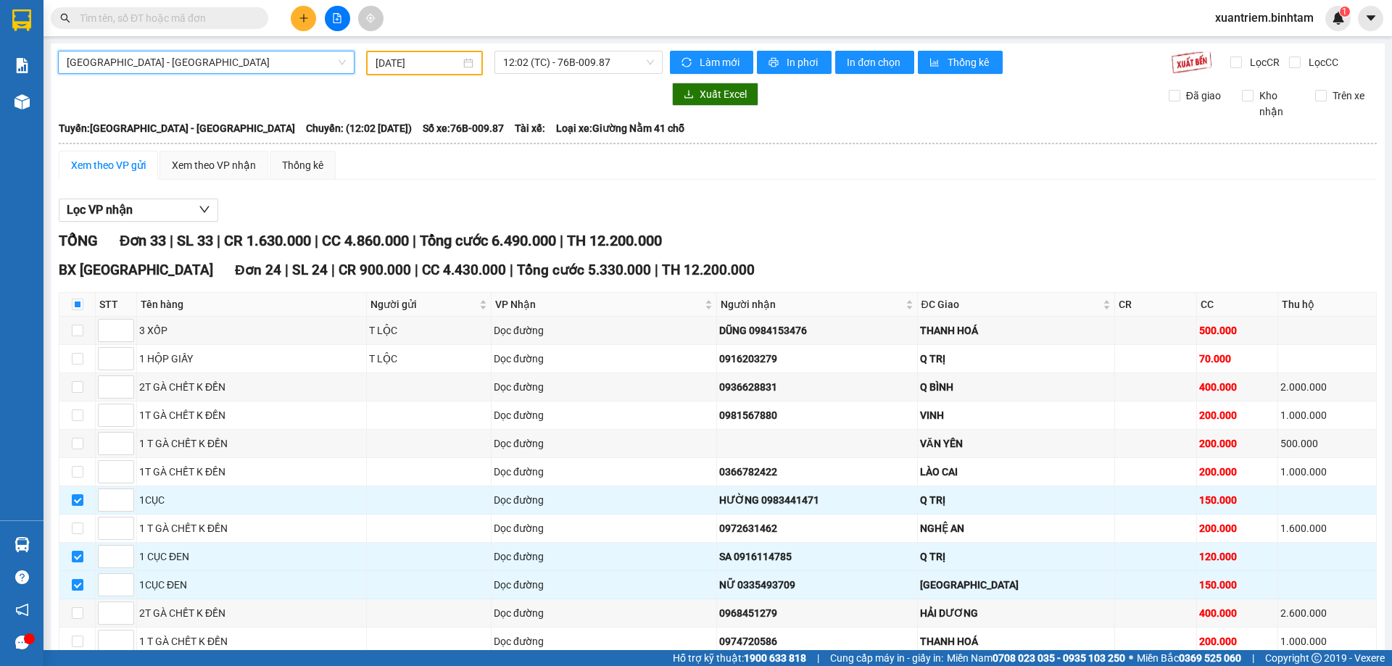
drag, startPoint x: 394, startPoint y: 60, endPoint x: 438, endPoint y: 77, distance: 46.6
click at [398, 62] on input "[DATE]" at bounding box center [417, 63] width 85 height 16
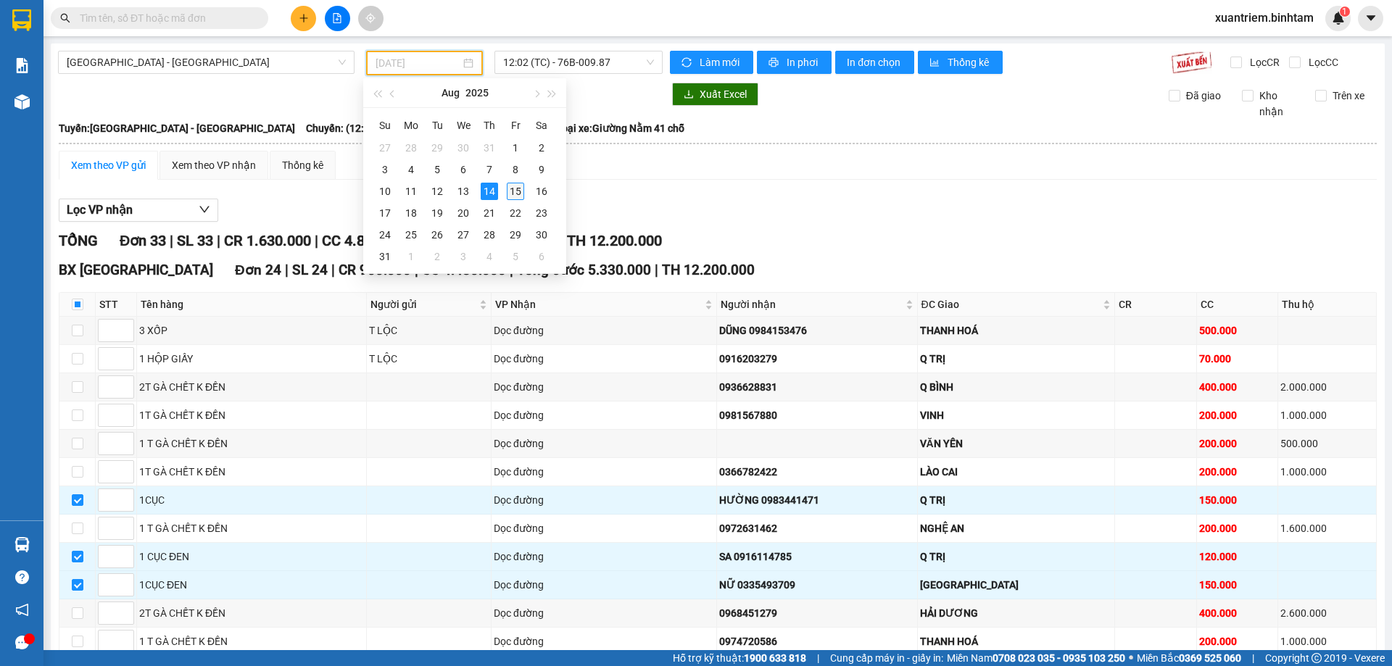
click at [514, 195] on div "15" at bounding box center [515, 191] width 17 height 17
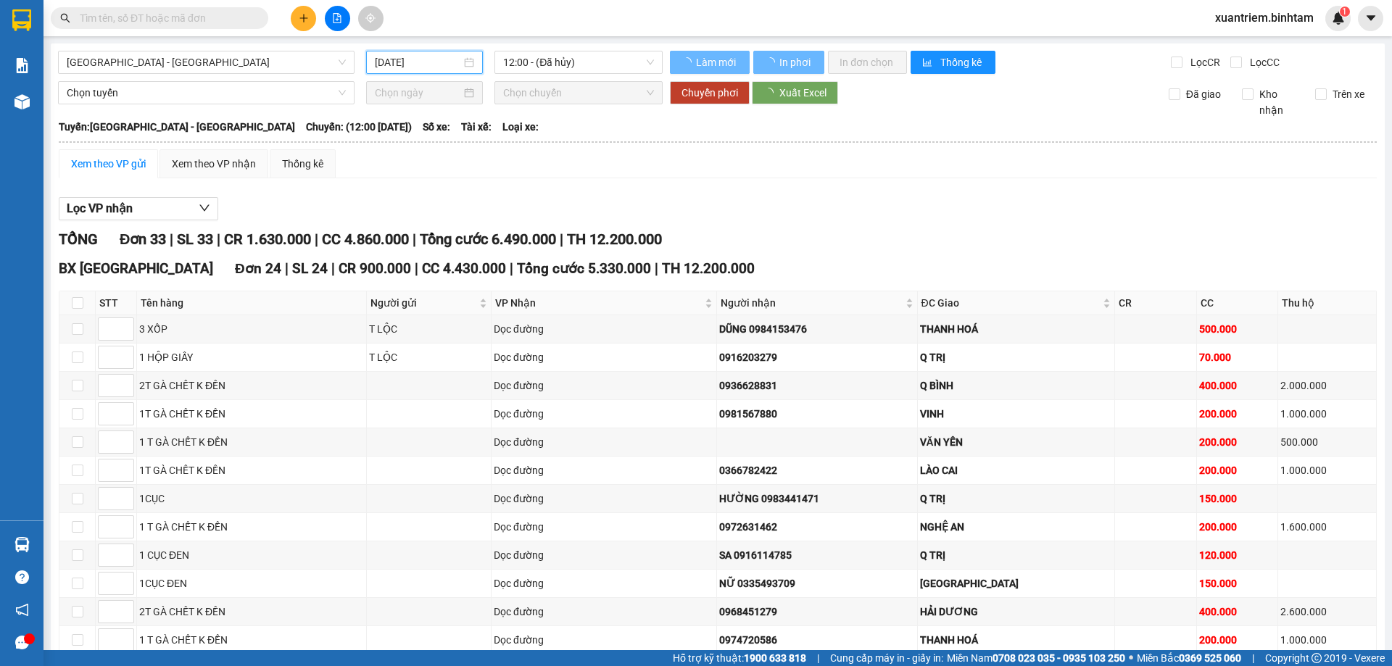
type input "[DATE]"
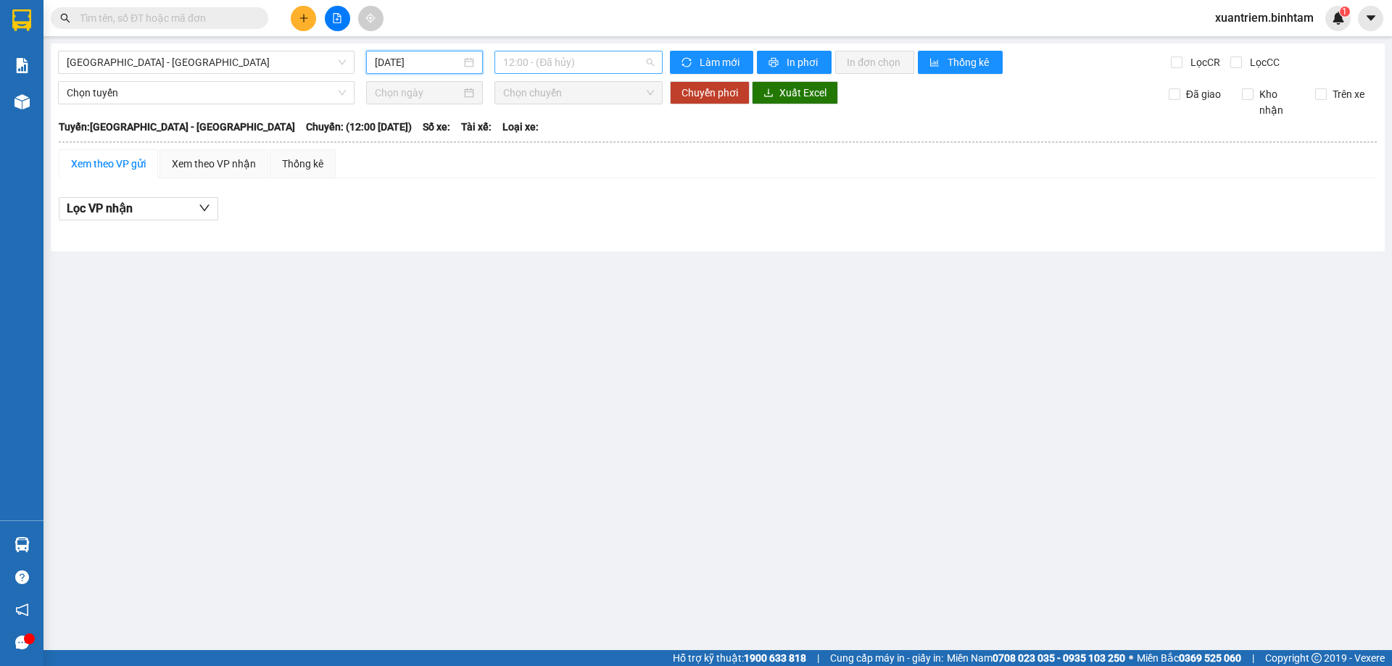
click at [560, 57] on span "12:00 - (Đã hủy)" at bounding box center [578, 62] width 151 height 22
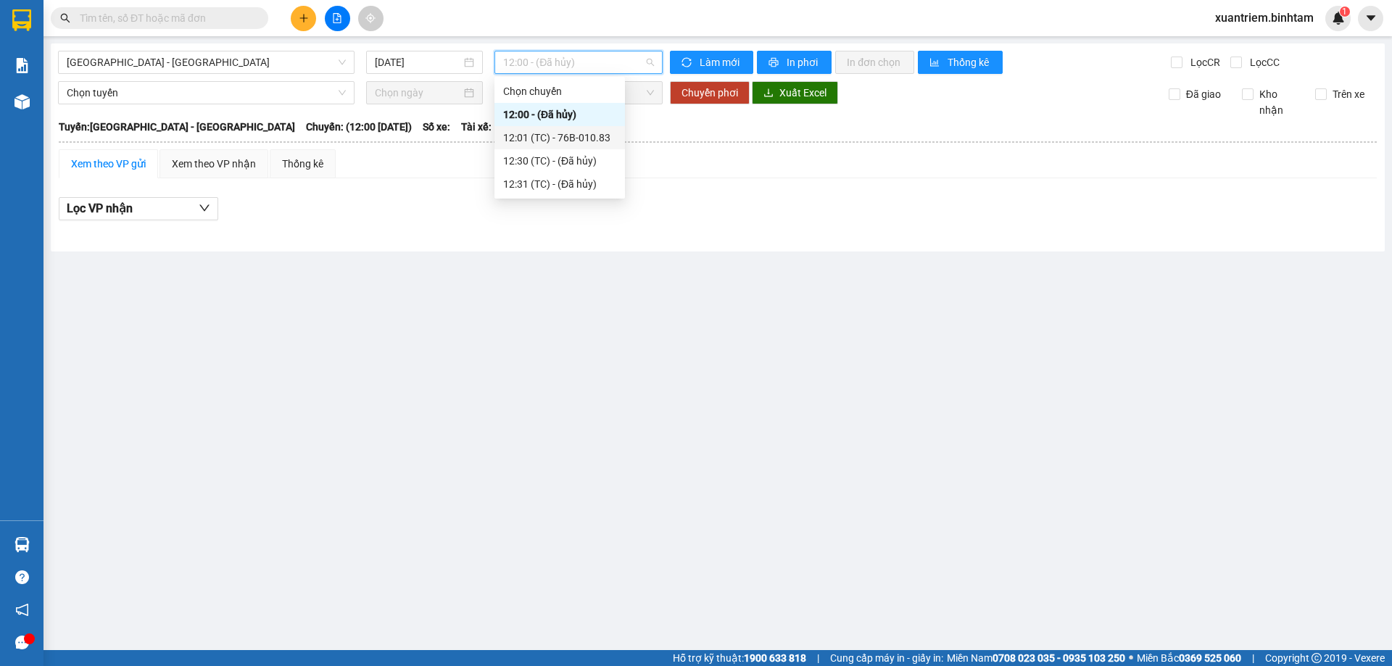
click at [585, 135] on div "12:01 (TC) - 76B-010.83" at bounding box center [559, 138] width 113 height 16
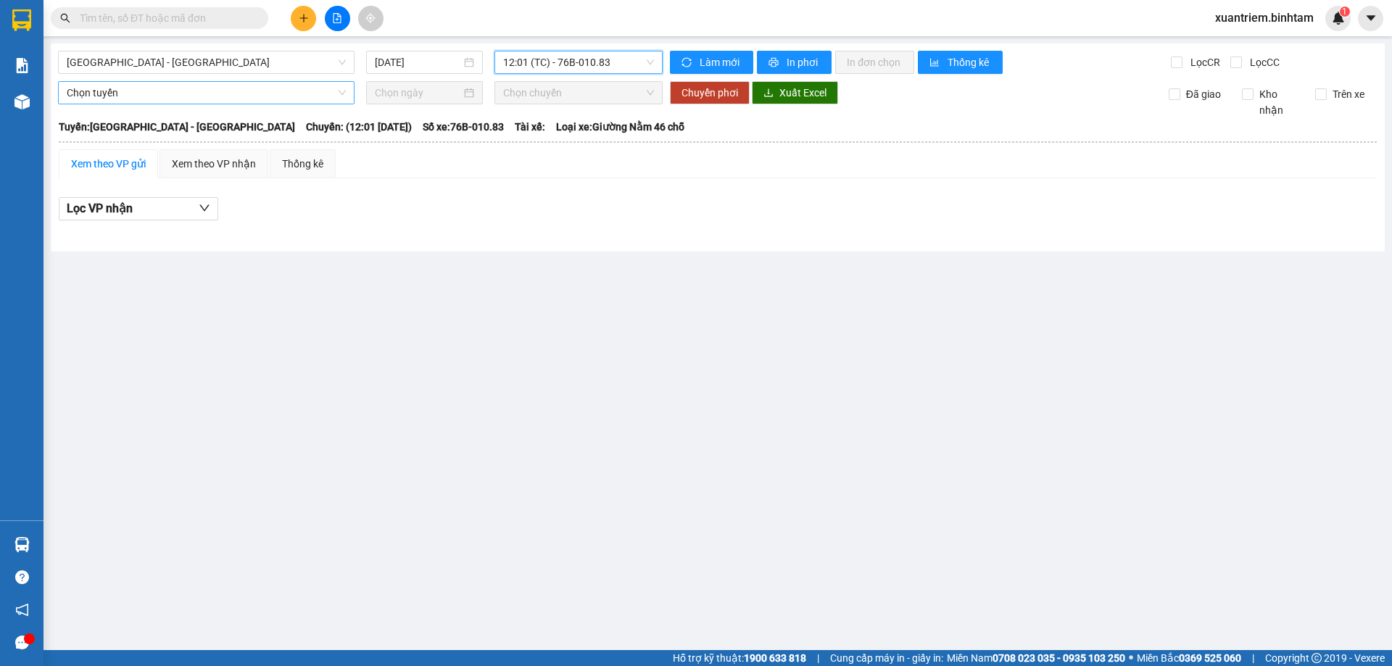
click at [194, 100] on span "Chọn tuyến" at bounding box center [206, 93] width 279 height 22
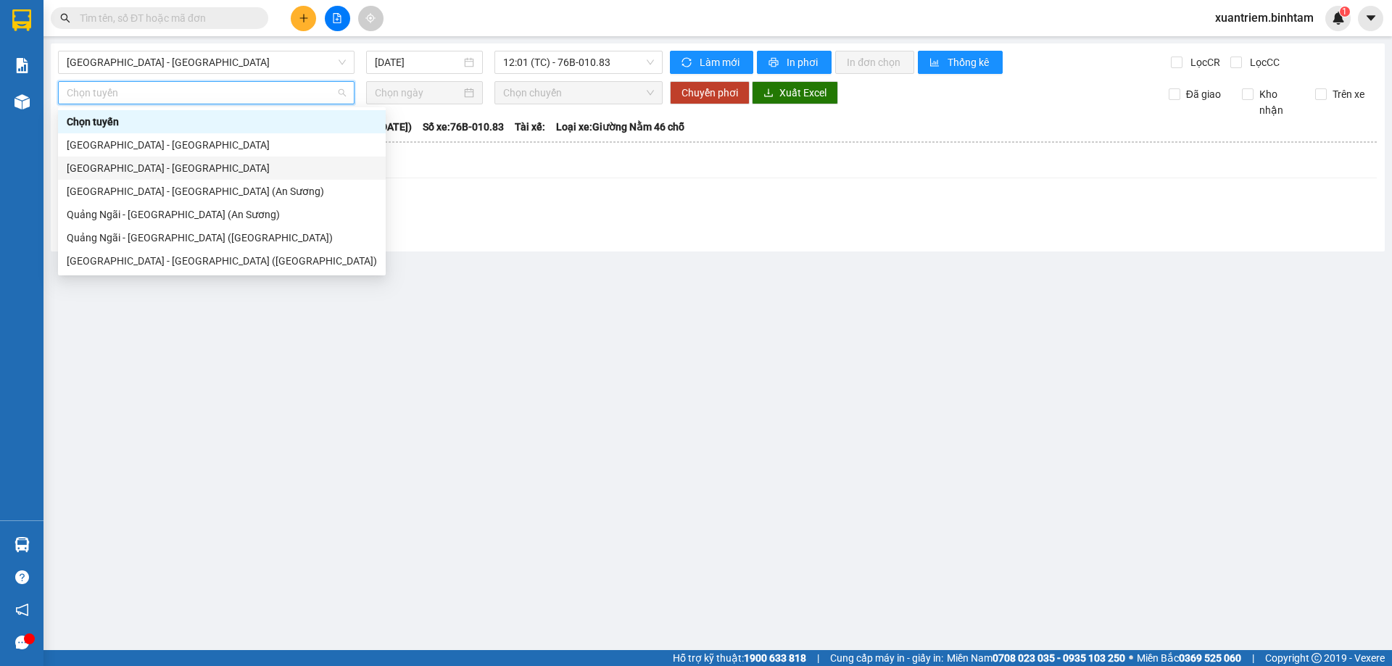
click at [194, 167] on div "[GEOGRAPHIC_DATA] - [GEOGRAPHIC_DATA]" at bounding box center [222, 168] width 310 height 16
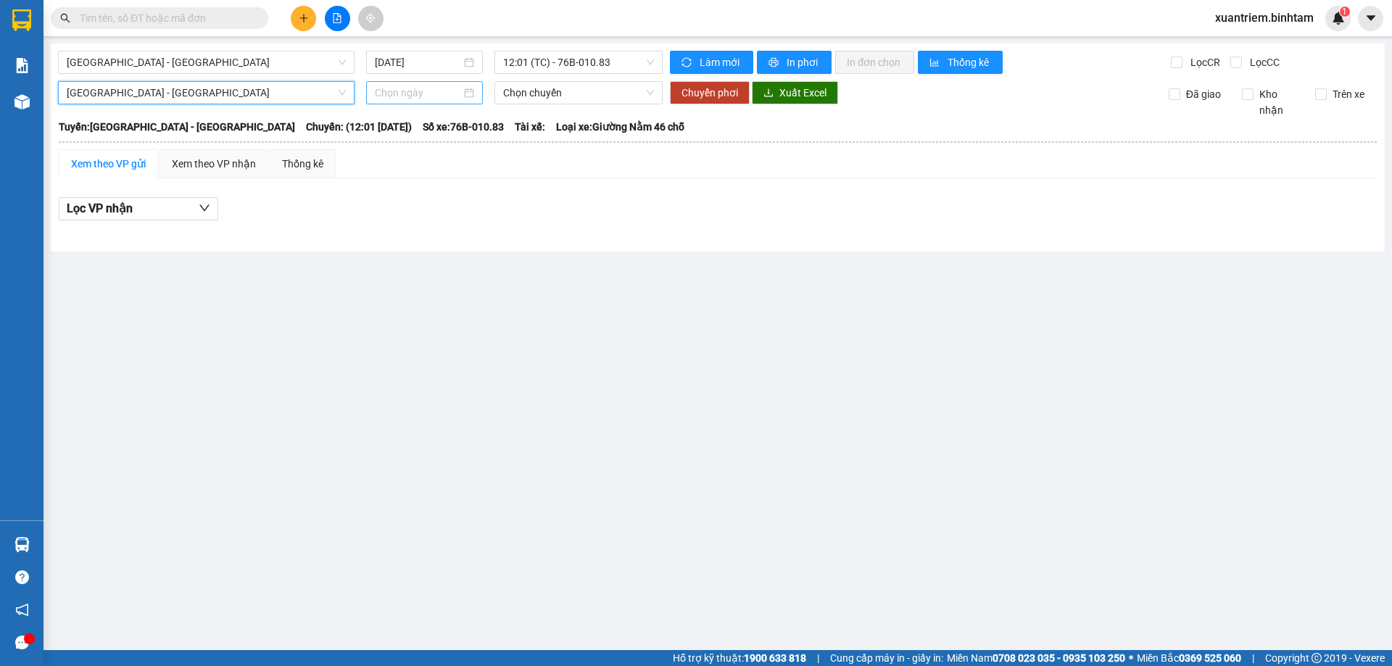
click at [410, 94] on input at bounding box center [418, 93] width 86 height 16
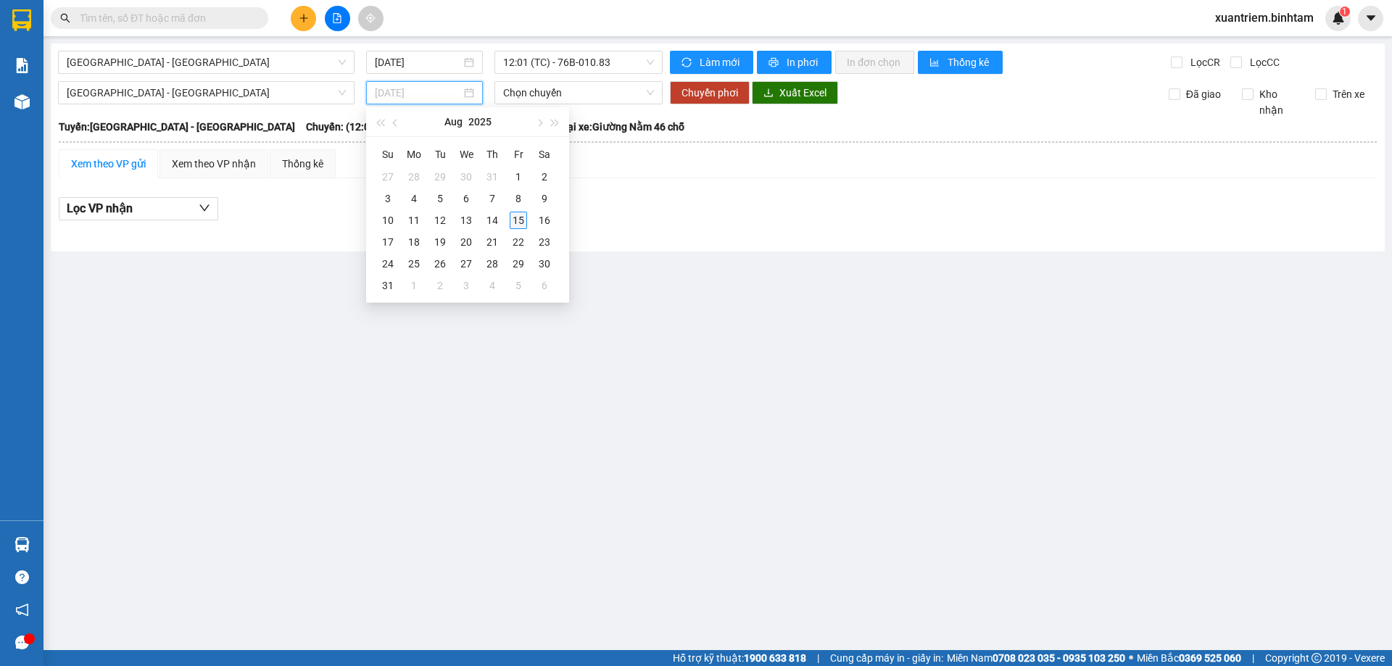
type input "[DATE]"
click at [518, 215] on div "15" at bounding box center [518, 220] width 17 height 17
type input "[DATE]"
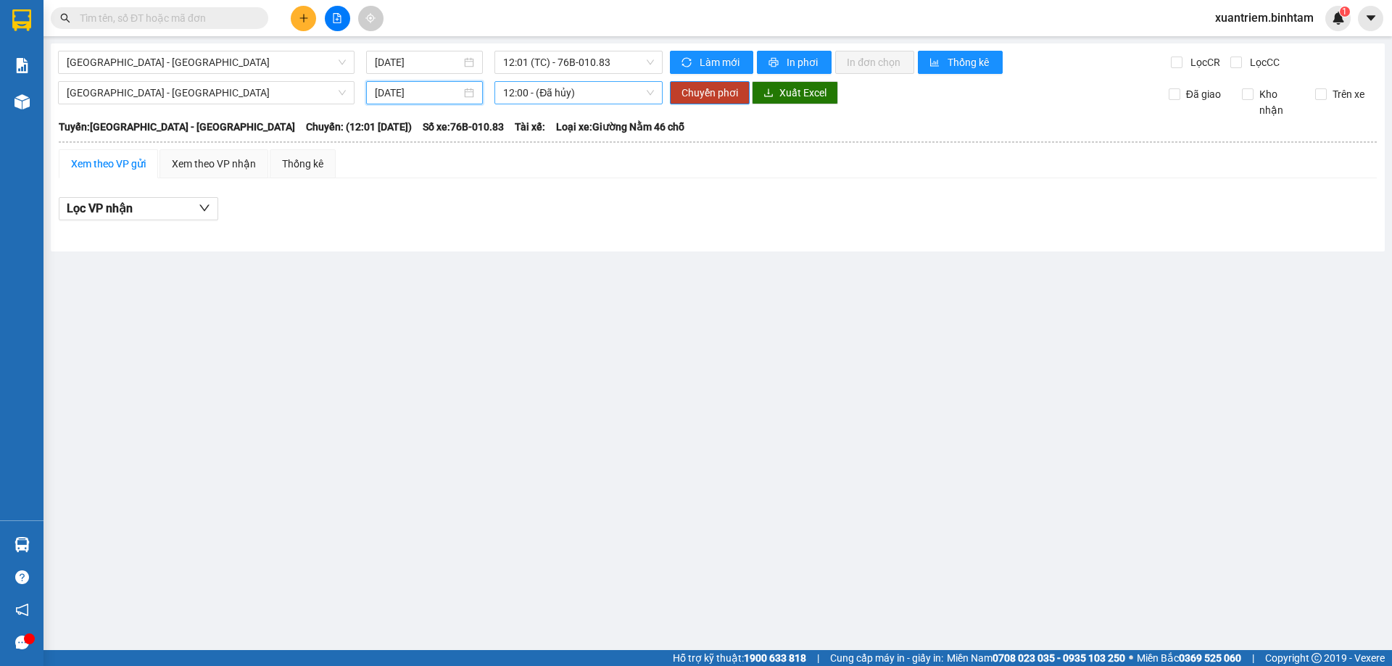
click at [558, 89] on span "12:00 - (Đã hủy)" at bounding box center [578, 93] width 151 height 22
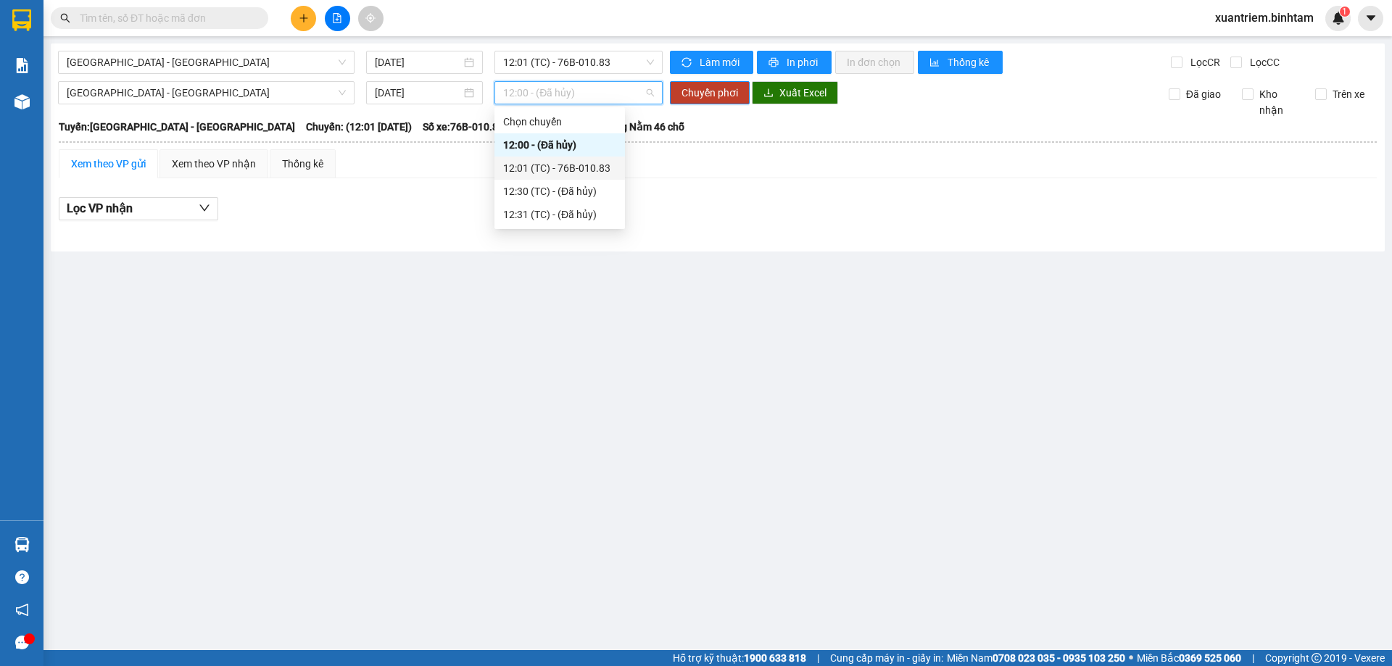
click at [583, 167] on div "12:01 (TC) - 76B-010.83" at bounding box center [559, 168] width 113 height 16
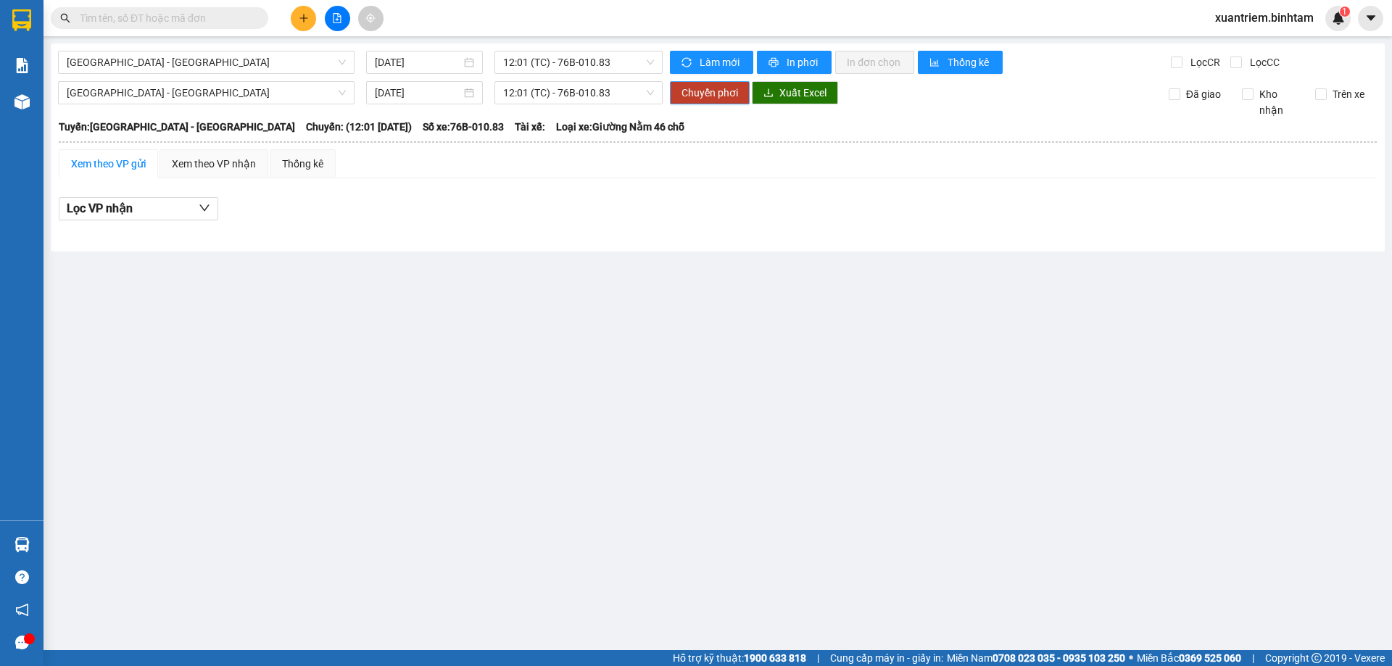
click at [715, 94] on span "Chuyển phơi" at bounding box center [709, 93] width 57 height 16
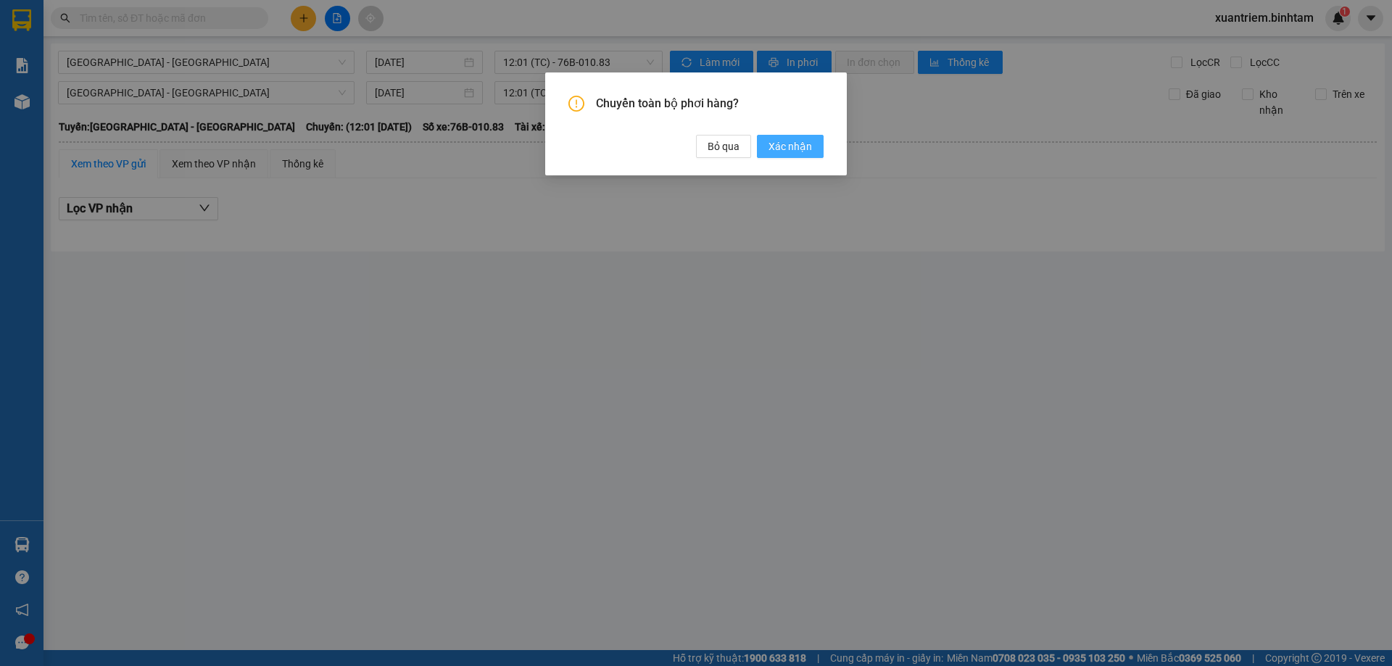
click at [794, 143] on span "Xác nhận" at bounding box center [789, 146] width 43 height 16
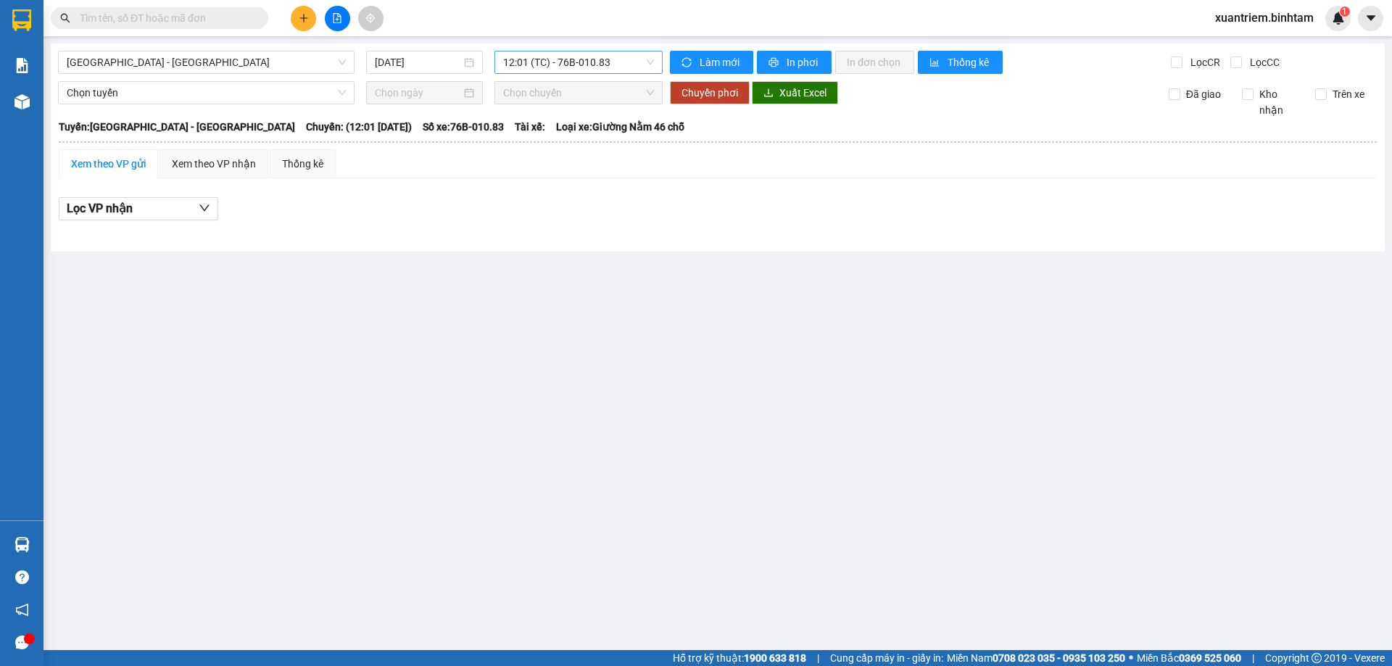
click at [586, 66] on span "12:01 (TC) - 76B-010.83" at bounding box center [578, 62] width 151 height 22
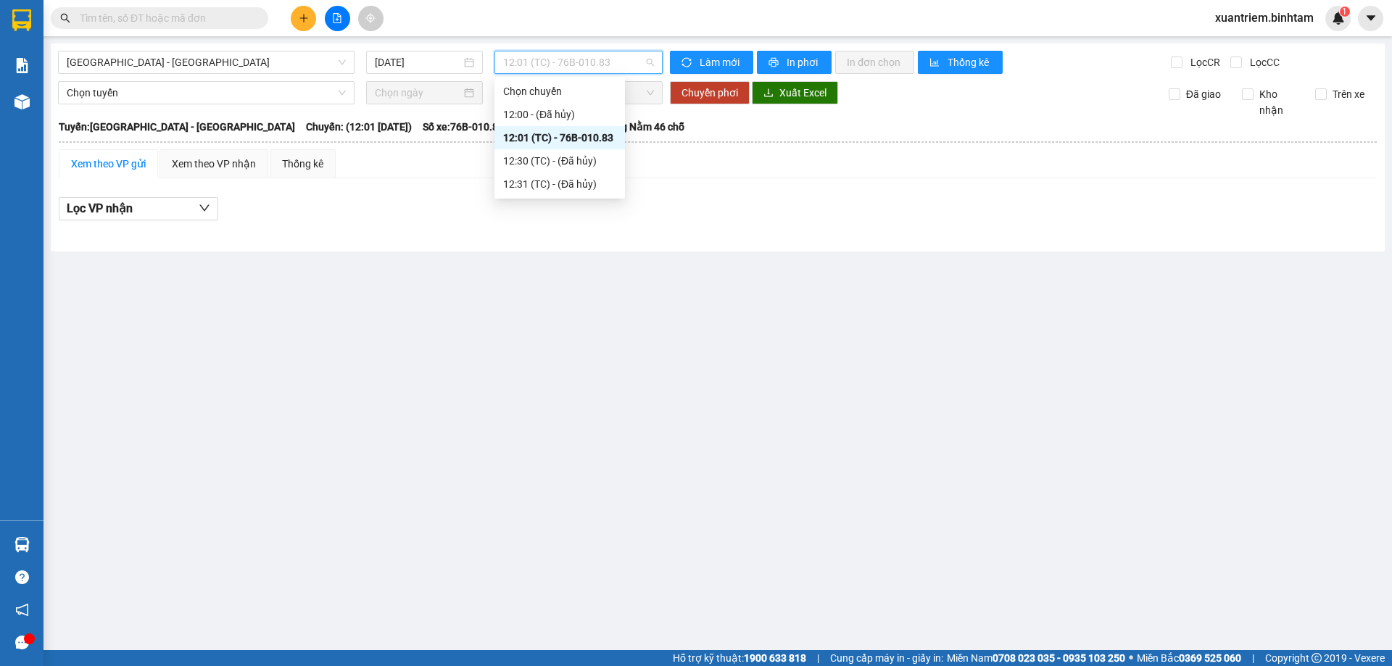
click at [582, 136] on div "12:01 (TC) - 76B-010.83" at bounding box center [559, 138] width 113 height 16
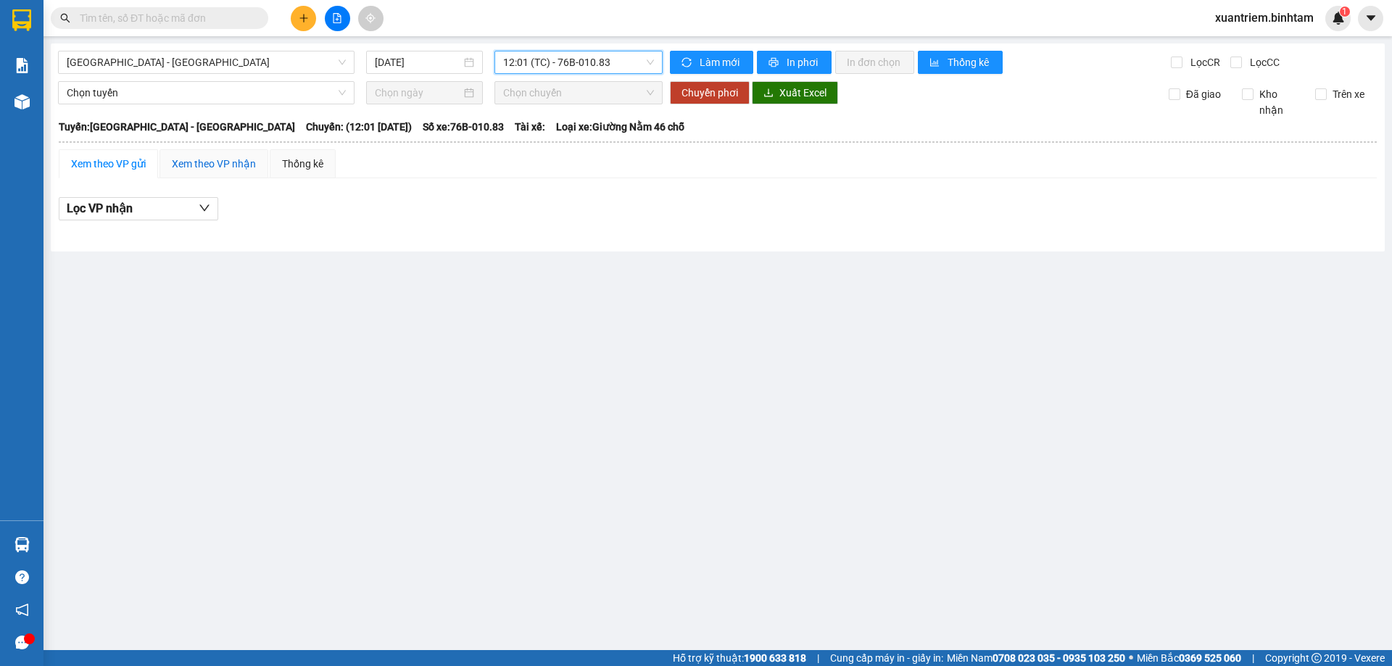
click at [233, 162] on div "Xem theo VP nhận" at bounding box center [214, 164] width 84 height 16
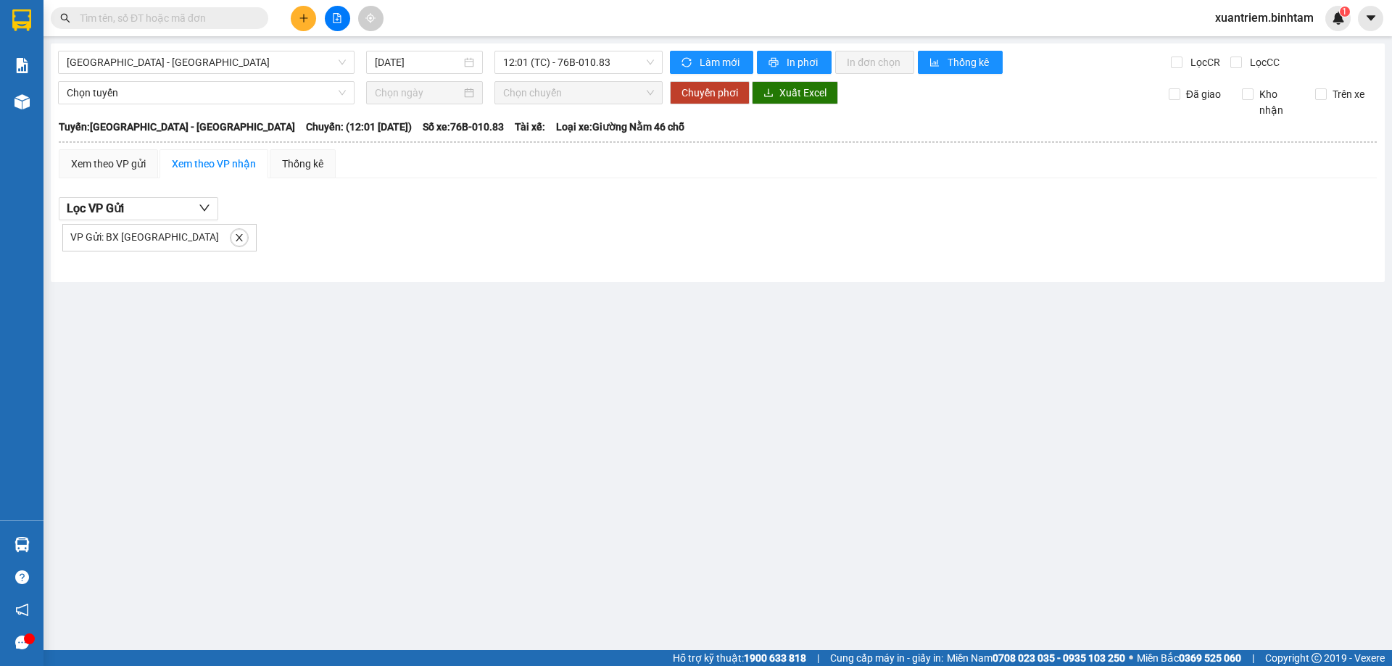
click at [159, 230] on div "VP Gửi: BX [GEOGRAPHIC_DATA]" at bounding box center [159, 238] width 194 height 28
click at [804, 66] on span "In phơi" at bounding box center [802, 62] width 33 height 16
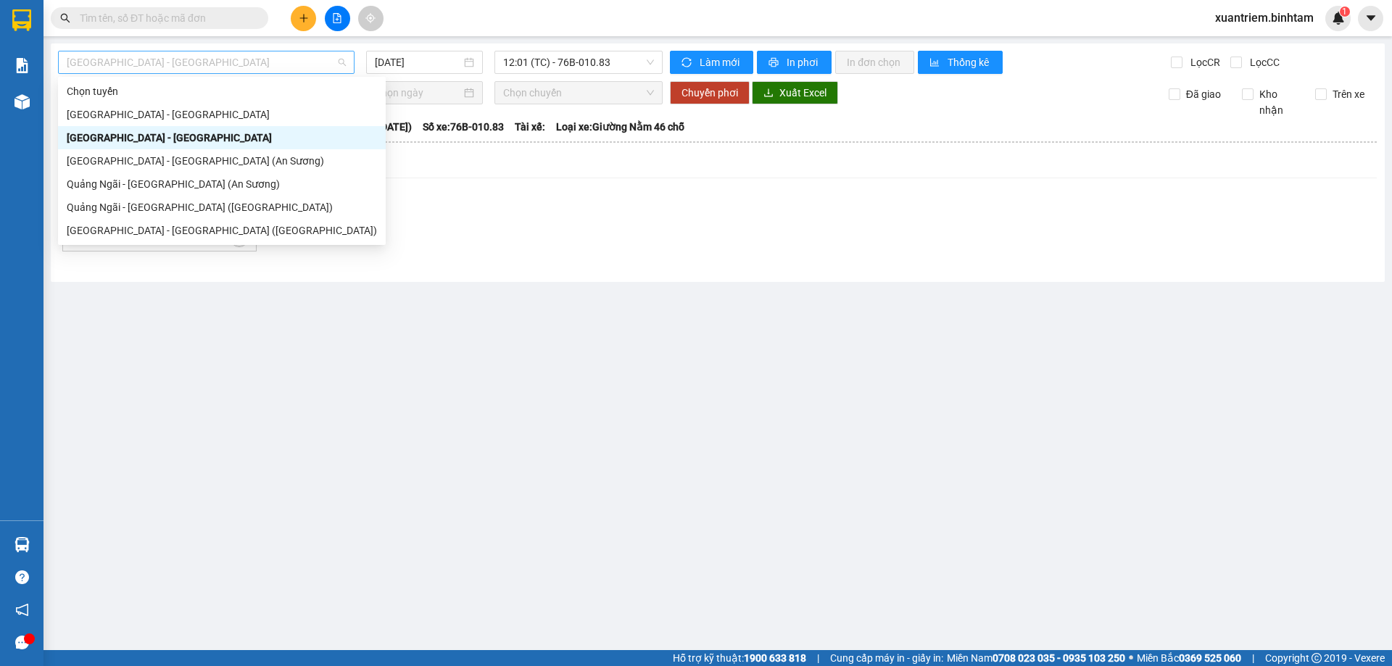
click at [270, 58] on span "[GEOGRAPHIC_DATA] - [GEOGRAPHIC_DATA]" at bounding box center [206, 62] width 279 height 22
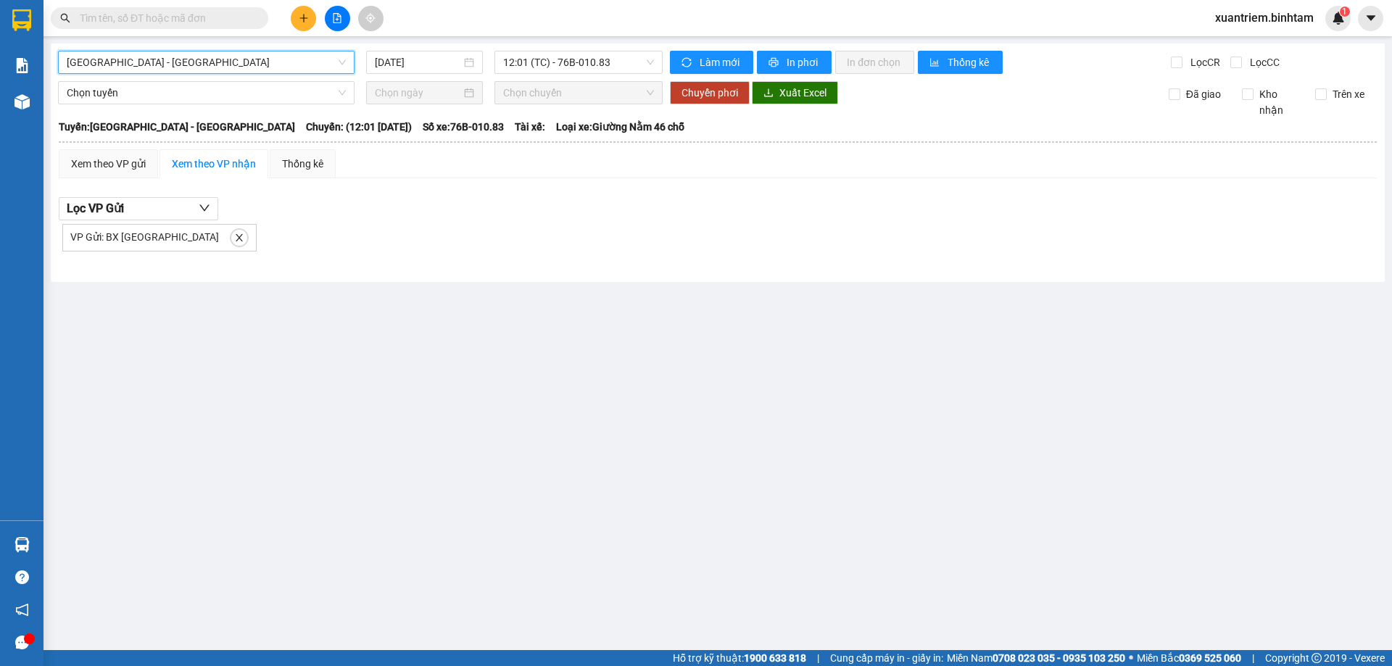
click at [305, 15] on icon "plus" at bounding box center [304, 18] width 10 height 10
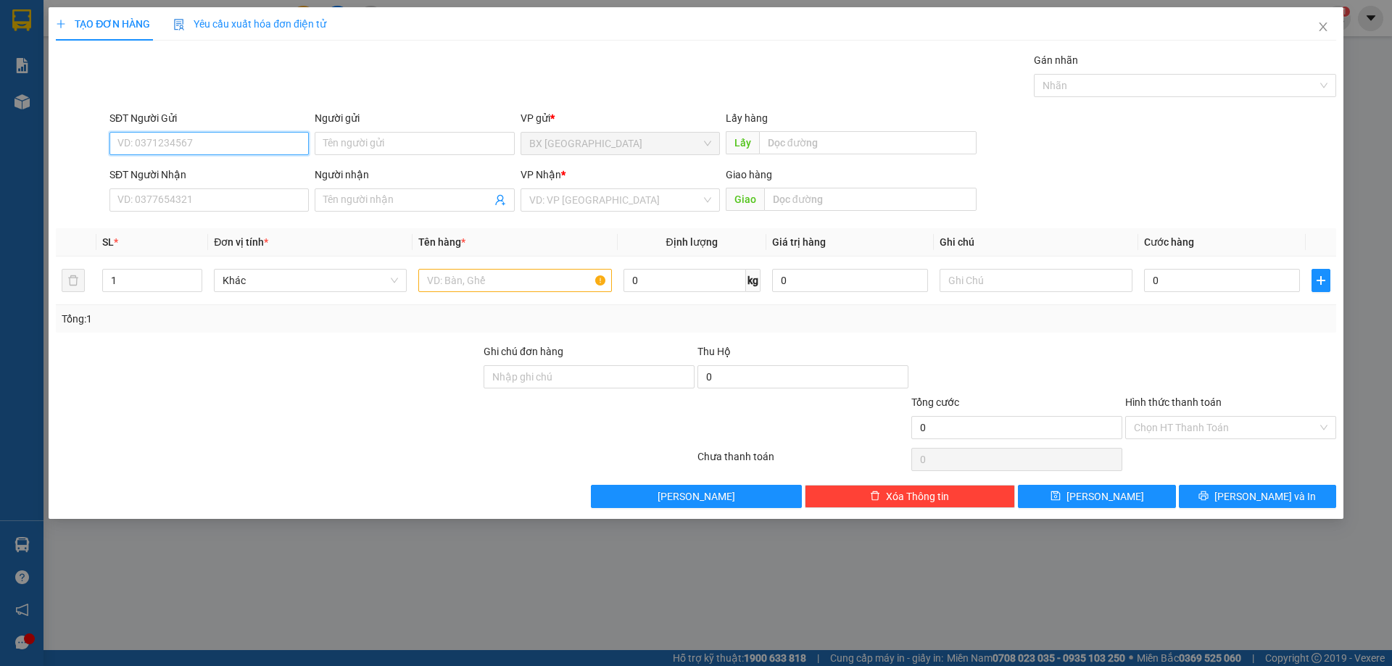
drag, startPoint x: 249, startPoint y: 136, endPoint x: 252, endPoint y: 144, distance: 9.0
click at [251, 139] on input "SĐT Người Gửi" at bounding box center [208, 143] width 199 height 23
click at [252, 144] on input "SĐT Người Gửi" at bounding box center [208, 143] width 199 height 23
click at [267, 141] on input "0774459150" at bounding box center [208, 143] width 199 height 23
type input "0774459150"
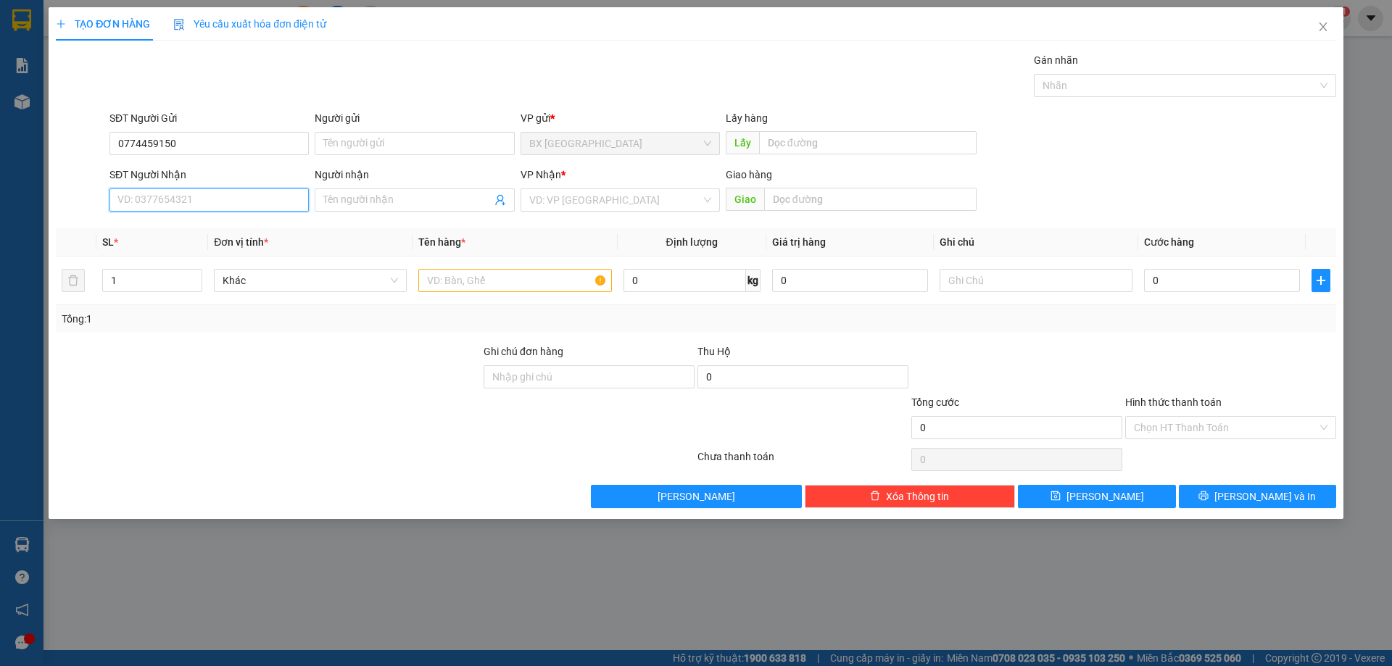
click at [263, 203] on input "SĐT Người Nhận" at bounding box center [208, 199] width 199 height 23
click at [182, 204] on input "0946340927" at bounding box center [208, 199] width 199 height 23
click at [183, 199] on input "0946340927" at bounding box center [208, 199] width 199 height 23
type input "0946340927"
click at [594, 200] on input "search" at bounding box center [615, 200] width 172 height 22
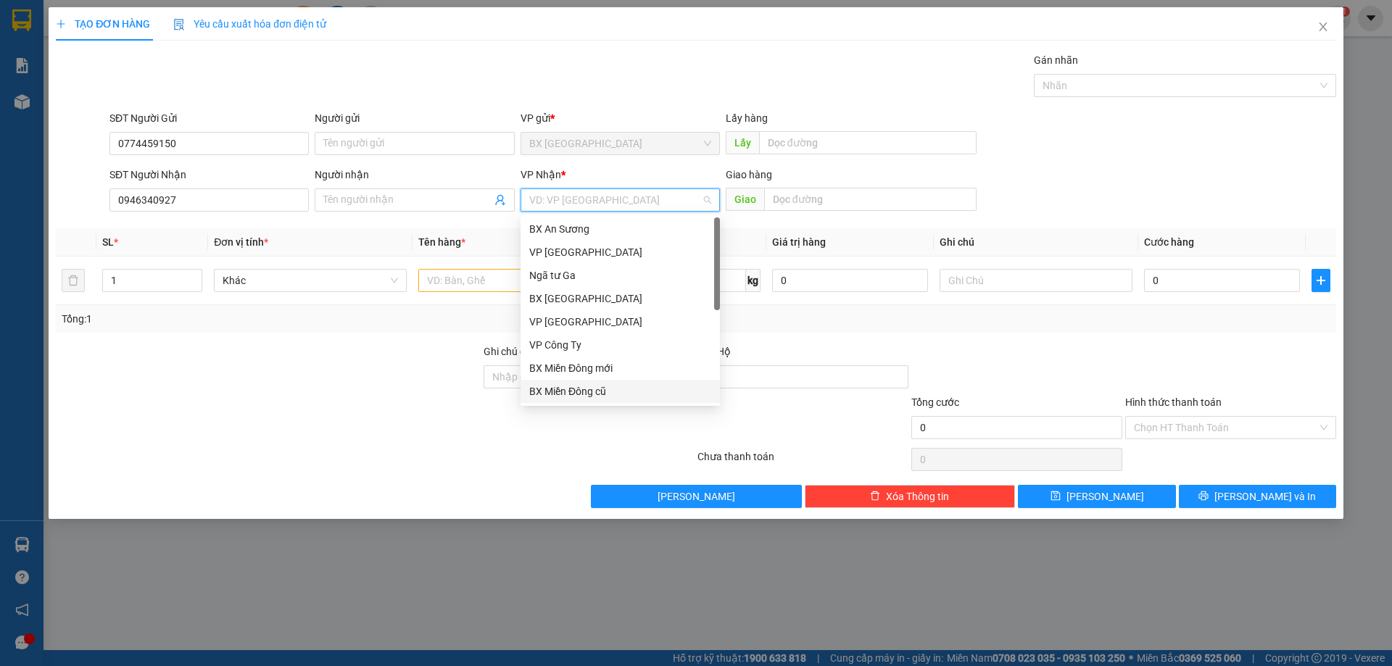
click at [606, 394] on div "BX Miền Đông cũ" at bounding box center [620, 391] width 182 height 16
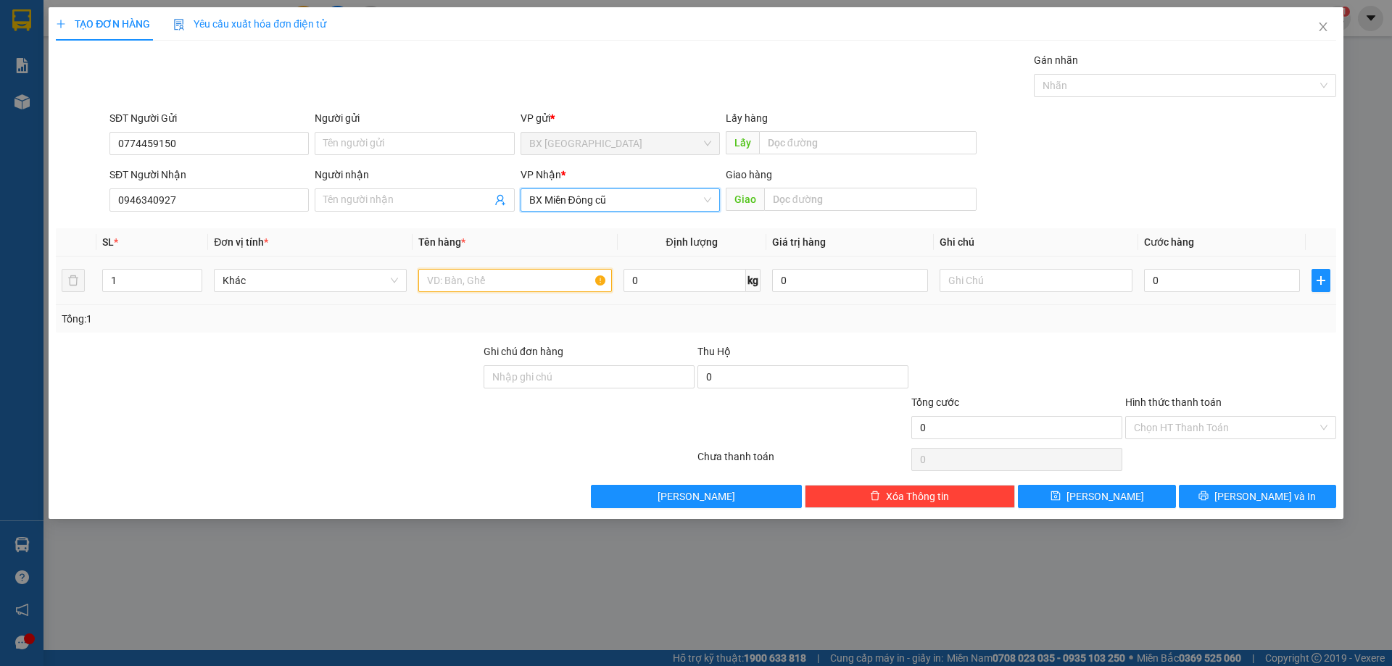
click at [487, 280] on input "text" at bounding box center [514, 280] width 193 height 23
type input "1 BAO XE ÔM ĐT 100"
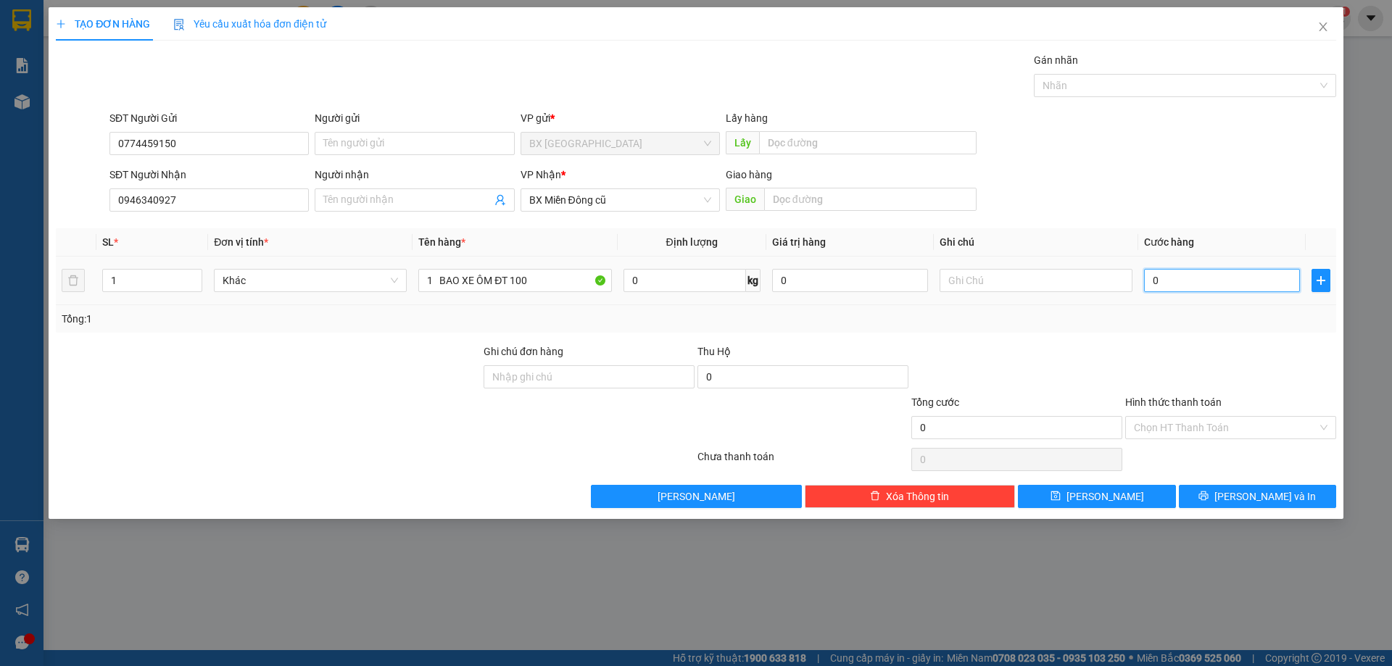
click at [1177, 278] on input "0" at bounding box center [1222, 280] width 156 height 23
type input "7"
type input "70"
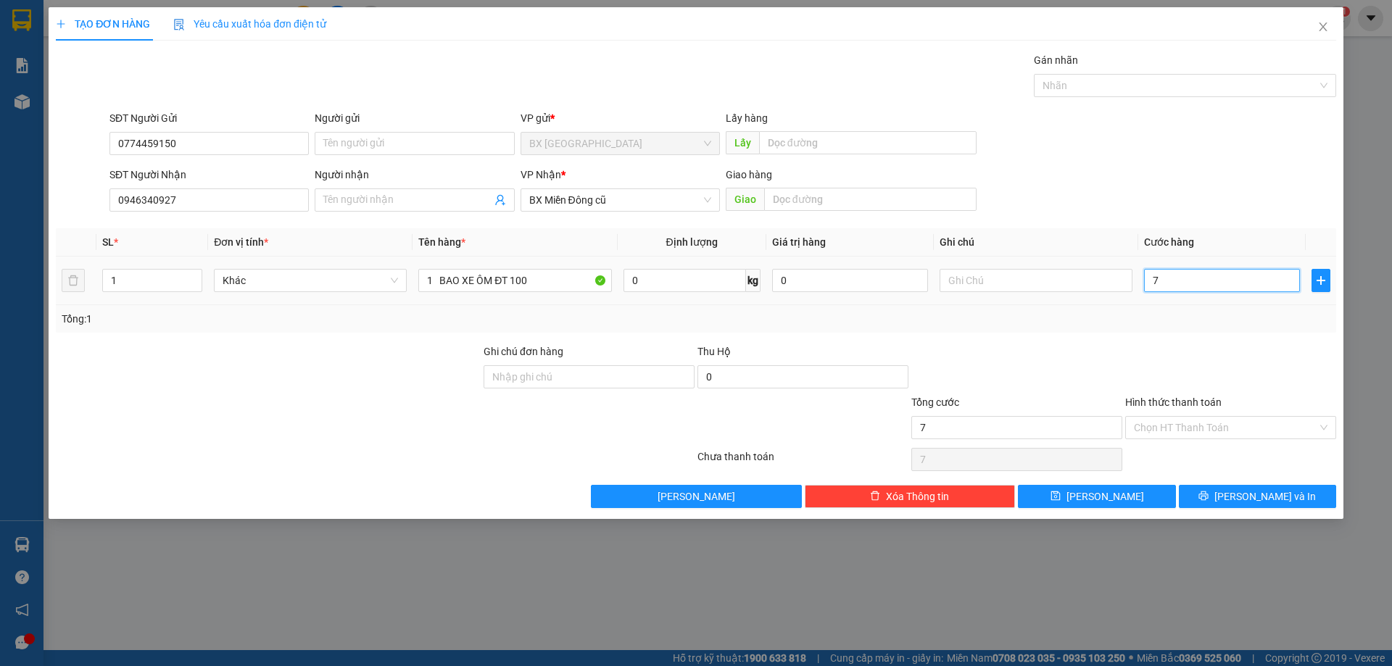
type input "70"
type input "700"
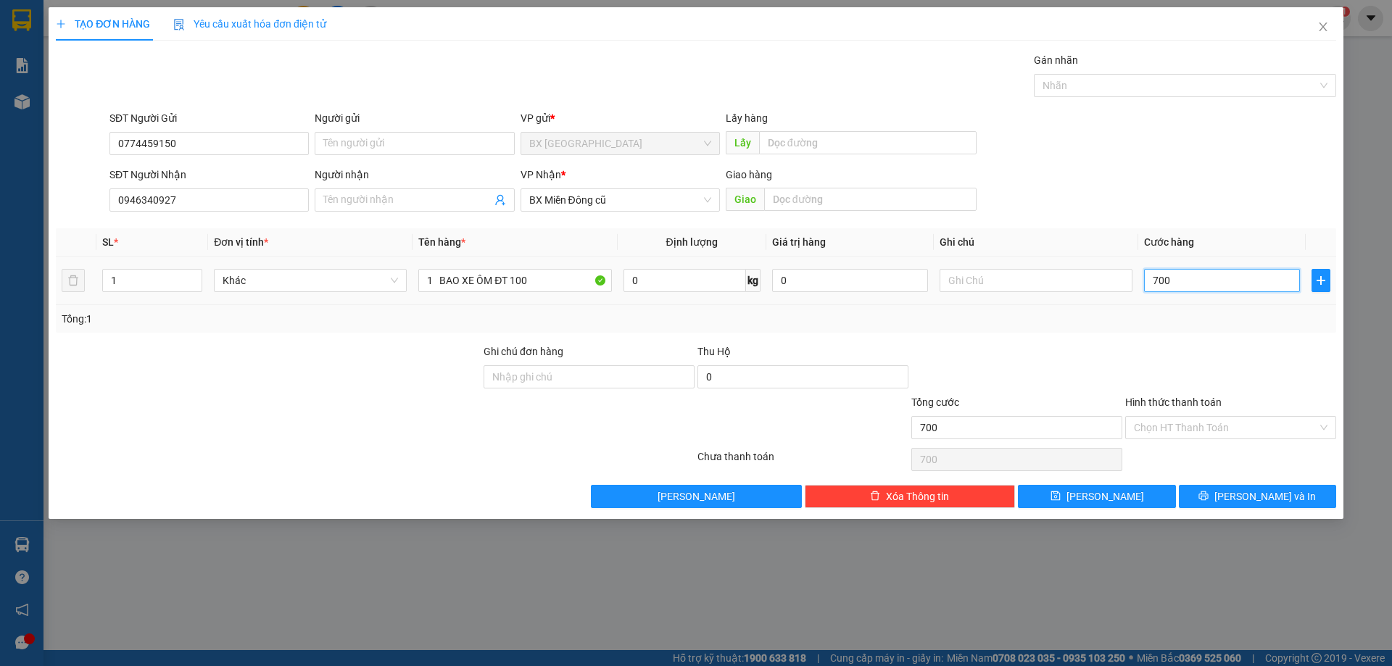
type input "7.000"
type input "70.000"
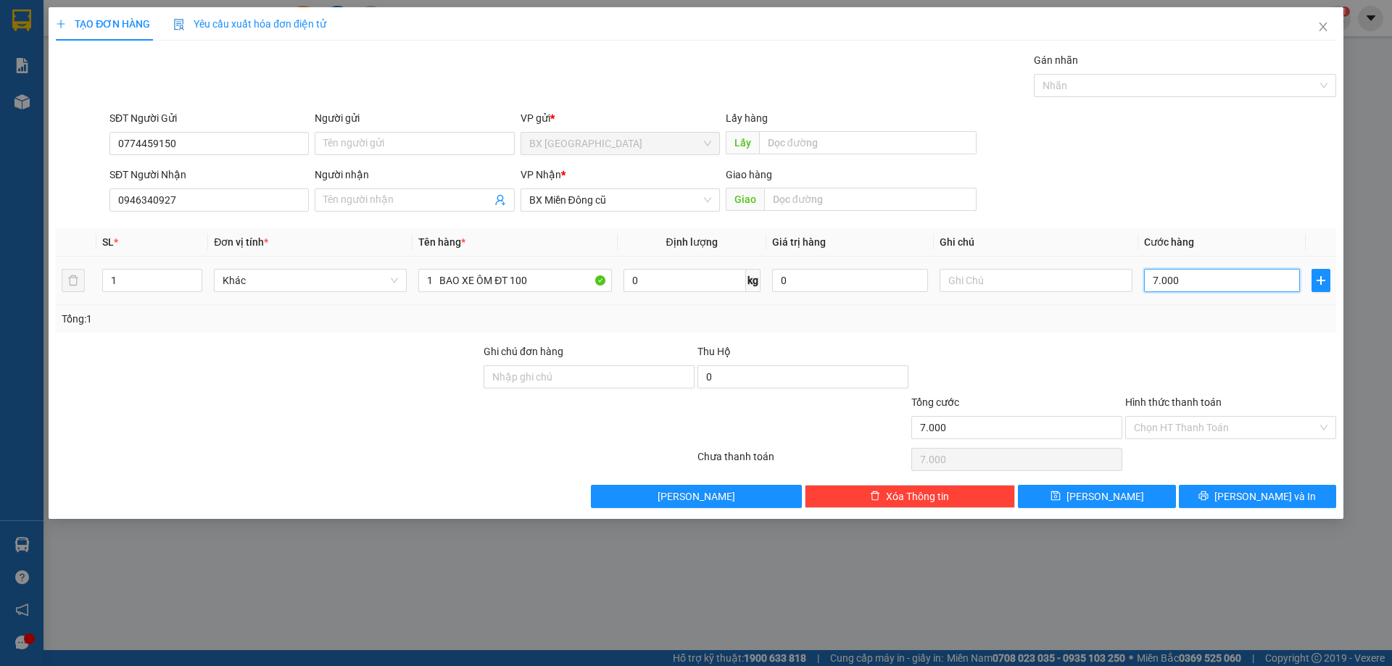
type input "70.000"
click at [1231, 417] on input "Hình thức thanh toán" at bounding box center [1225, 428] width 183 height 22
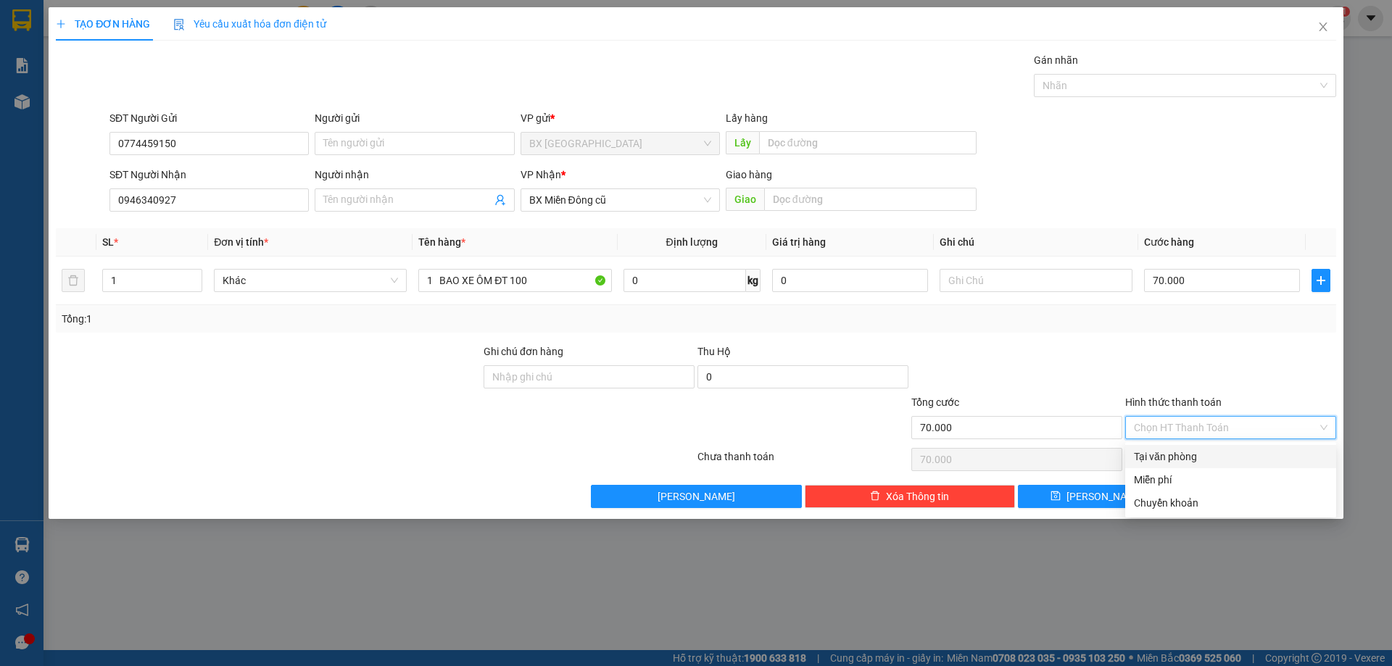
click at [1207, 454] on div "Tại văn phòng" at bounding box center [1231, 457] width 194 height 16
type input "0"
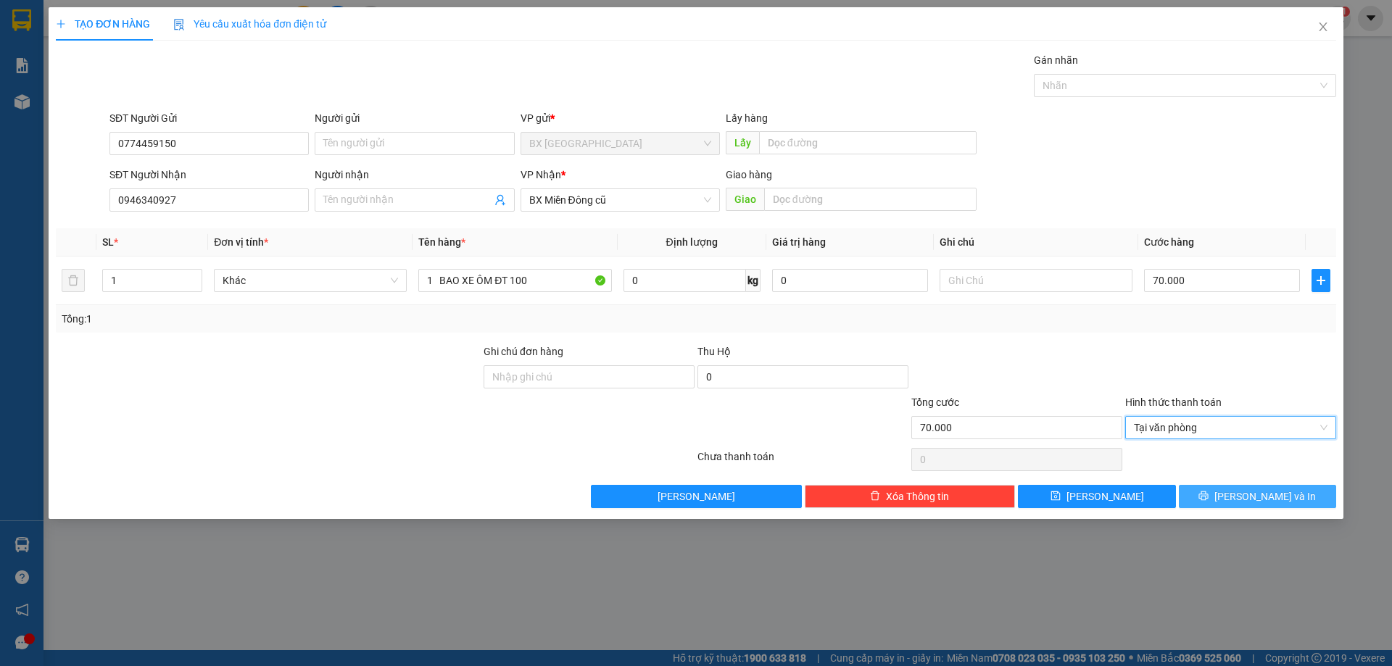
drag, startPoint x: 1226, startPoint y: 496, endPoint x: 1194, endPoint y: 481, distance: 35.0
click at [1226, 496] on button "[PERSON_NAME] và In" at bounding box center [1257, 496] width 157 height 23
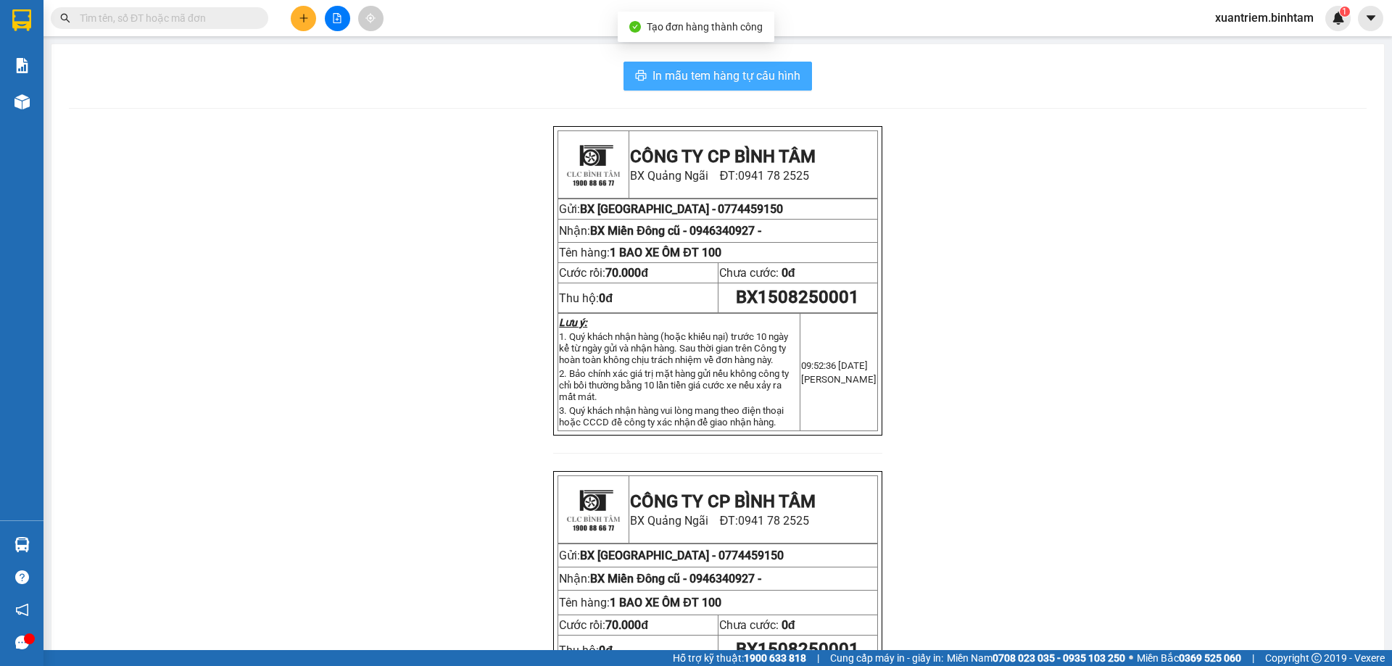
click at [685, 80] on span "In mẫu tem hàng tự cấu hình" at bounding box center [726, 76] width 148 height 18
click at [165, 249] on div "CÔNG TY CP BÌNH TÂM BX [GEOGRAPHIC_DATA]: 0941 78 2525 Gửi: [GEOGRAPHIC_DATA] -…" at bounding box center [717, 460] width 1297 height 669
